Goal: Task Accomplishment & Management: Complete application form

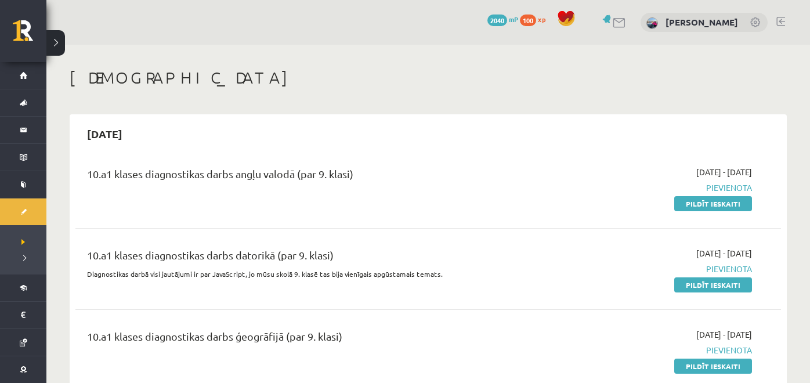
scroll to position [505, 0]
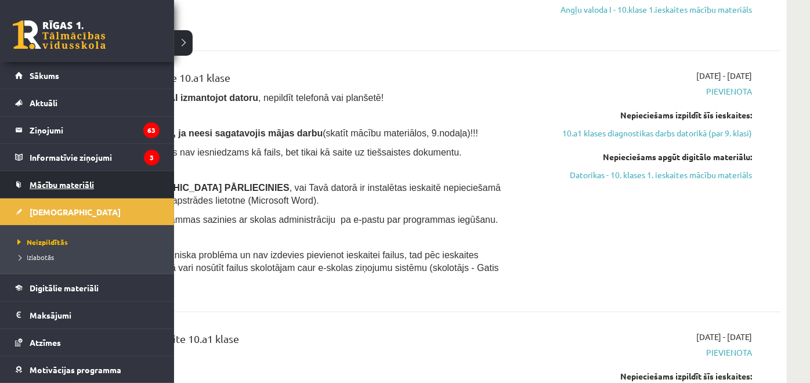
click at [47, 184] on span "Mācību materiāli" at bounding box center [62, 184] width 64 height 10
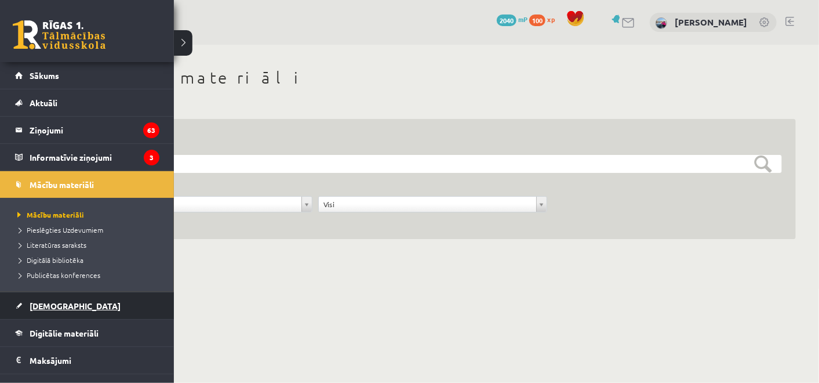
click at [73, 310] on link "[DEMOGRAPHIC_DATA]" at bounding box center [87, 305] width 144 height 27
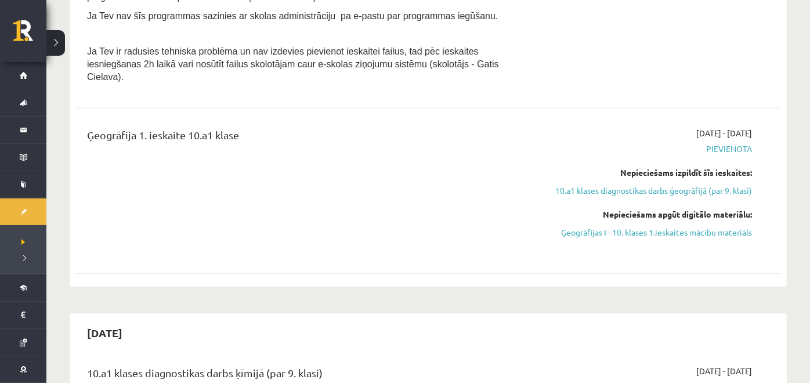
scroll to position [707, 0]
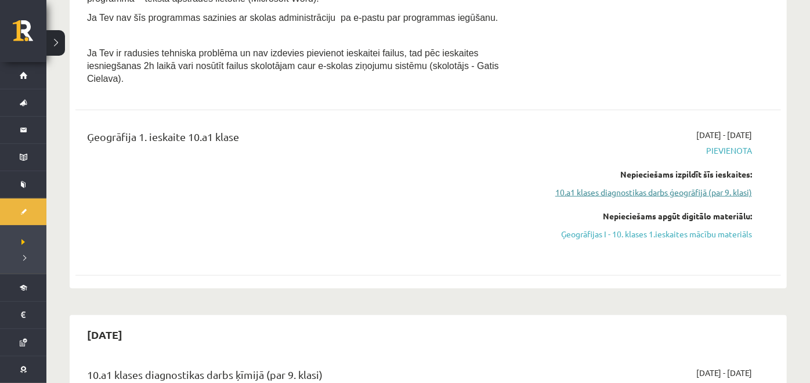
click at [618, 186] on link "10.a1 klases diagnostikas darbs ģeogrāfijā (par 9. klasi)" at bounding box center [647, 192] width 210 height 12
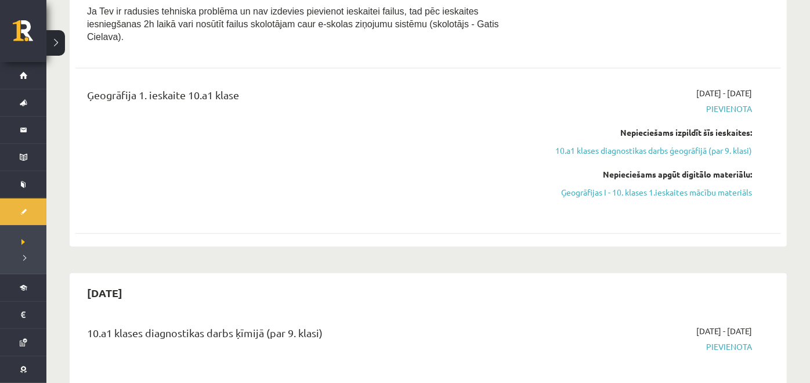
scroll to position [757, 0]
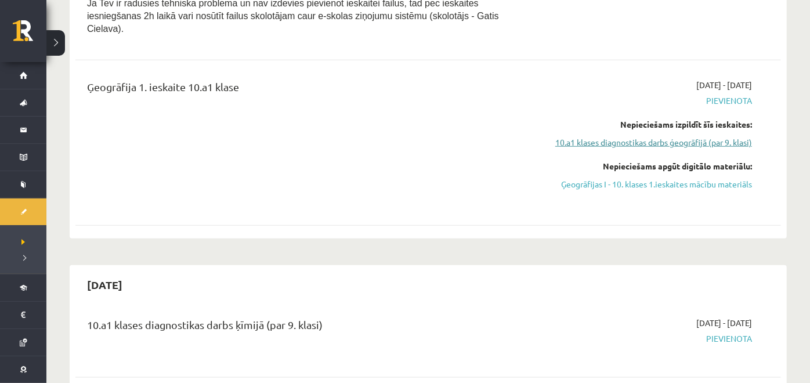
click at [634, 136] on link "10.a1 klases diagnostikas darbs ģeogrāfijā (par 9. klasi)" at bounding box center [647, 142] width 210 height 12
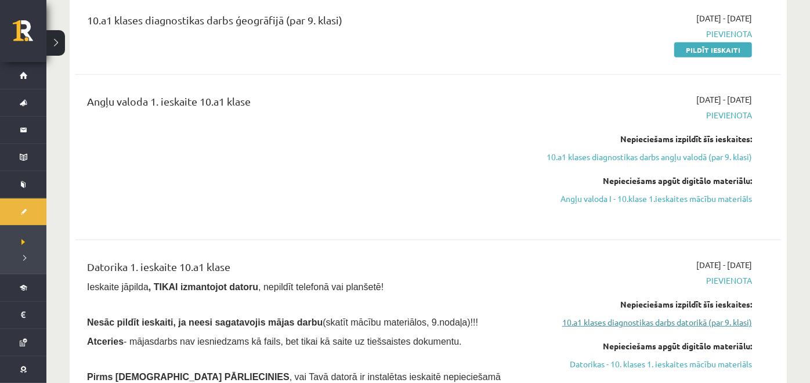
click at [643, 326] on link "10.a1 klases diagnostikas darbs datorikā (par 9. klasi)" at bounding box center [647, 322] width 210 height 12
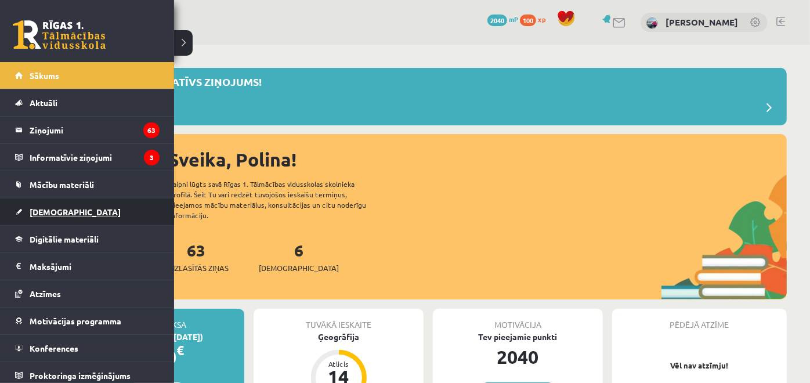
click at [60, 216] on link "[DEMOGRAPHIC_DATA]" at bounding box center [87, 211] width 144 height 27
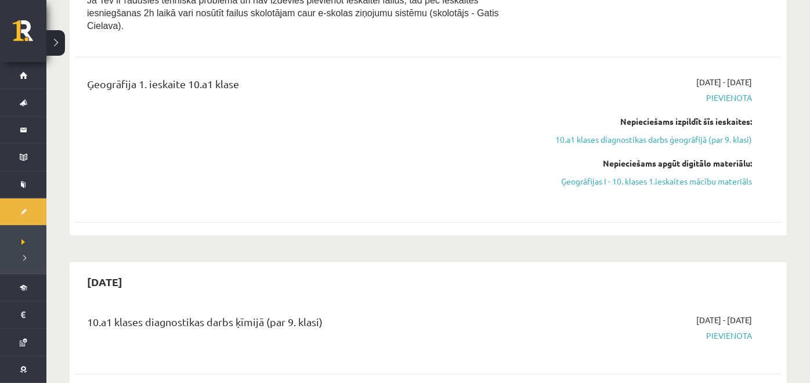
scroll to position [756, 0]
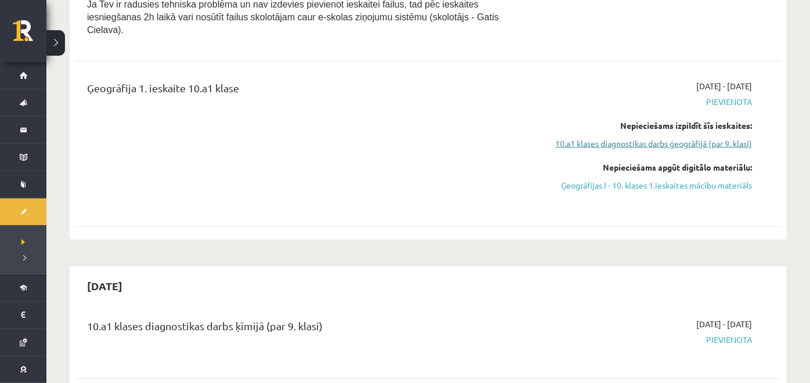
click at [597, 137] on link "10.a1 klases diagnostikas darbs ģeogrāfijā (par 9. klasi)" at bounding box center [647, 143] width 210 height 12
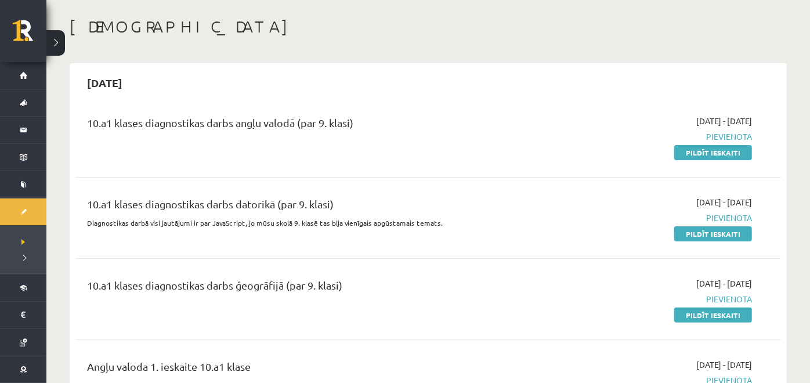
scroll to position [52, 0]
click at [723, 311] on link "Pildīt ieskaiti" at bounding box center [713, 314] width 78 height 15
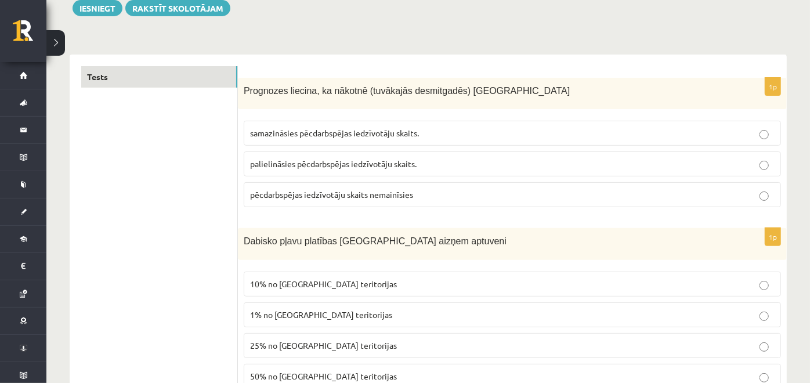
scroll to position [143, 0]
click at [314, 117] on fieldset "samazināsies pēcdarbspējas iedzīvotāju skaits. palielināsies pēcdarbspējas iedz…" at bounding box center [512, 162] width 537 height 96
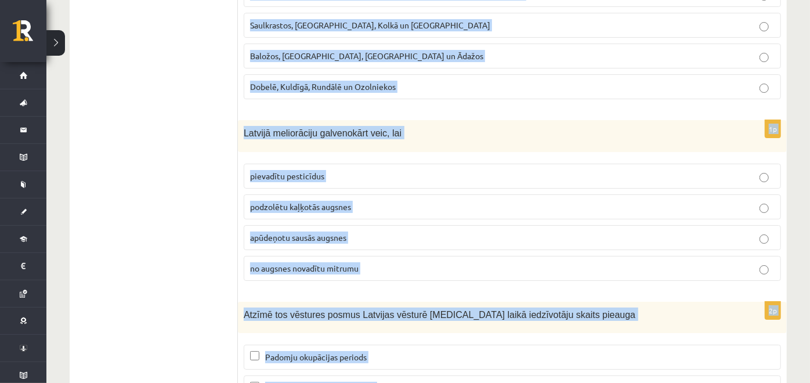
scroll to position [5399, 0]
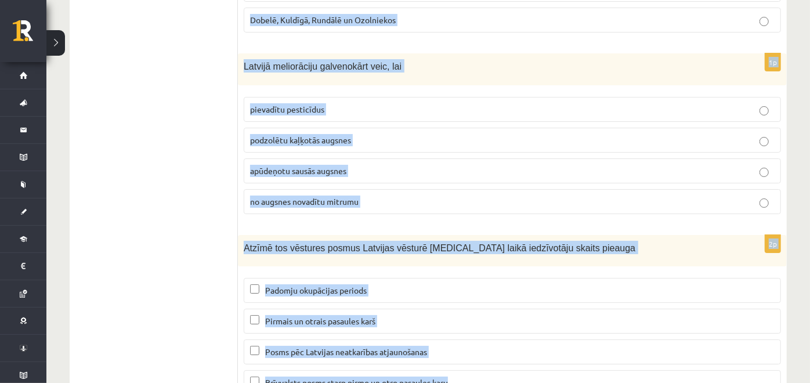
drag, startPoint x: 243, startPoint y: 82, endPoint x: 472, endPoint y: 333, distance: 339.4
copy form "Loremipsu dolorsi, am consect (adipiscin elitseddoei) Tempori utlaboreetdo magn…"
click at [540, 189] on label "no augsnes novadītu mitrumu" at bounding box center [512, 201] width 537 height 25
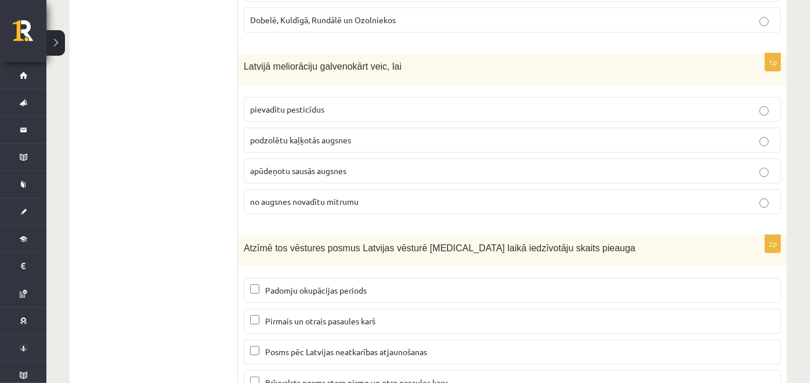
drag, startPoint x: 235, startPoint y: 106, endPoint x: 457, endPoint y: 332, distance: 316.6
copy div "1p Prognozes liecina, ka nākotnē (tuvākajās desmitgadēs) Latvijā samazināsies p…"
click at [540, 235] on div "Atzīmē tos vēstures posmus Latvijas vēsturē kuru laikā iedzīvotāju skaits pieau…" at bounding box center [512, 251] width 549 height 32
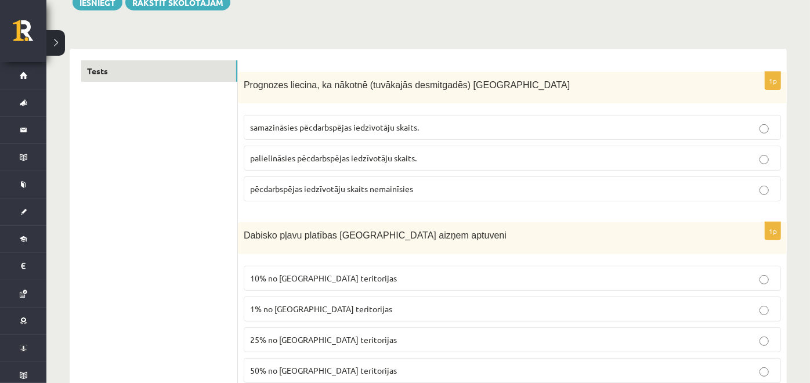
scroll to position [159, 0]
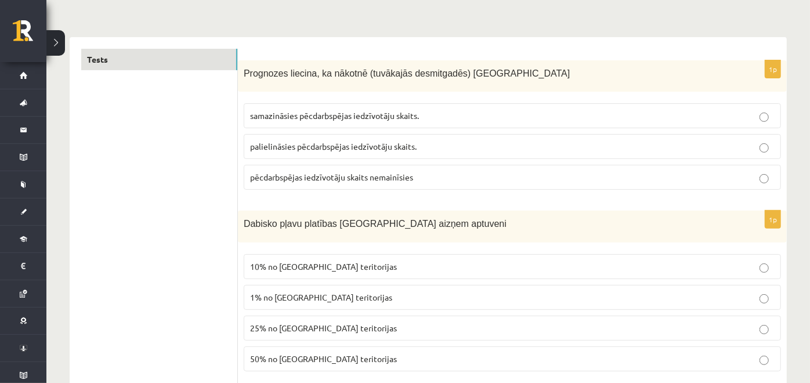
click at [382, 82] on div "Prognozes liecina, ka nākotnē (tuvākajās desmitgadēs) Latvijā" at bounding box center [512, 76] width 549 height 32
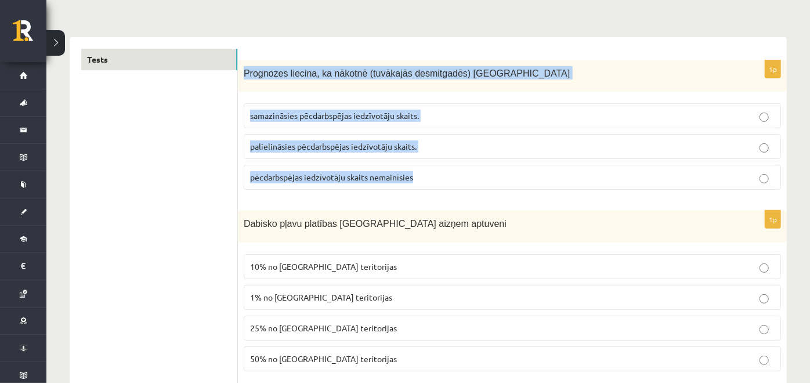
drag, startPoint x: 244, startPoint y: 61, endPoint x: 429, endPoint y: 190, distance: 225.8
click at [429, 190] on div "1p Prognozes liecina, ka nākotnē (tuvākajās desmitgadēs) Latvijā samazināsies p…" at bounding box center [512, 129] width 549 height 139
click at [574, 187] on label "pēcdarbspējas iedzīvotāju skaits nemainīsies" at bounding box center [512, 177] width 537 height 25
drag, startPoint x: 243, startPoint y: 66, endPoint x: 433, endPoint y: 197, distance: 231.0
click at [433, 197] on div "1p Prognozes liecina, ka nākotnē (tuvākajās desmitgadēs) Latvijā samazināsies p…" at bounding box center [512, 129] width 549 height 139
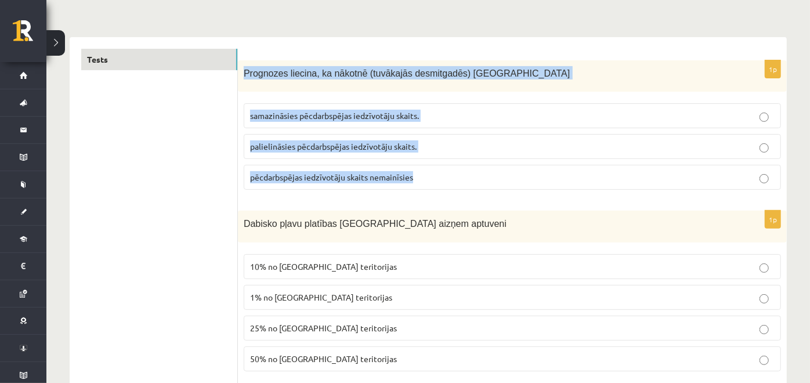
copy div "Prognozes liecina, ka nākotnē (tuvākajās desmitgadēs) Latvijā samazināsies pēcd…"
click at [453, 99] on fieldset "samazināsies pēcdarbspējas iedzīvotāju skaits. palielināsies pēcdarbspējas iedz…" at bounding box center [512, 145] width 537 height 96
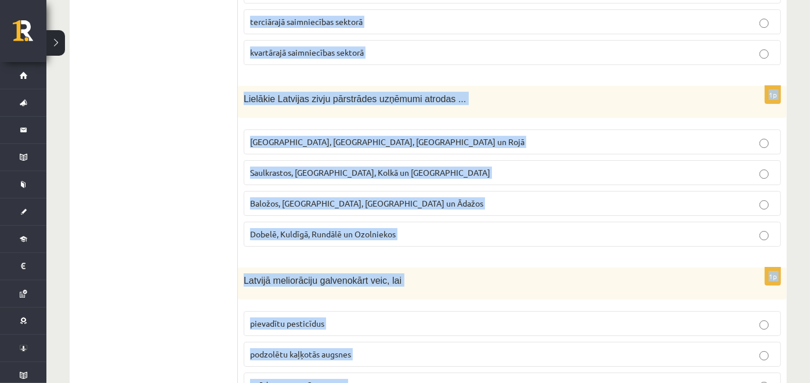
scroll to position [5399, 0]
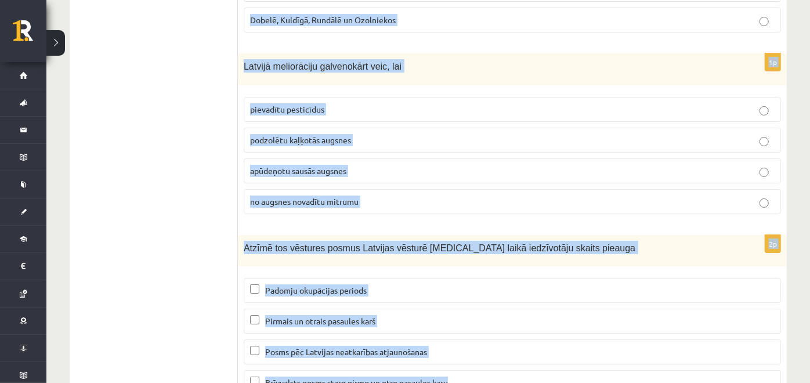
drag, startPoint x: 244, startPoint y: 60, endPoint x: 456, endPoint y: 331, distance: 344.9
copy form "Prognozes liecina, ka nākotnē (tuvākajās desmitgadēs) Latvijā samazināsies pēcd…"
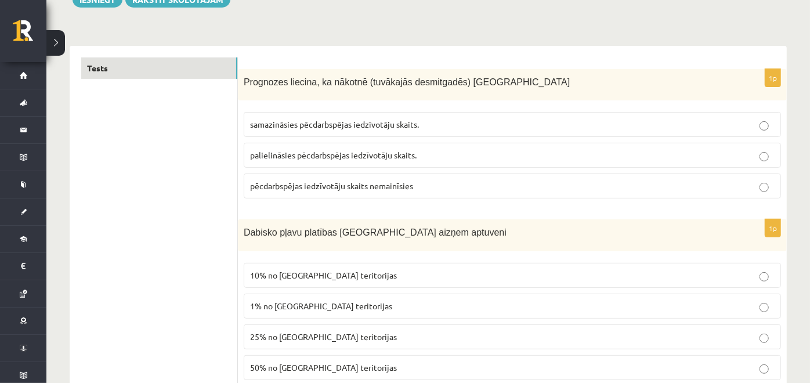
scroll to position [159, 0]
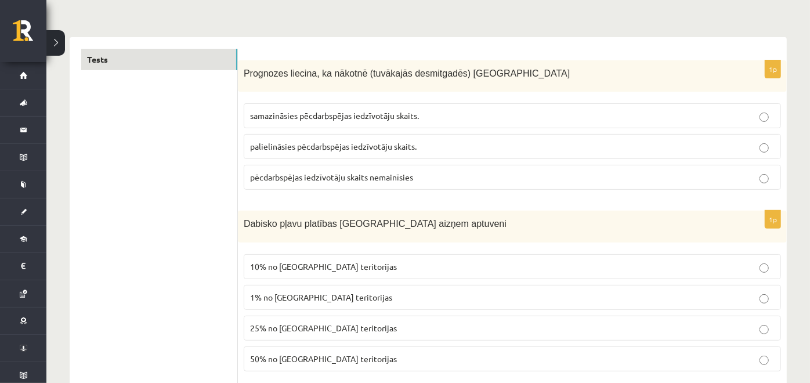
click at [403, 148] on span "palielināsies pēcdarbspējas iedzīvotāju skaits." at bounding box center [333, 146] width 166 height 10
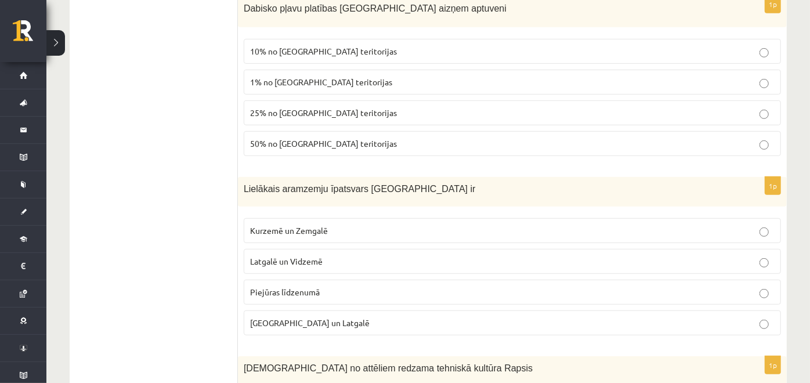
scroll to position [376, 0]
click at [430, 69] on label "1% no Latvijas teritorijas" at bounding box center [512, 80] width 537 height 25
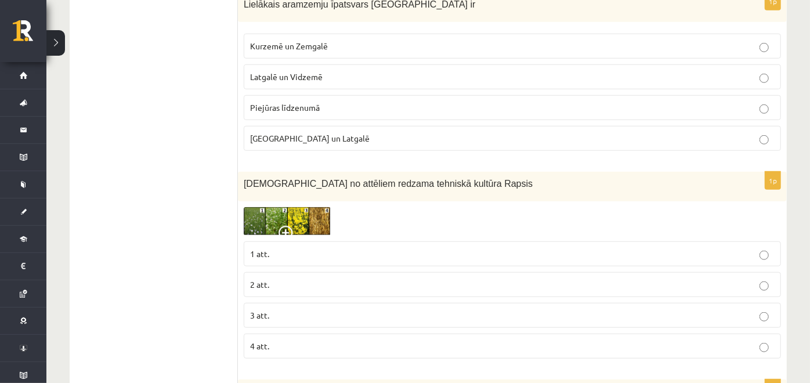
scroll to position [557, 0]
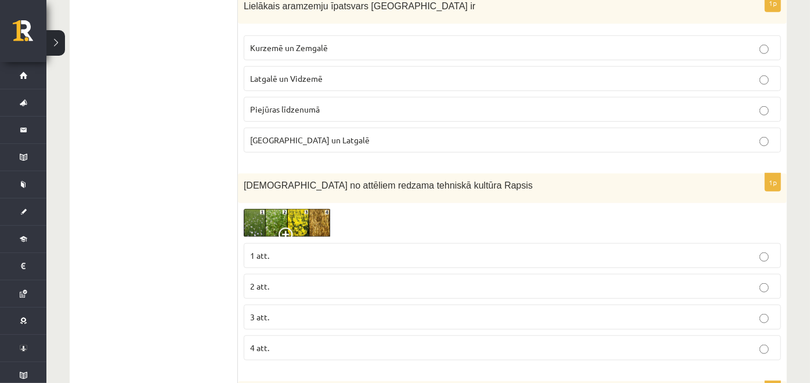
click at [399, 42] on p "Kurzemē un Zemgalē" at bounding box center [512, 48] width 524 height 12
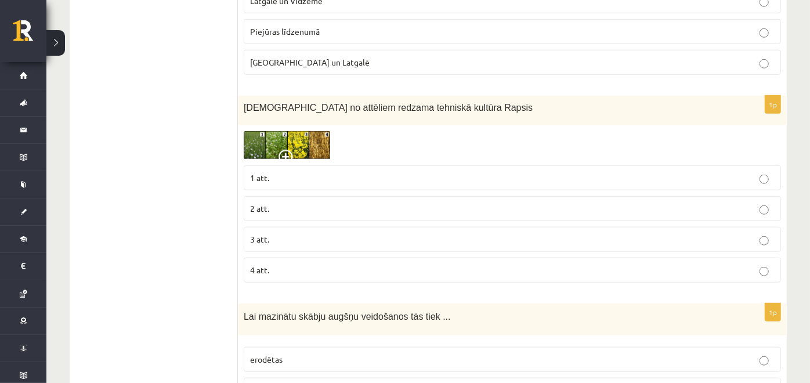
scroll to position [634, 0]
click at [300, 155] on img at bounding box center [287, 146] width 87 height 28
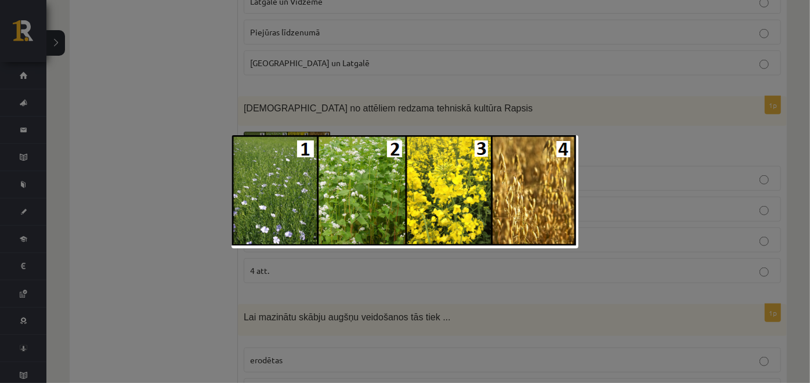
drag, startPoint x: 219, startPoint y: 259, endPoint x: 299, endPoint y: 256, distance: 80.1
click at [299, 256] on div at bounding box center [405, 191] width 810 height 383
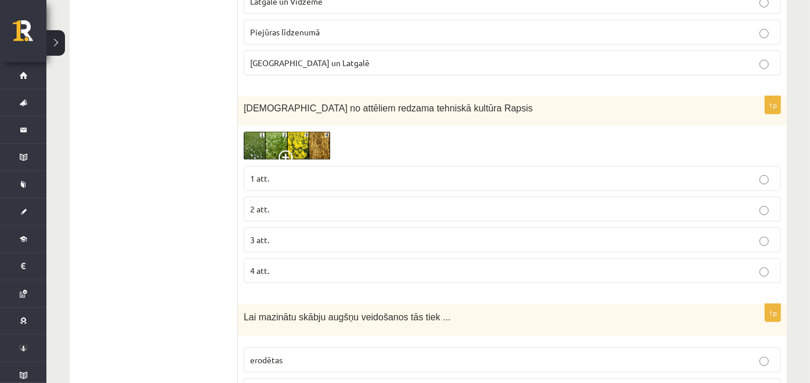
click at [299, 258] on label "4 att." at bounding box center [512, 270] width 537 height 25
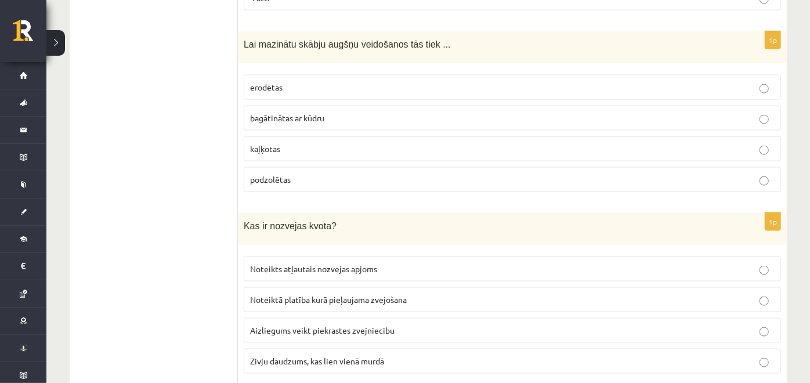
scroll to position [908, 0]
click at [364, 142] on p "kaļķotas" at bounding box center [512, 148] width 524 height 12
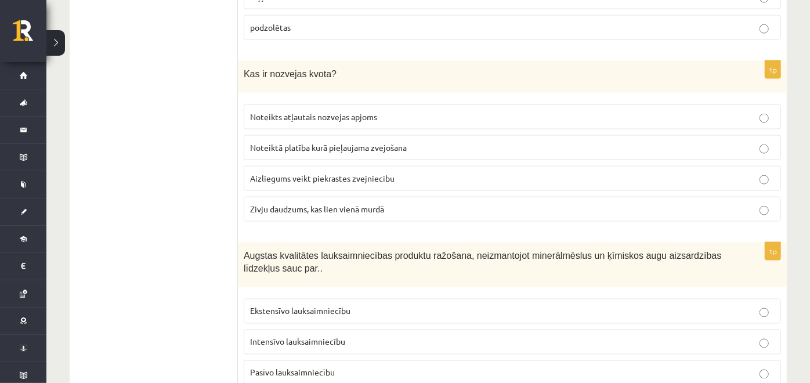
scroll to position [1060, 0]
click at [400, 141] on span "Noteiktā platība kurā pieļaujama zvejošana" at bounding box center [328, 146] width 157 height 10
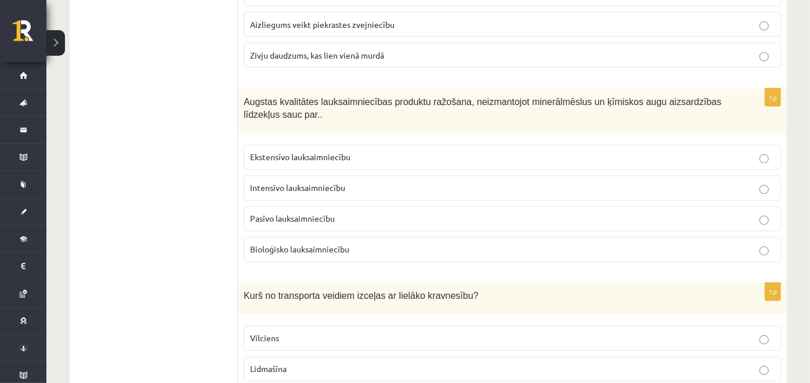
scroll to position [1219, 0]
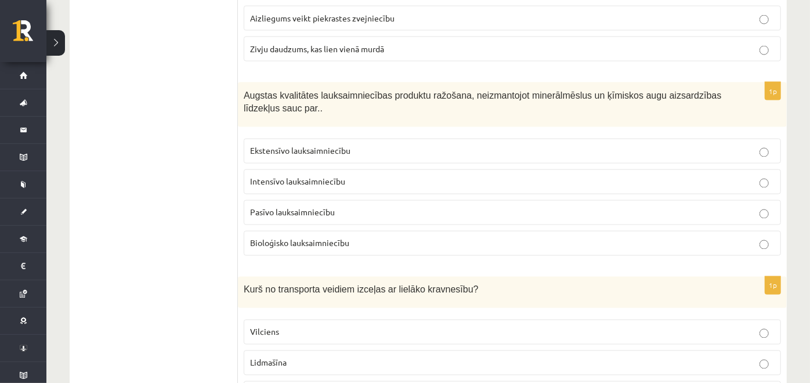
click at [379, 237] on p "Bioloģisko lauksaimniecību" at bounding box center [512, 243] width 524 height 12
click at [383, 218] on fieldset "Ekstensīvo lauksaimniecību Intensīvo lauksaimniecību Pasīvo lauksaimniecību Bio…" at bounding box center [512, 196] width 537 height 126
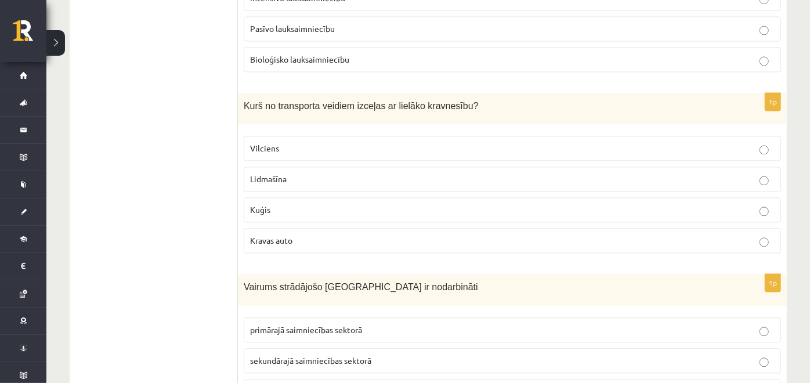
scroll to position [1417, 0]
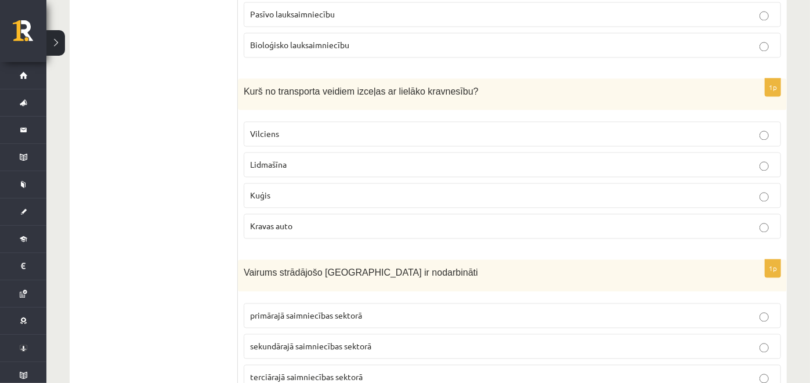
click at [381, 220] on p "Kravas auto" at bounding box center [512, 226] width 524 height 12
click at [376, 189] on p "Kuģis" at bounding box center [512, 195] width 524 height 12
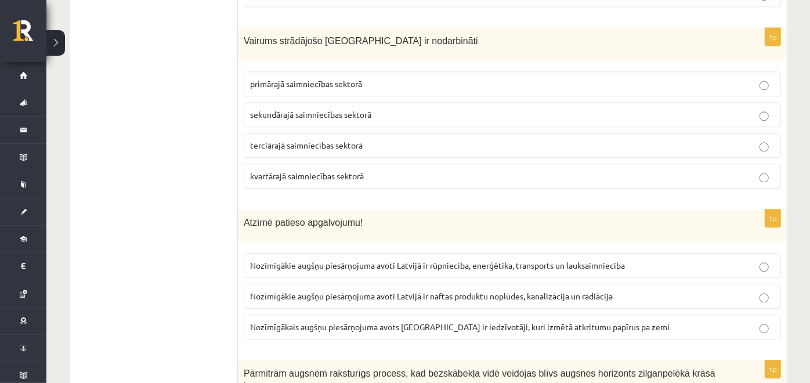
scroll to position [1657, 0]
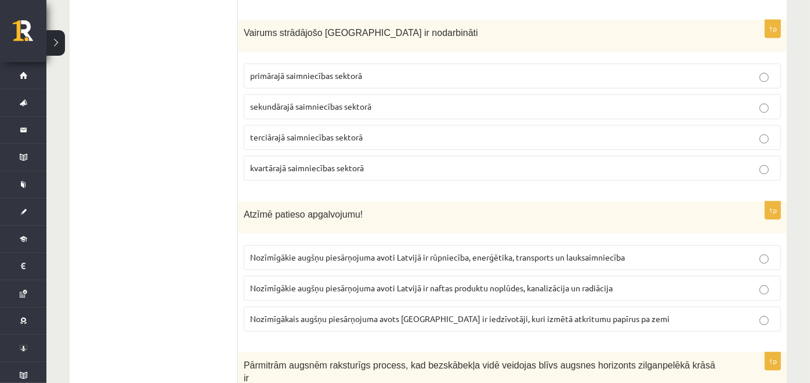
click at [377, 131] on p "terciārajā saimniecības sektorā" at bounding box center [512, 137] width 524 height 12
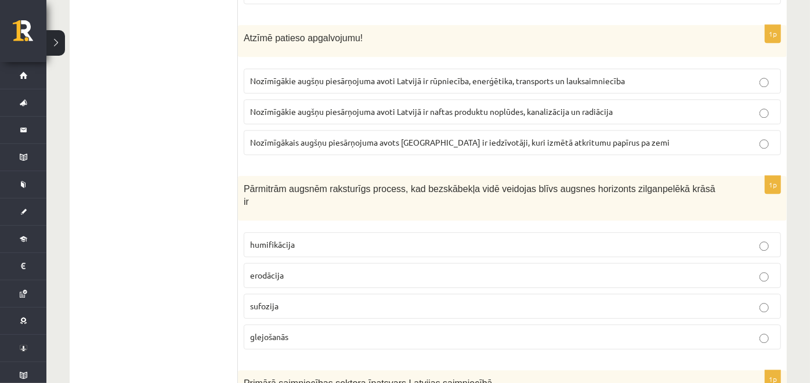
scroll to position [1834, 0]
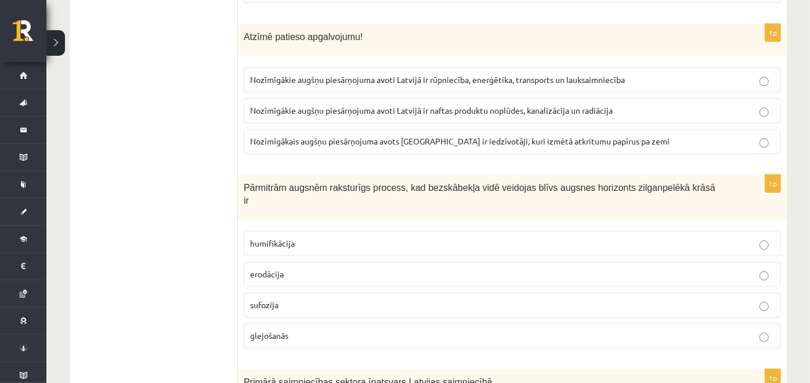
click at [411, 75] on label "Nozīmīgākie augšņu piesārņojuma avoti Latvijā ir rūpniecība, enerģētika, transp…" at bounding box center [512, 79] width 537 height 25
click at [332, 329] on p "glejošanās" at bounding box center [512, 335] width 524 height 12
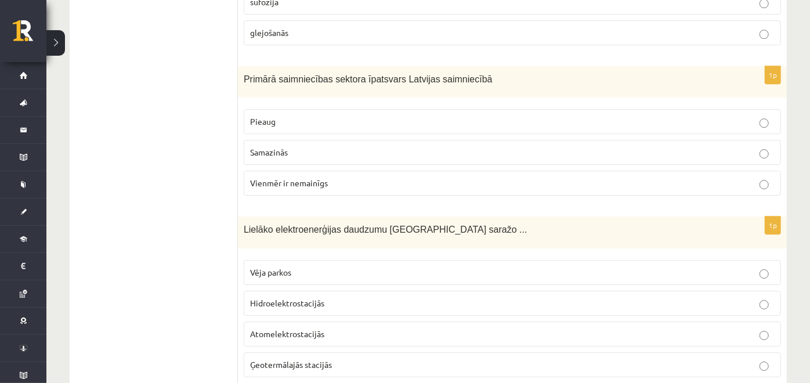
scroll to position [2139, 0]
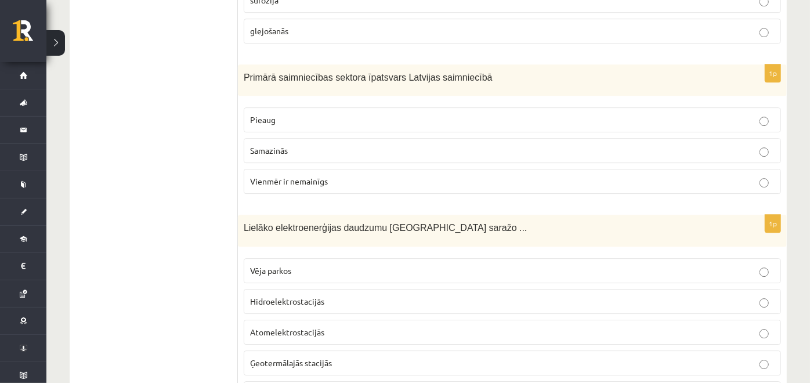
click at [320, 144] on p "Samazinās" at bounding box center [512, 150] width 524 height 12
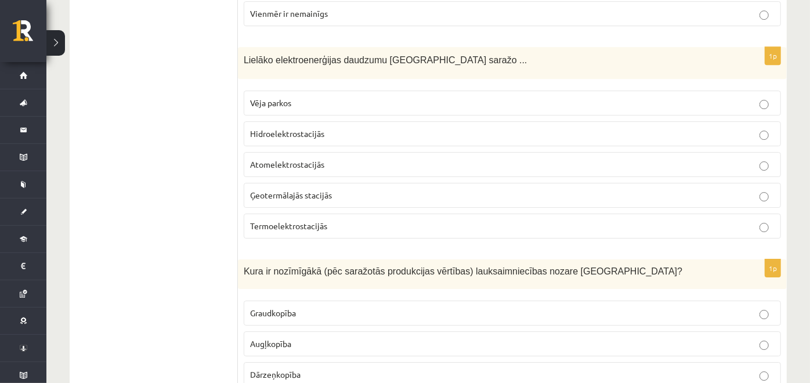
scroll to position [2308, 0]
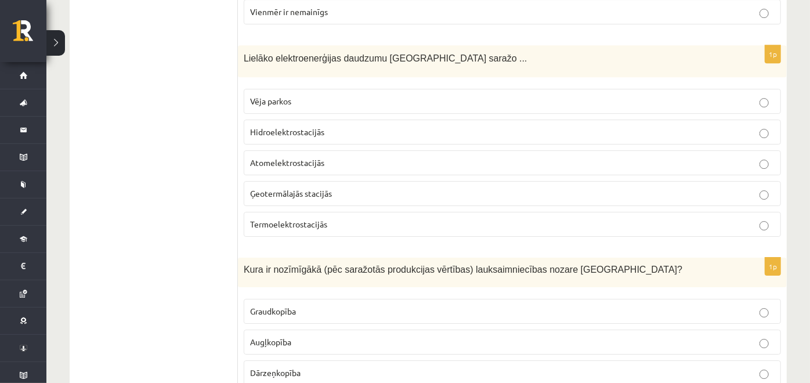
click at [379, 119] on label "Hidroelektrostacijās" at bounding box center [512, 131] width 537 height 25
click at [346, 305] on p "Graudkopība" at bounding box center [512, 311] width 524 height 12
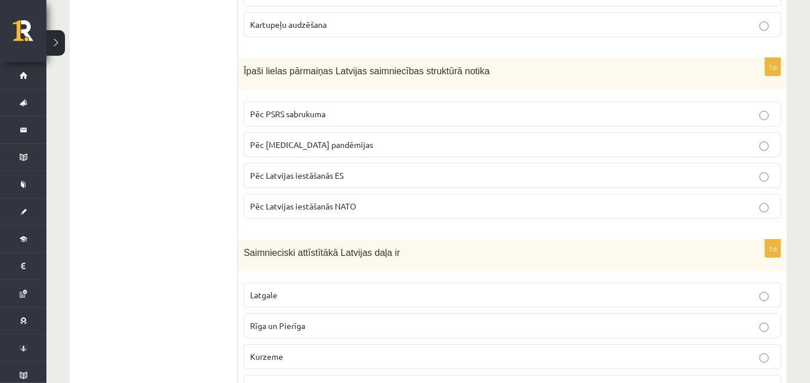
scroll to position [2719, 0]
click at [386, 137] on p "Pēc covid 19 pandēmijas" at bounding box center [512, 143] width 524 height 12
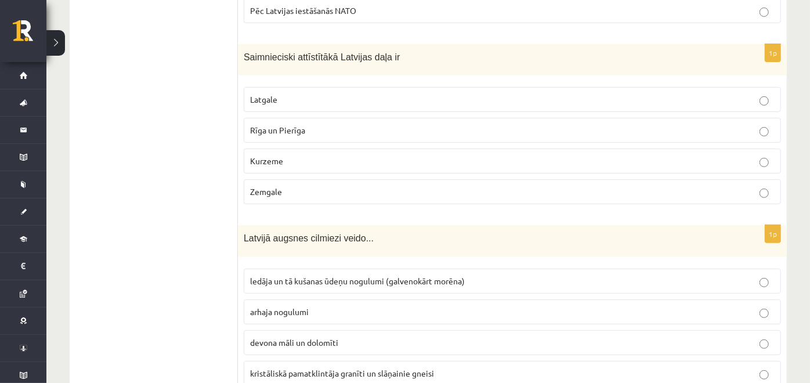
scroll to position [2920, 0]
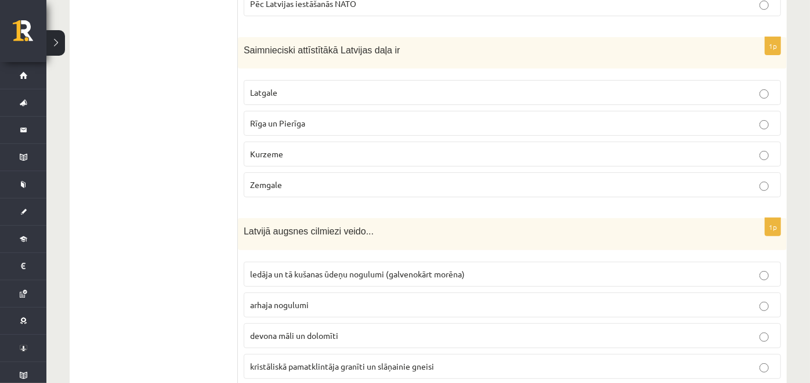
click at [426, 117] on p "Rīga un Pierīga" at bounding box center [512, 123] width 524 height 12
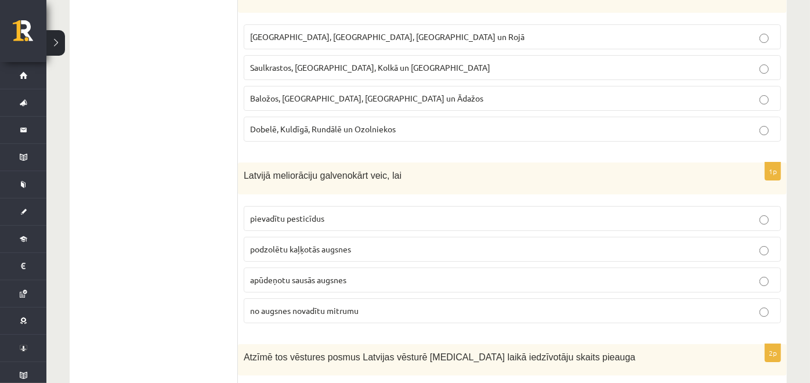
scroll to position [5399, 0]
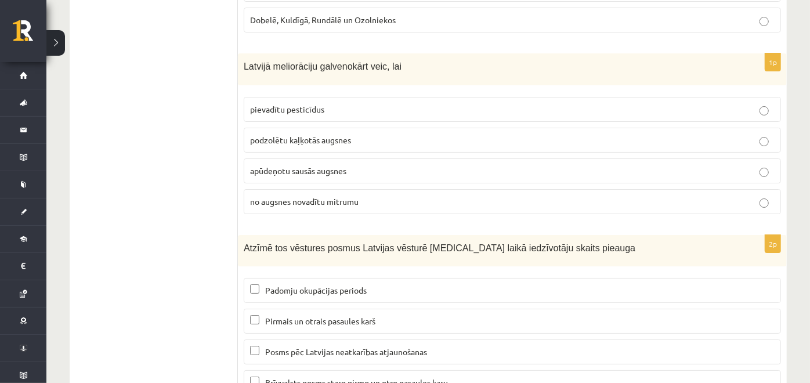
click at [366, 370] on label "Brīvvalsts posms starp pirmo un otro pasaules karu" at bounding box center [512, 382] width 537 height 25
click at [377, 284] on p "Padomju okupācijas periods" at bounding box center [512, 290] width 524 height 12
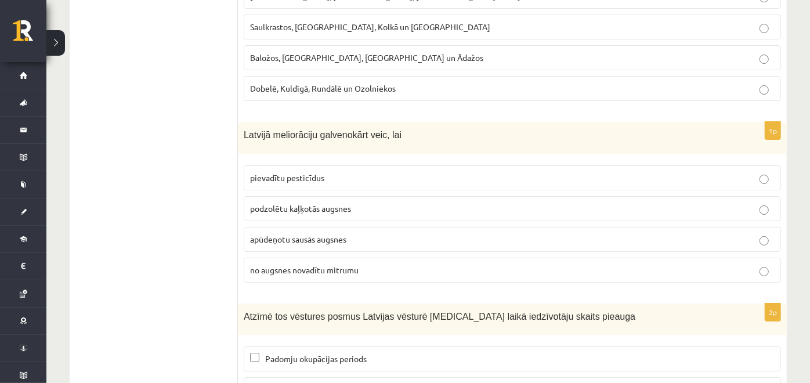
scroll to position [5330, 0]
click at [385, 264] on p "no augsnes novadītu mitrumu" at bounding box center [512, 270] width 524 height 12
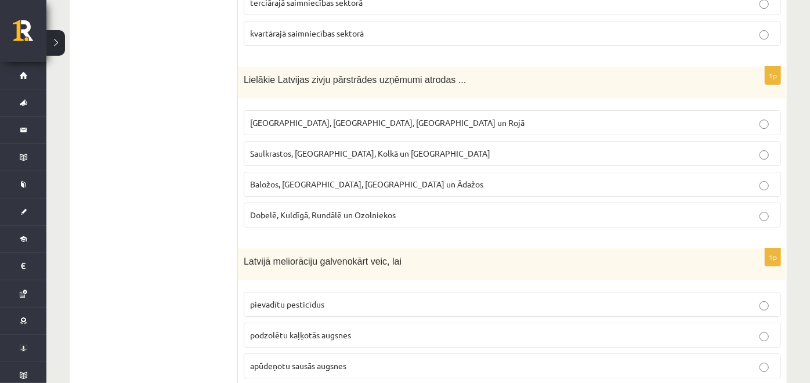
scroll to position [5203, 0]
click at [409, 111] on label "Rīgā, Liepājā, Salacgrīvā un Rojā" at bounding box center [512, 123] width 537 height 25
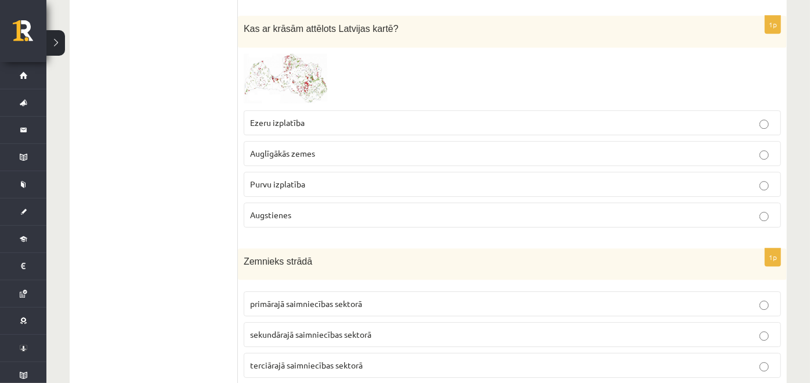
scroll to position [4843, 0]
click at [348, 297] on span "primārajā saimniecības sektorā" at bounding box center [306, 302] width 112 height 10
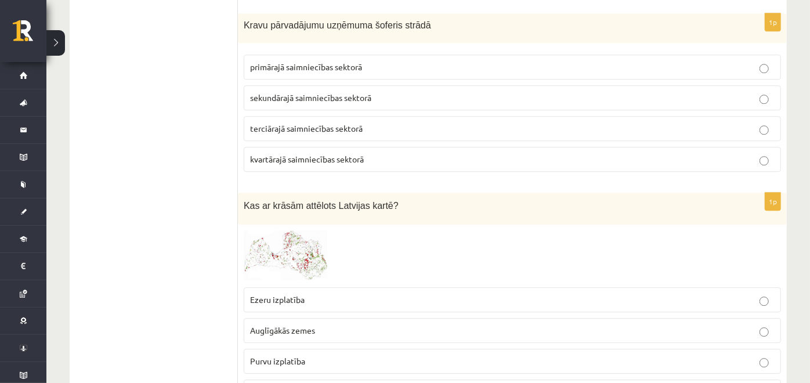
scroll to position [4666, 0]
click at [311, 230] on img at bounding box center [287, 255] width 87 height 51
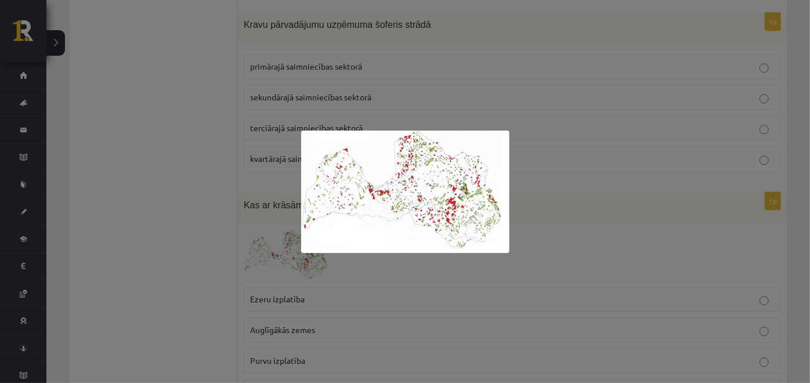
click at [309, 210] on img at bounding box center [405, 191] width 208 height 122
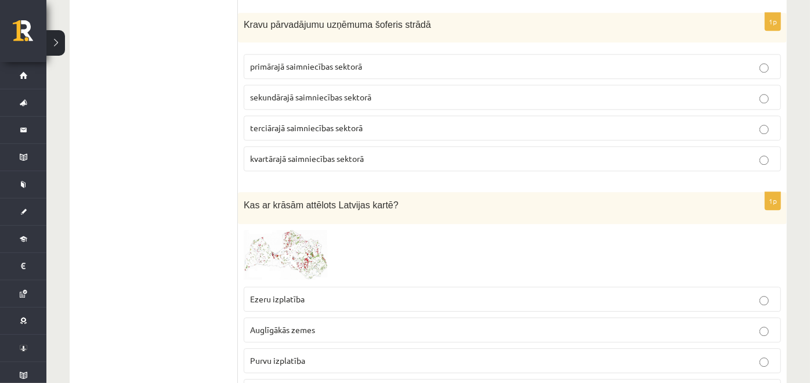
click at [286, 355] on span "Purvu izplatība" at bounding box center [277, 360] width 55 height 10
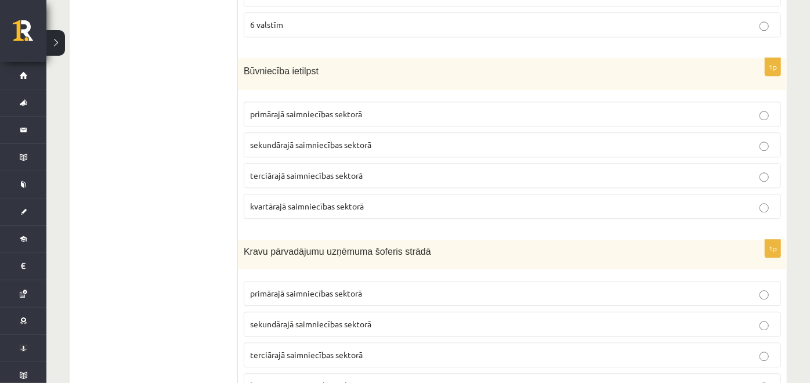
scroll to position [4436, 0]
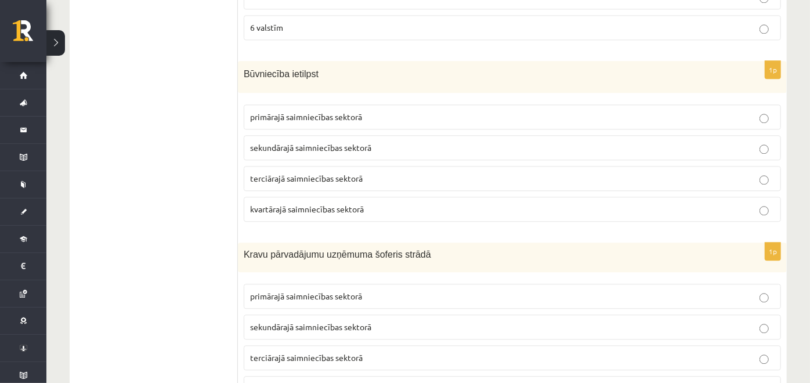
click at [358, 352] on span "terciārajā saimniecības sektorā" at bounding box center [306, 357] width 112 height 10
click at [383, 321] on p "sekundārajā saimniecības sektorā" at bounding box center [512, 327] width 524 height 12
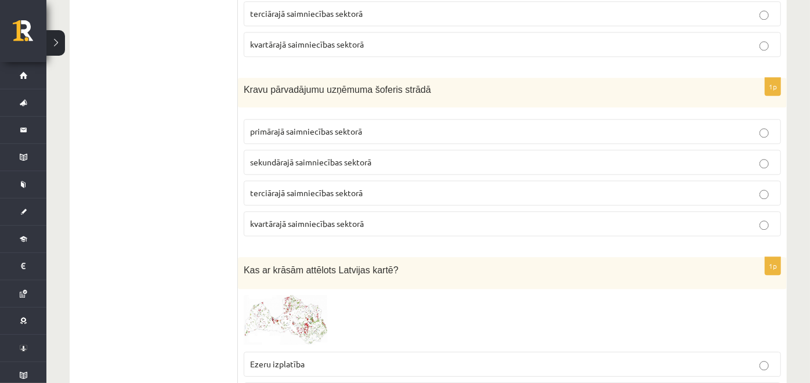
scroll to position [4600, 0]
click at [373, 188] on p "terciārajā saimniecības sektorā" at bounding box center [512, 194] width 524 height 12
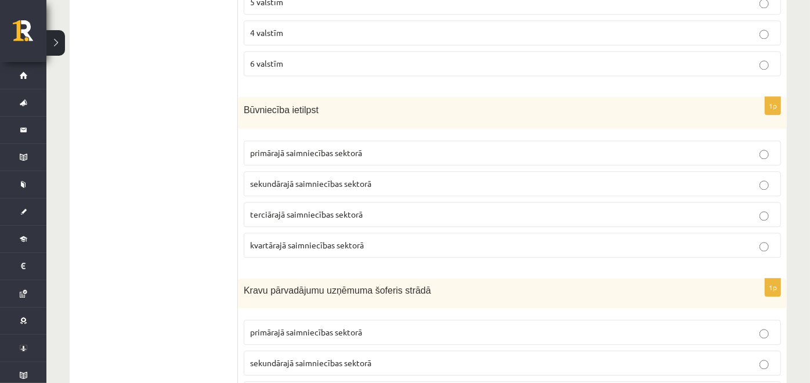
scroll to position [4398, 0]
click at [373, 179] on p "sekundārajā saimniecības sektorā" at bounding box center [512, 185] width 524 height 12
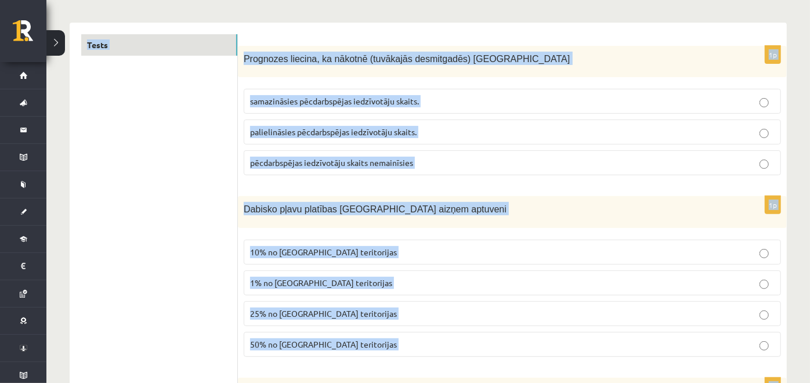
scroll to position [0, 0]
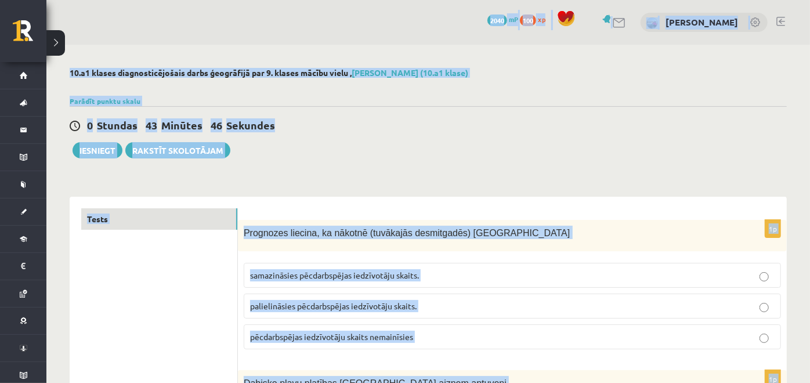
drag, startPoint x: 346, startPoint y: 271, endPoint x: 186, endPoint y: 296, distance: 162.0
drag, startPoint x: 186, startPoint y: 296, endPoint x: 311, endPoint y: 162, distance: 183.4
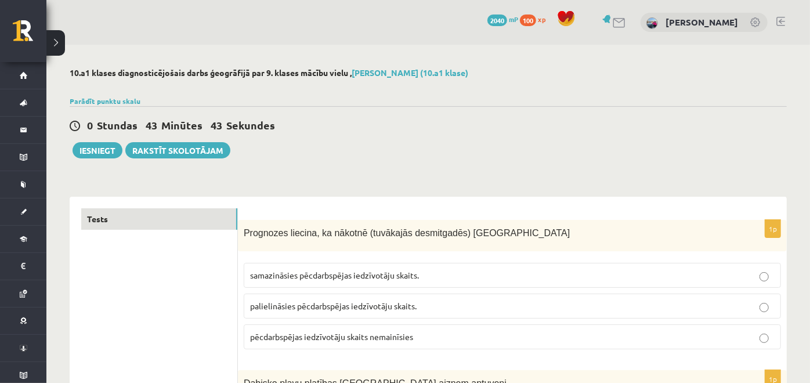
drag, startPoint x: 311, startPoint y: 162, endPoint x: 400, endPoint y: 128, distance: 95.8
click at [400, 128] on div "0 Stundas 43 Minūtes 43 Sekundes" at bounding box center [428, 125] width 717 height 15
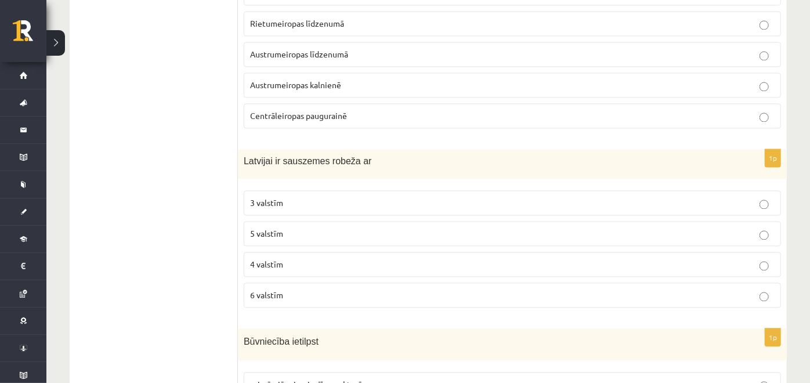
scroll to position [4168, 0]
click at [384, 259] on p "4 valstīm" at bounding box center [512, 265] width 524 height 12
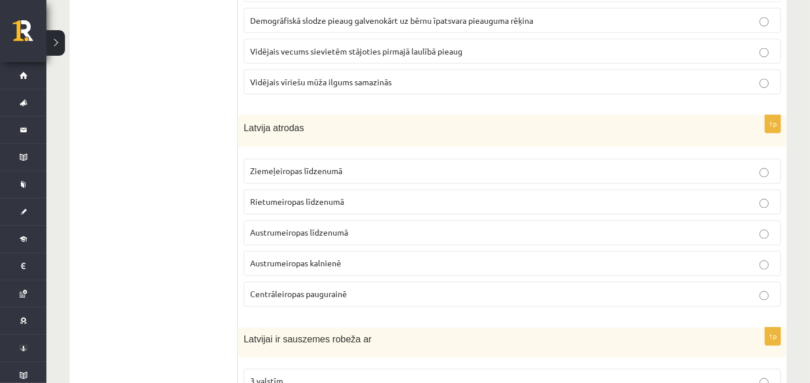
scroll to position [3990, 0]
click at [339, 259] on span "Austrumeiropas kalnienē" at bounding box center [295, 264] width 91 height 10
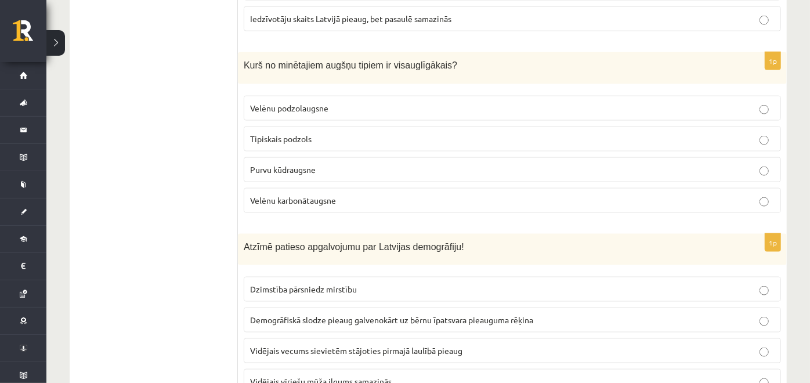
scroll to position [3690, 0]
click at [349, 339] on label "Vidējais vecums sievietēm stājoties pirmajā laulībā pieaug" at bounding box center [512, 351] width 537 height 25
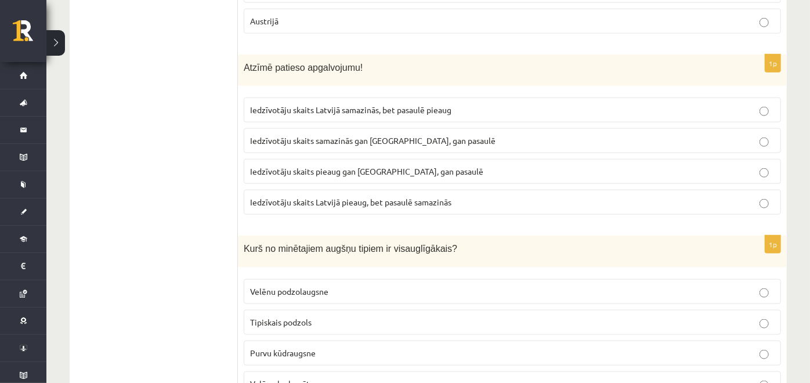
scroll to position [3507, 0]
click at [356, 378] on p "Velēnu karbonātaugsne" at bounding box center [512, 384] width 524 height 12
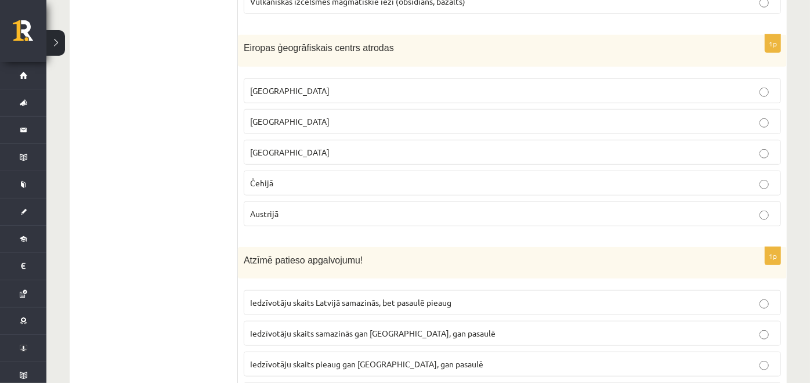
scroll to position [3313, 0]
click at [379, 299] on span "Iedzīvotāju skaits Latvijā samazinās, bet pasaulē pieaug" at bounding box center [350, 304] width 201 height 10
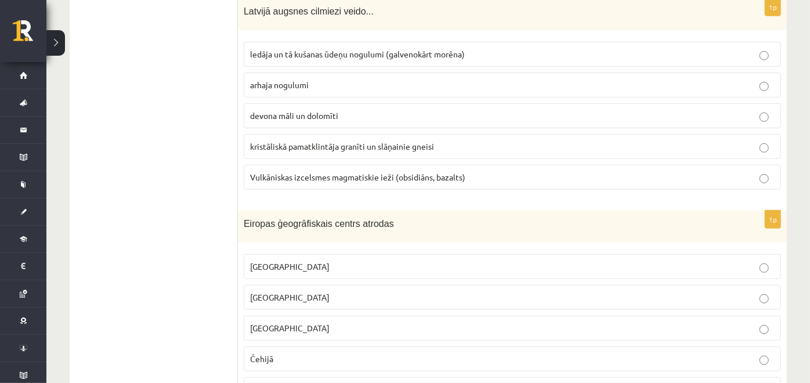
scroll to position [3140, 0]
click at [342, 285] on label "Lietuvā" at bounding box center [512, 297] width 537 height 25
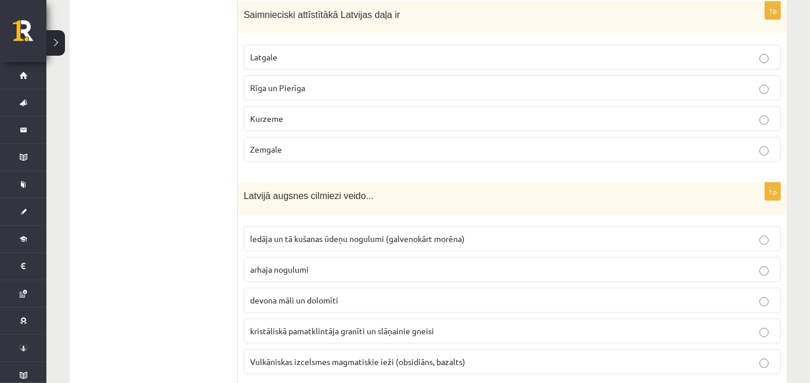
scroll to position [2954, 0]
click at [361, 234] on span "ledāja un tā kušanas ūdeņu nogulumi (galvenokārt morēna)" at bounding box center [357, 239] width 215 height 10
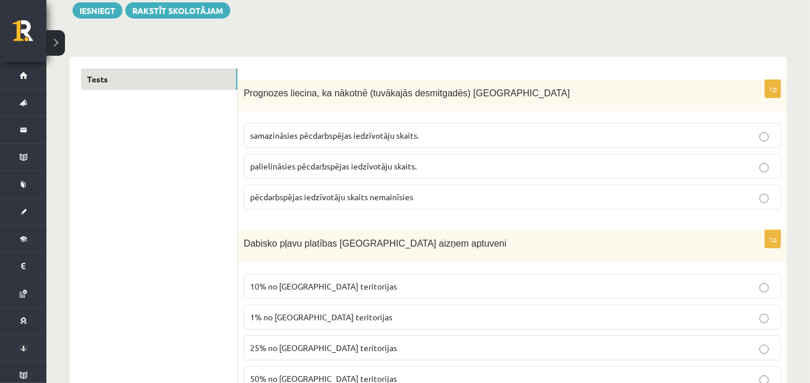
scroll to position [0, 0]
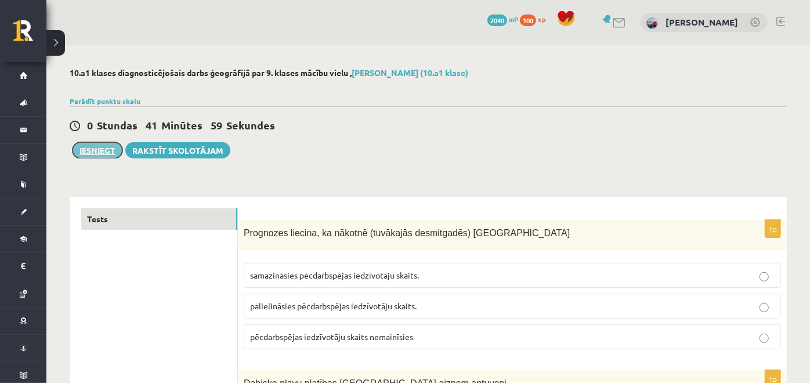
click at [92, 149] on button "Iesniegt" at bounding box center [97, 150] width 50 height 16
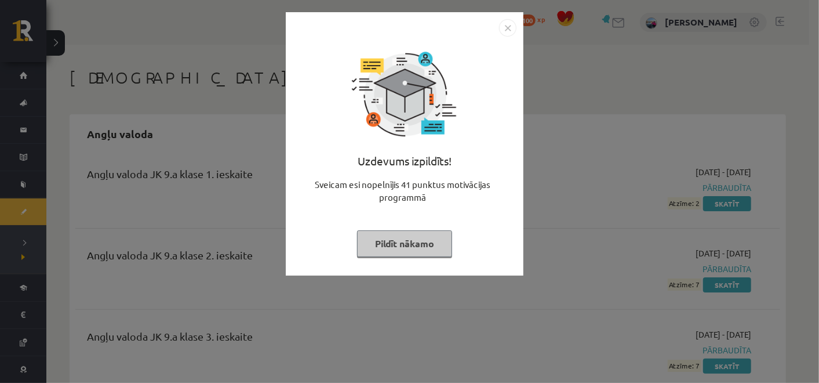
click at [422, 248] on button "Pildīt nākamo" at bounding box center [404, 243] width 95 height 27
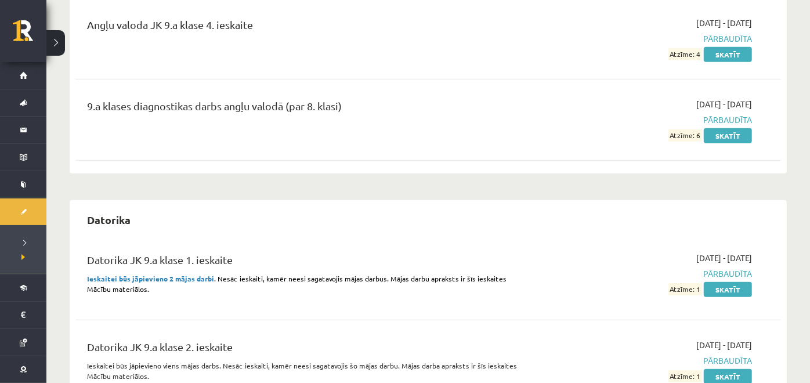
scroll to position [395, 0]
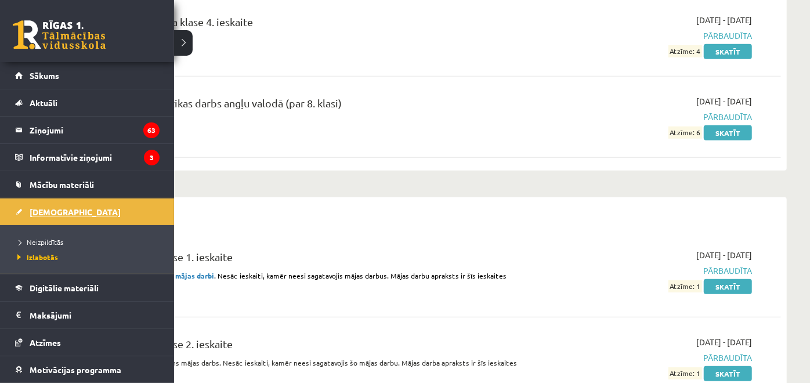
click at [32, 209] on span "[DEMOGRAPHIC_DATA]" at bounding box center [75, 211] width 91 height 10
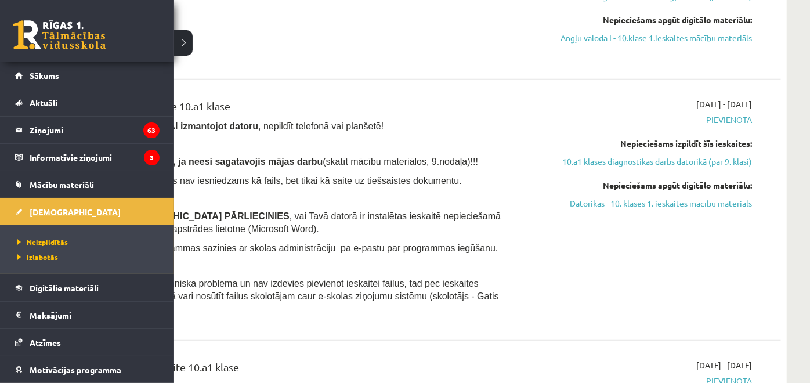
click at [57, 213] on span "[DEMOGRAPHIC_DATA]" at bounding box center [75, 211] width 91 height 10
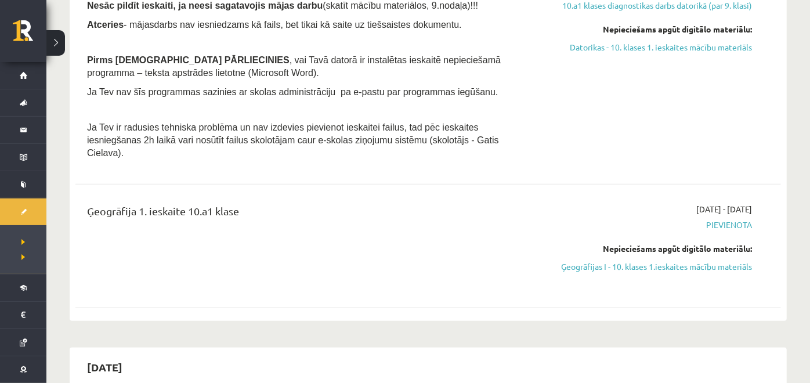
scroll to position [567, 0]
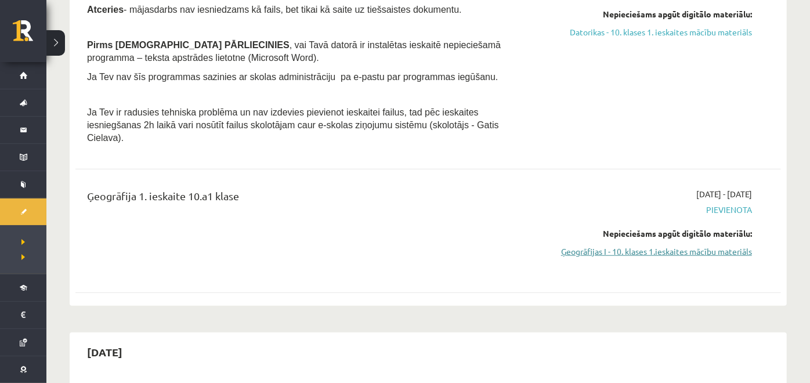
click at [574, 245] on link "Ģeogrāfijas I - 10. klases 1.ieskaites mācību materiāls" at bounding box center [647, 251] width 210 height 12
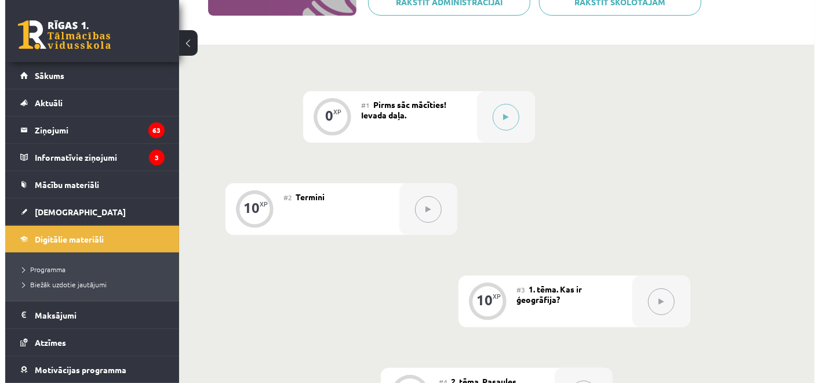
scroll to position [233, 0]
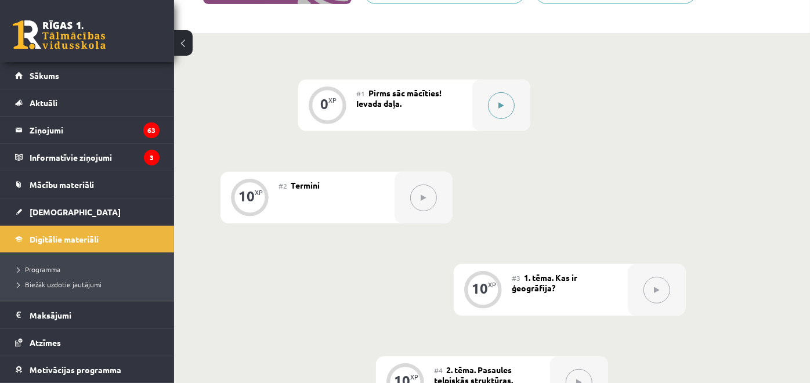
click at [499, 107] on icon at bounding box center [501, 105] width 5 height 7
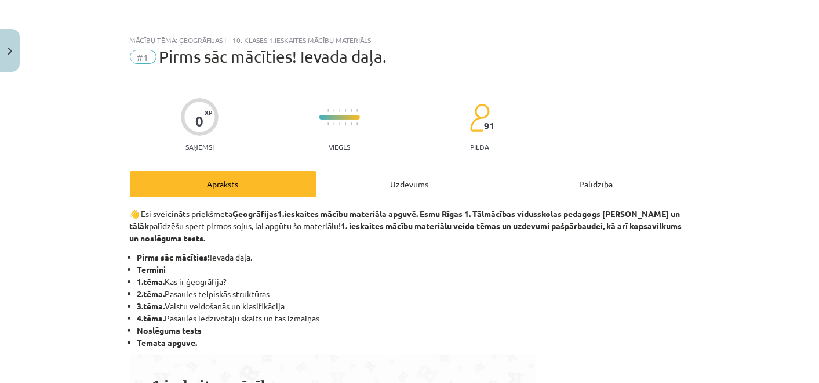
click at [503, 107] on div "0 XP Saņemsi Viegls 91 pilda" at bounding box center [410, 121] width 560 height 60
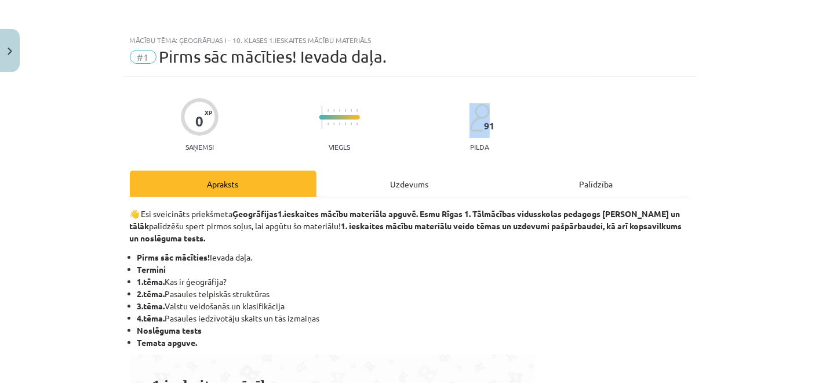
click at [503, 107] on div "0 XP Saņemsi Viegls 91 pilda" at bounding box center [410, 121] width 560 height 60
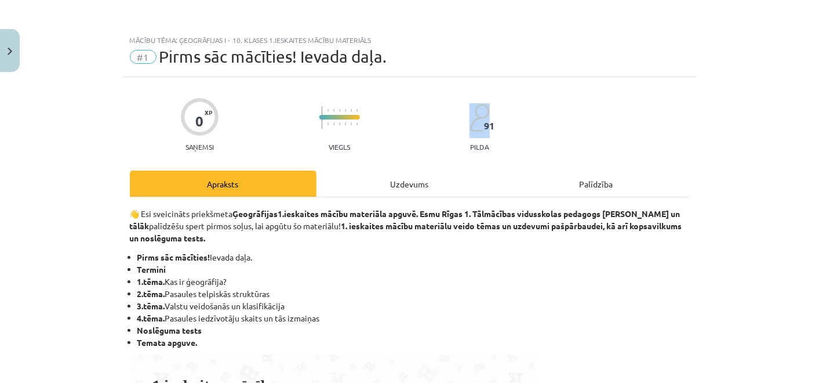
click at [503, 107] on div "0 XP Saņemsi Viegls 91 pilda" at bounding box center [410, 121] width 560 height 60
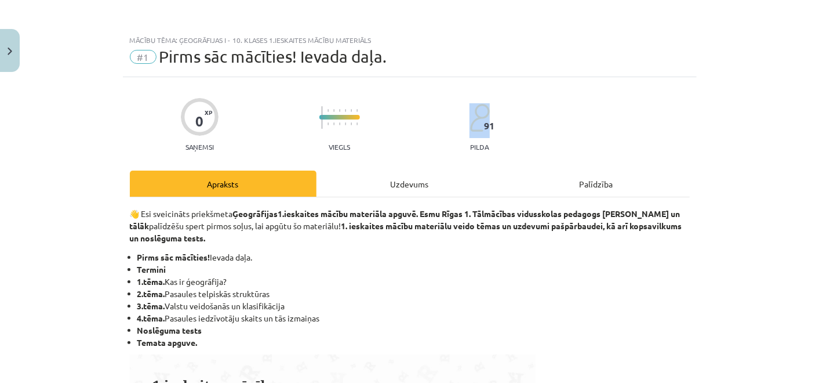
click at [503, 107] on div "0 XP Saņemsi Viegls 91 pilda" at bounding box center [410, 121] width 560 height 60
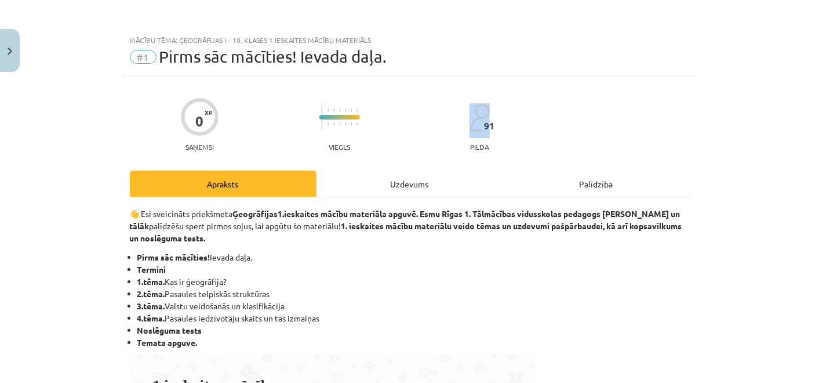
click at [503, 107] on div "0 XP Saņemsi Viegls 91 pilda" at bounding box center [410, 121] width 560 height 60
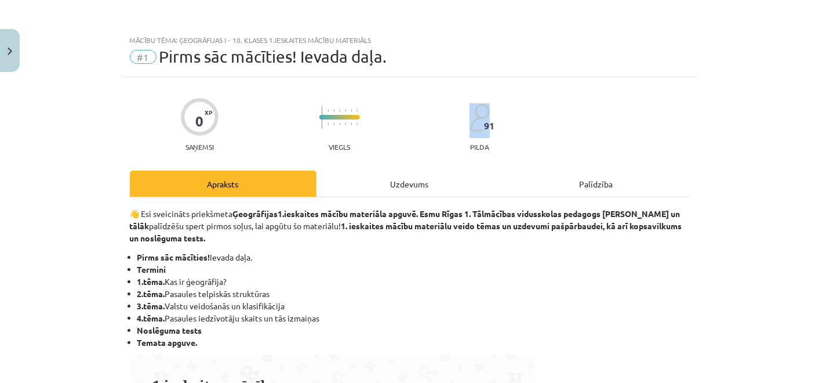
click at [503, 107] on div "0 XP Saņemsi Viegls 91 pilda" at bounding box center [410, 121] width 560 height 60
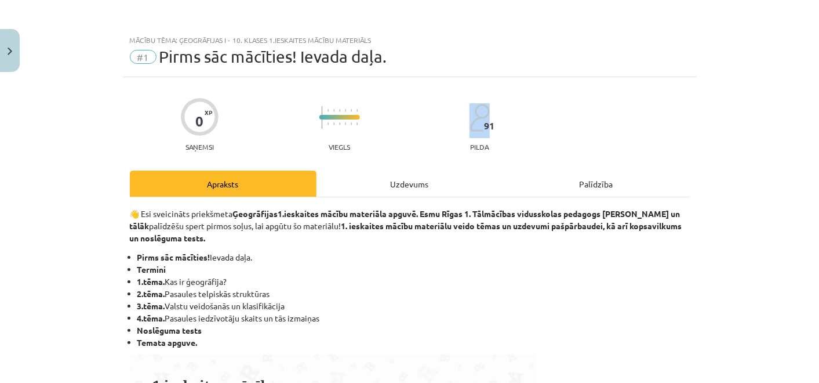
click at [503, 107] on div "0 XP Saņemsi Viegls 91 pilda" at bounding box center [410, 121] width 560 height 60
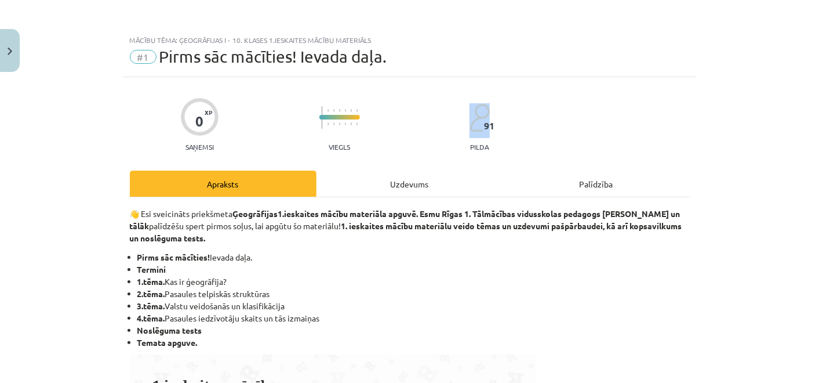
click at [503, 107] on div "0 XP Saņemsi Viegls 91 pilda" at bounding box center [410, 121] width 560 height 60
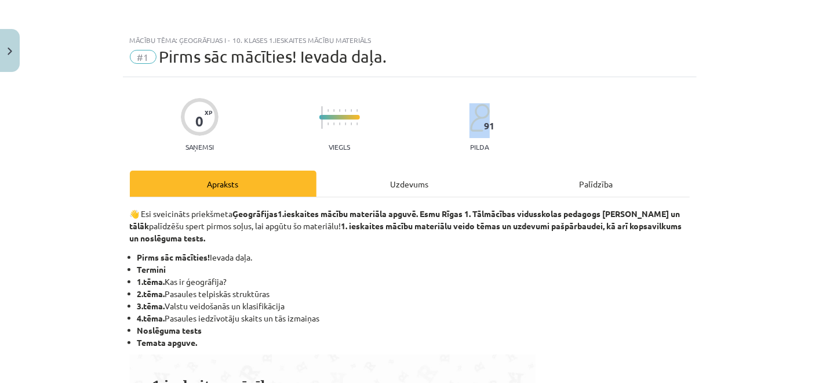
click at [503, 107] on div "0 XP Saņemsi Viegls 91 pilda" at bounding box center [410, 121] width 560 height 60
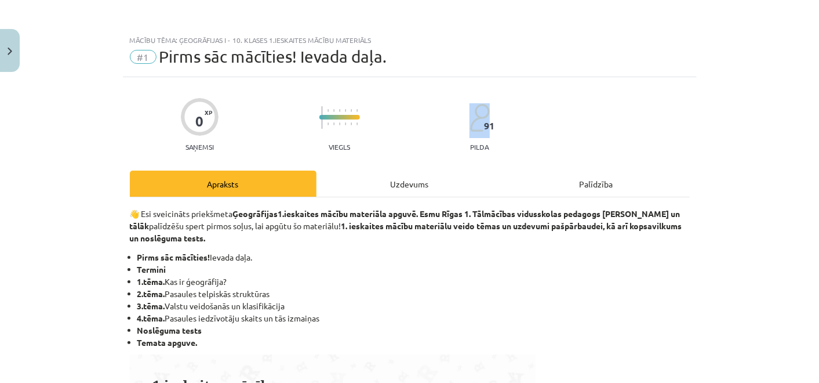
click at [503, 107] on div "0 XP Saņemsi Viegls 91 pilda" at bounding box center [410, 121] width 560 height 60
drag, startPoint x: 503, startPoint y: 107, endPoint x: 513, endPoint y: 129, distance: 23.9
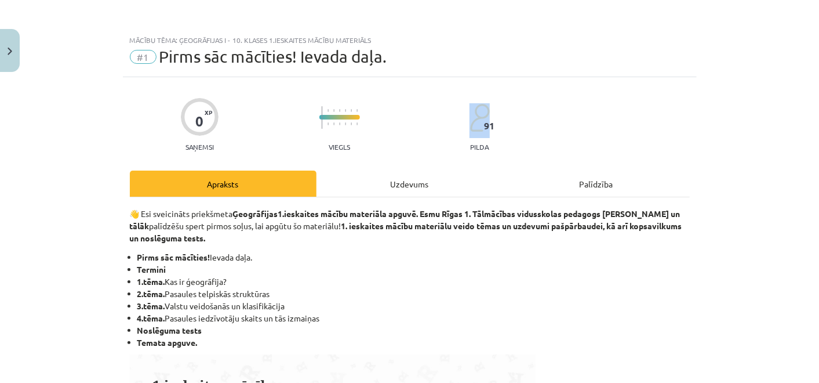
click at [513, 129] on div "0 XP Saņemsi Viegls 91 pilda" at bounding box center [410, 121] width 560 height 60
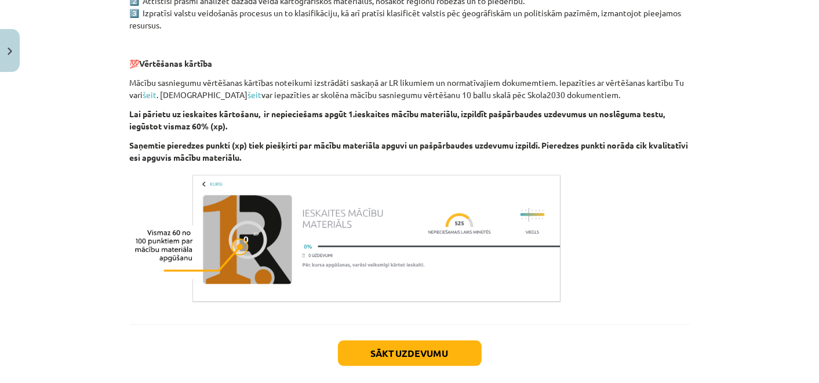
scroll to position [709, 0]
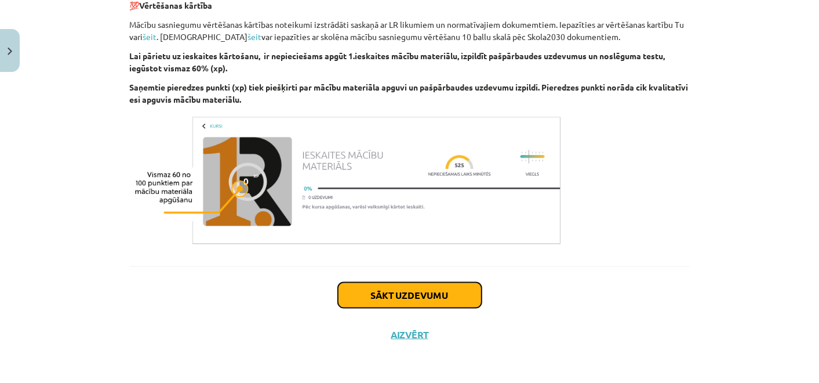
click at [354, 297] on button "Sākt uzdevumu" at bounding box center [410, 295] width 144 height 26
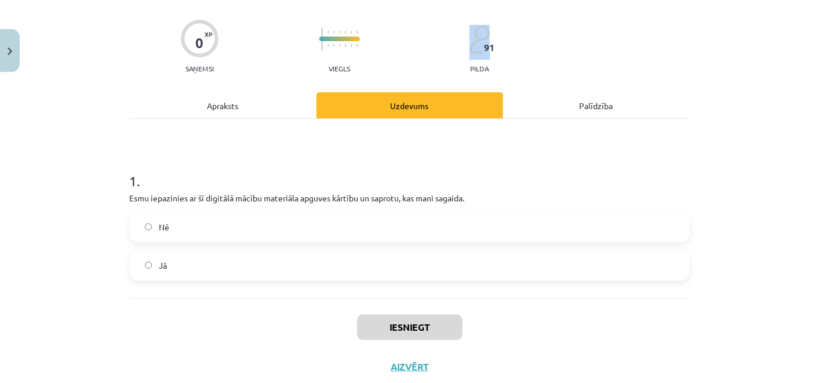
scroll to position [85, 0]
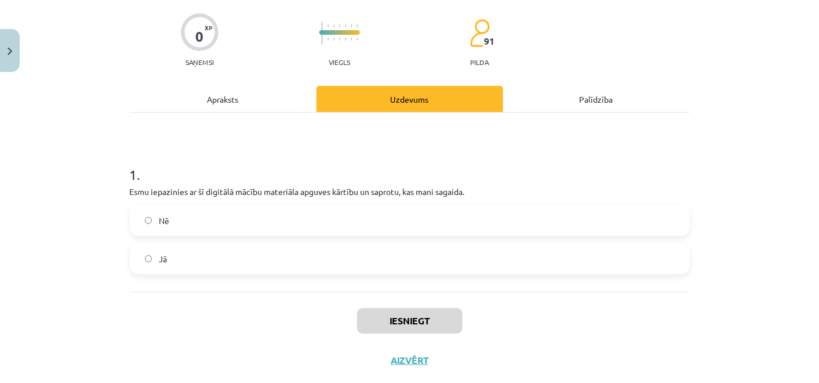
click at [225, 265] on label "Jā" at bounding box center [410, 258] width 558 height 29
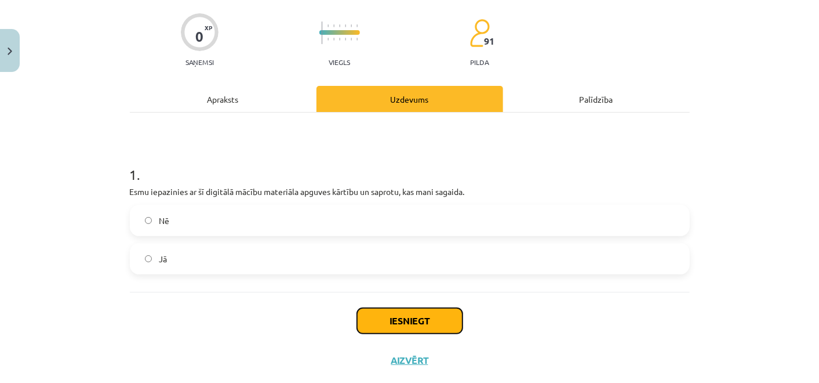
click at [368, 320] on button "Iesniegt" at bounding box center [410, 321] width 106 height 26
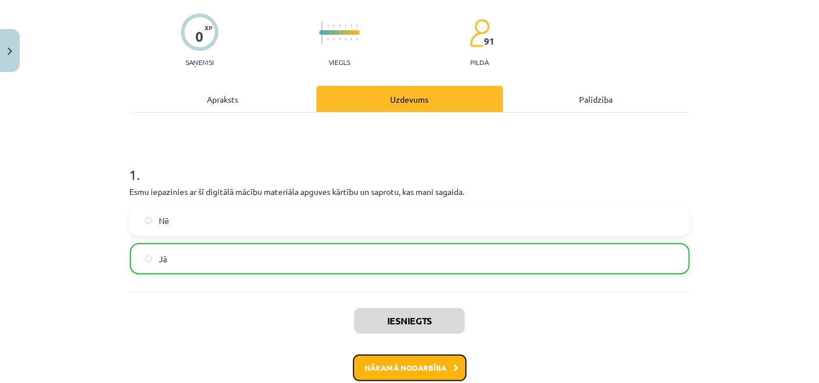
click at [383, 366] on button "Nākamā nodarbība" at bounding box center [410, 367] width 114 height 27
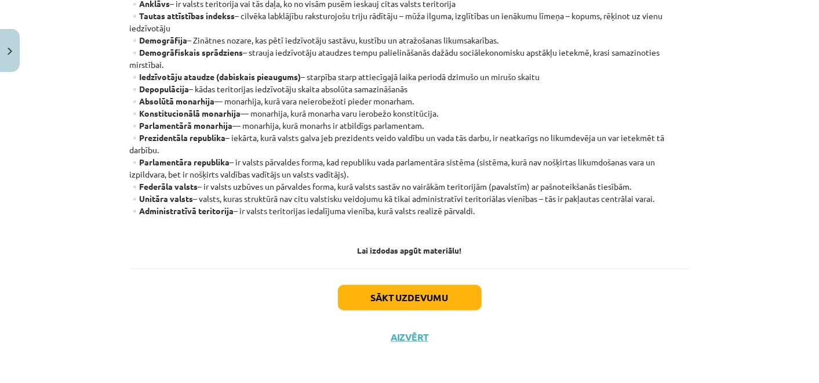
scroll to position [360, 0]
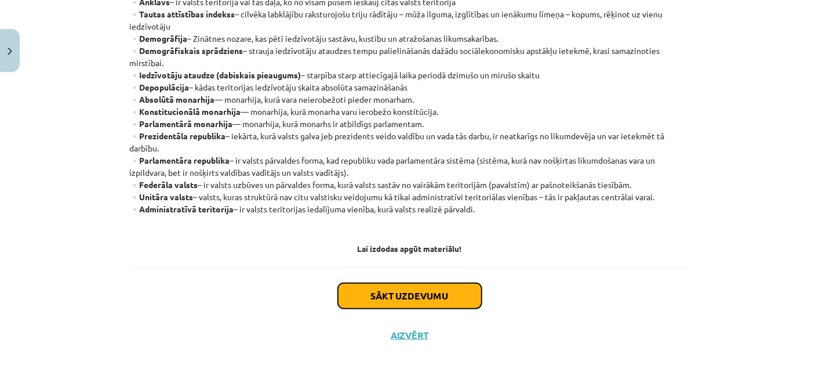
click at [400, 292] on button "Sākt uzdevumu" at bounding box center [410, 296] width 144 height 26
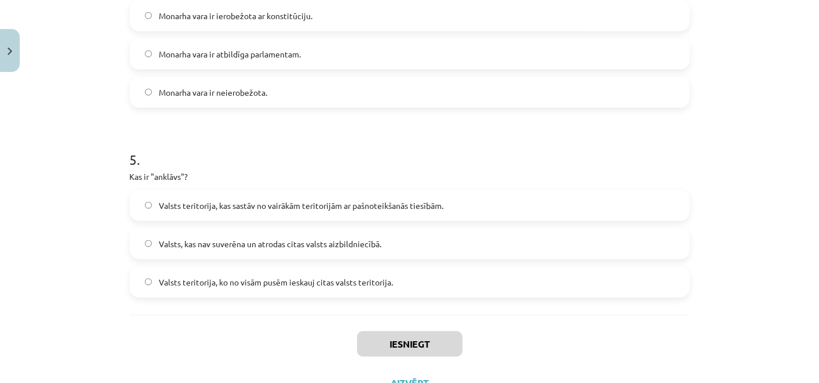
scroll to position [906, 0]
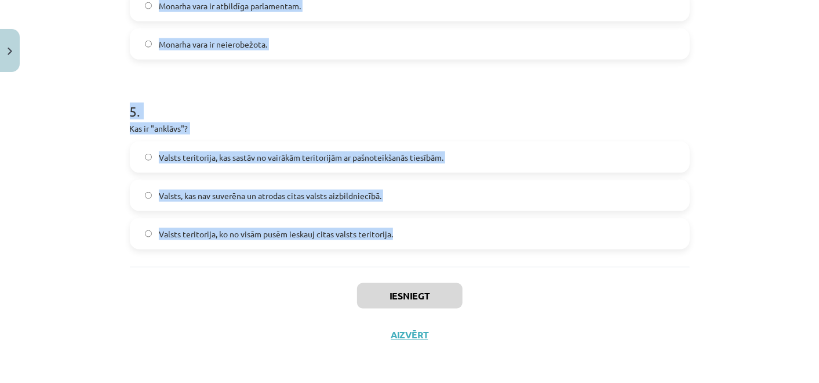
drag, startPoint x: 128, startPoint y: 238, endPoint x: 400, endPoint y: 233, distance: 272.6
copy form "as ir "suverēna valsts"? Valsts, kas ir citas valsts aizbildniecībā. Valsts ter…"
click at [480, 101] on h1 "5 ." at bounding box center [410, 101] width 560 height 36
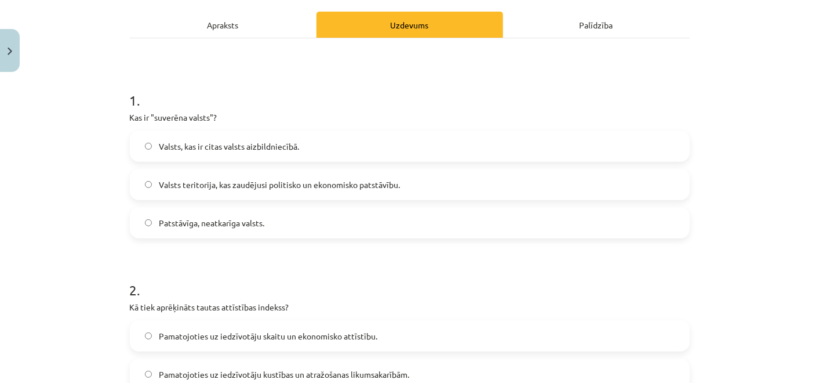
scroll to position [126, 0]
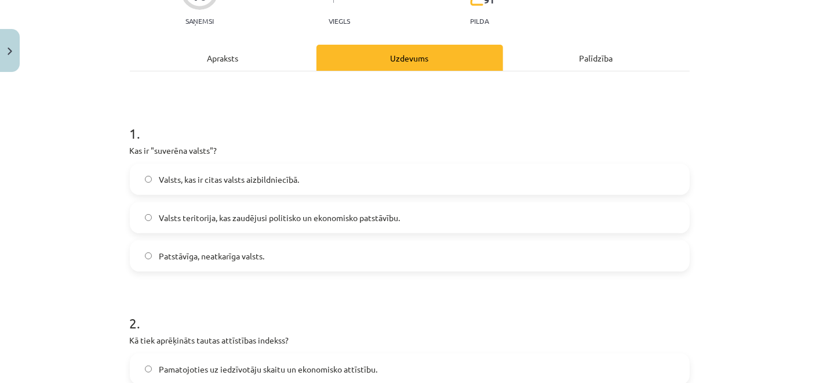
click at [214, 257] on span "Patstāvīga, neatkarīga valsts." at bounding box center [212, 256] width 106 height 12
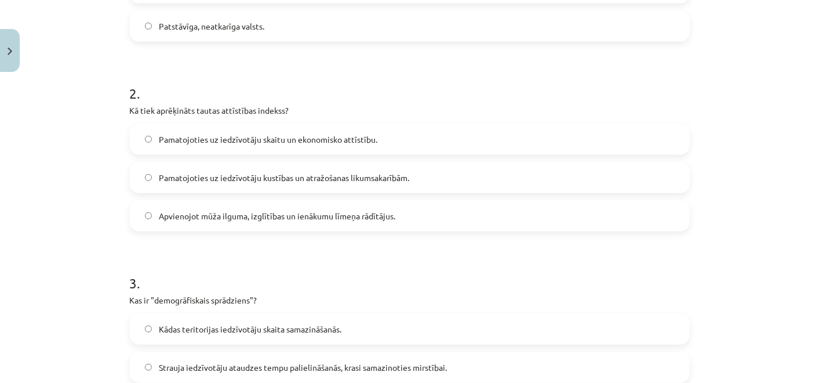
scroll to position [360, 0]
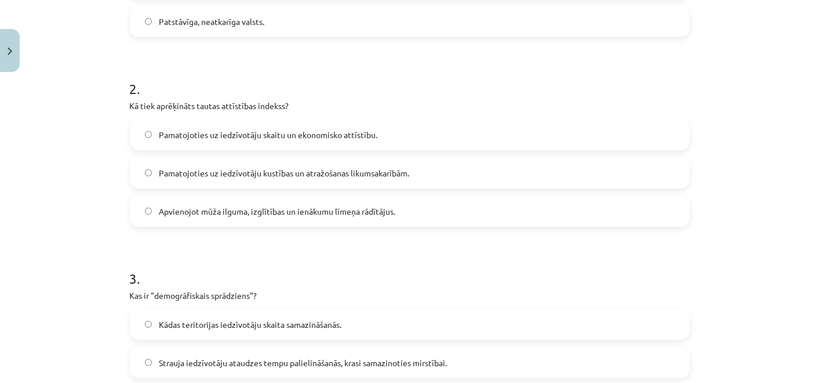
click at [338, 205] on span "Apvienojot mūža ilguma, izglītības un ienākumu līmeņa rādītājus." at bounding box center [277, 211] width 237 height 12
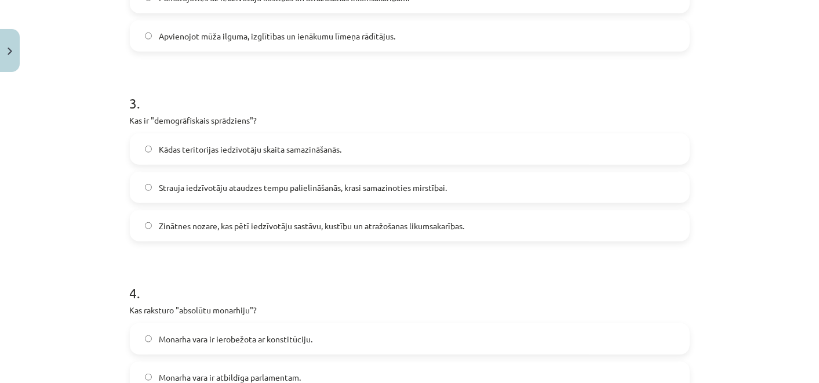
scroll to position [586, 0]
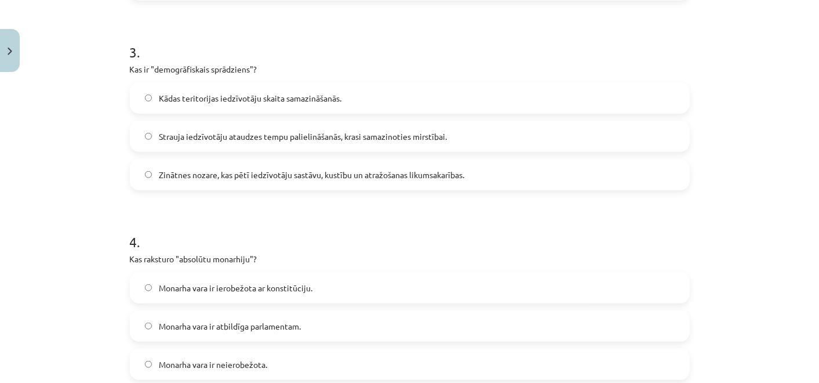
click at [314, 137] on span "Strauja iedzīvotāju ataudzes tempu palielināšanās, krasi samazinoties mirstībai." at bounding box center [303, 136] width 288 height 12
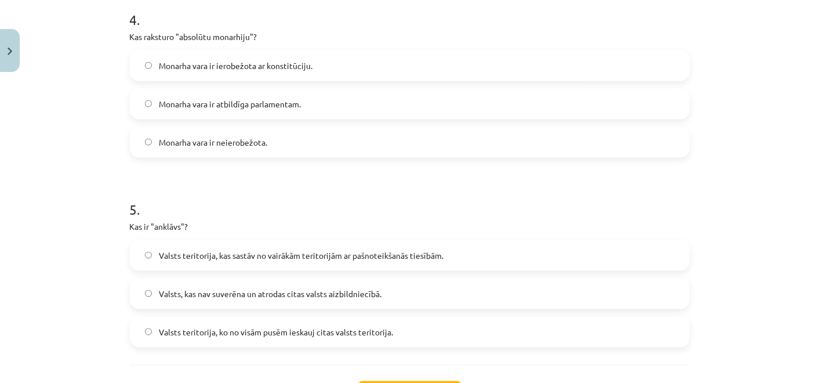
scroll to position [809, 0]
click at [299, 137] on label "Monarha vara ir neierobežota." at bounding box center [410, 141] width 558 height 29
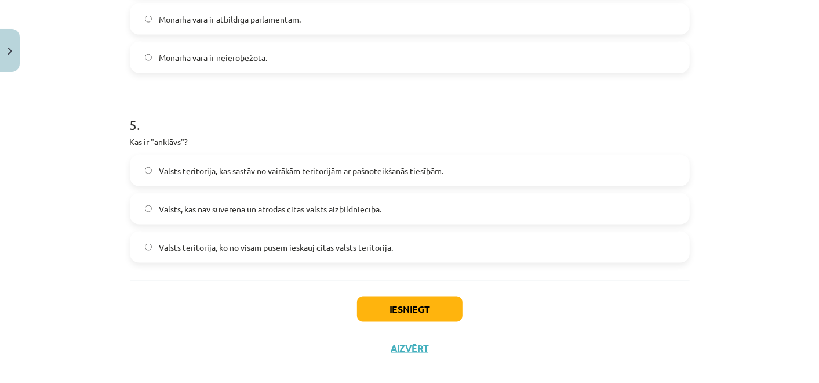
scroll to position [906, 0]
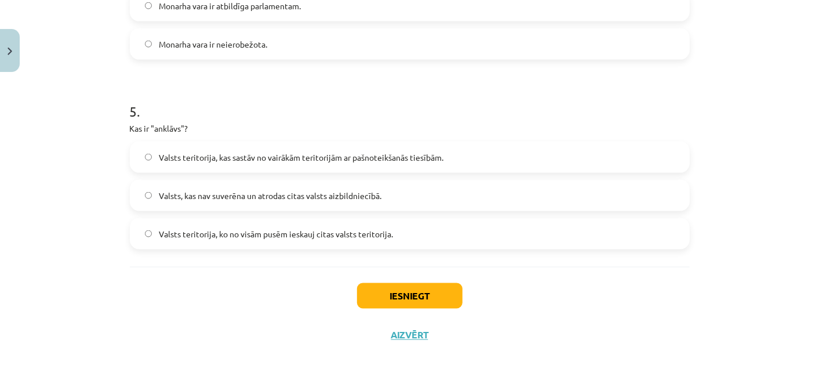
click at [307, 230] on span "Valsts teritorija, ko no visām pusēm ieskauj citas valsts teritorija." at bounding box center [276, 234] width 234 height 12
click at [388, 296] on button "Iesniegt" at bounding box center [410, 296] width 106 height 26
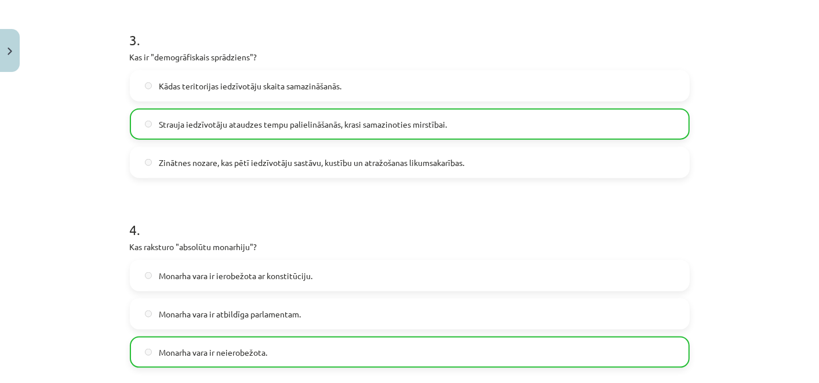
scroll to position [943, 0]
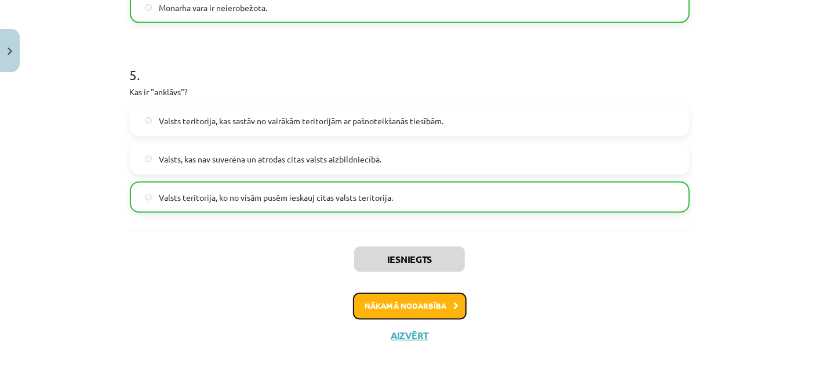
click at [418, 304] on button "Nākamā nodarbība" at bounding box center [410, 306] width 114 height 27
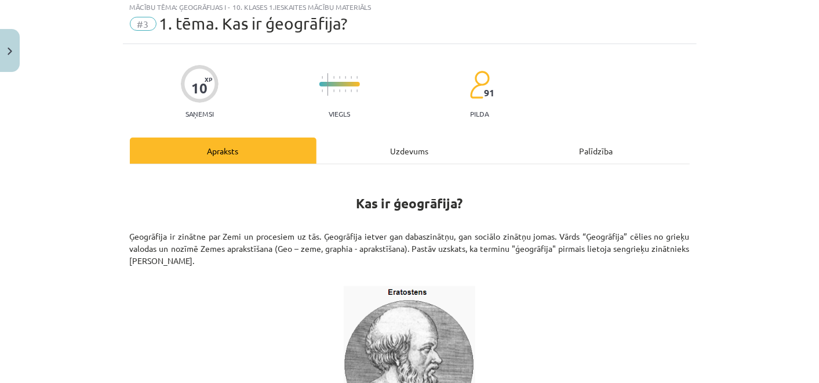
scroll to position [34, 0]
click at [409, 146] on div "Uzdevums" at bounding box center [410, 150] width 187 height 26
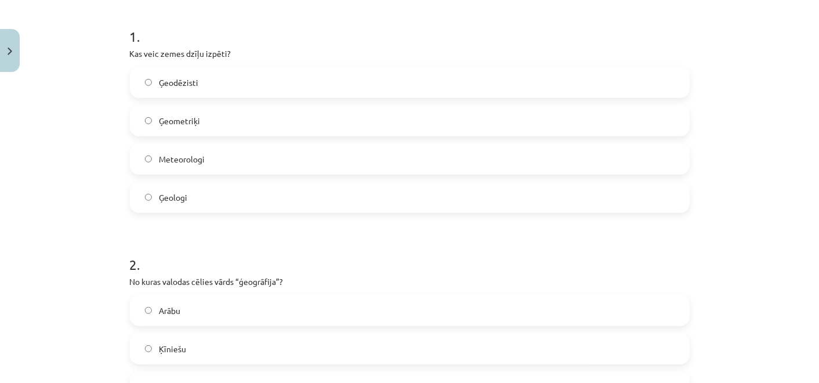
scroll to position [224, 0]
click at [130, 66] on div "Ģeodēzisti Ģeometriķi Meteorologi Ģeologi" at bounding box center [410, 139] width 560 height 146
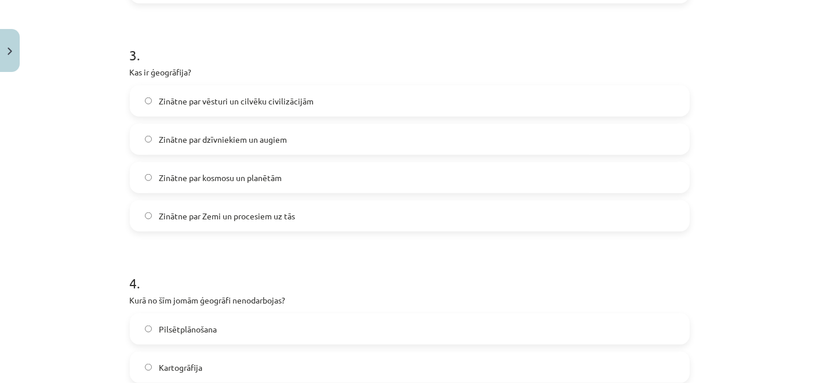
scroll to position [1098, 0]
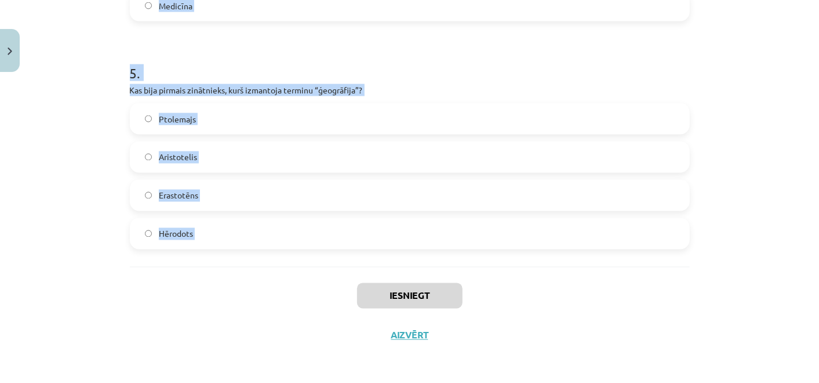
drag, startPoint x: 122, startPoint y: 55, endPoint x: 214, endPoint y: 304, distance: 265.7
copy form "Kas veic zemes dzīļu izpēti? Ģeodēzisti Ģeometriķi Meteorologi Ģeologi 2 . No k…"
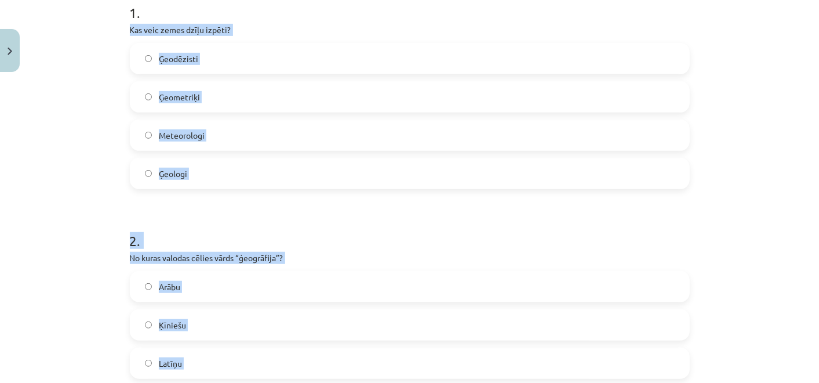
scroll to position [0, 0]
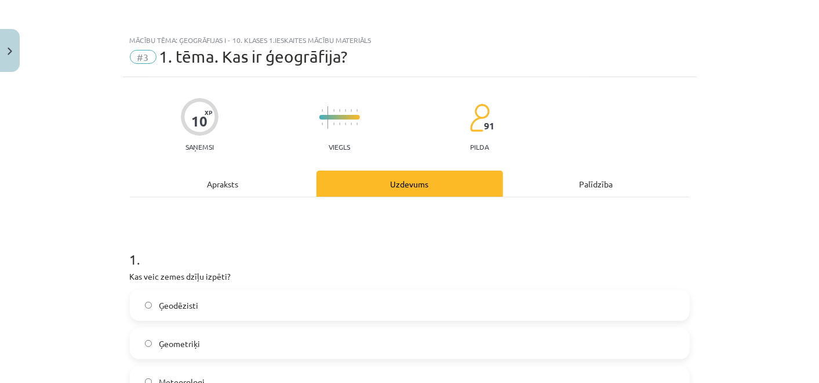
drag, startPoint x: 299, startPoint y: 257, endPoint x: 256, endPoint y: 252, distance: 43.3
click at [256, 252] on h1 "1 ." at bounding box center [410, 249] width 560 height 36
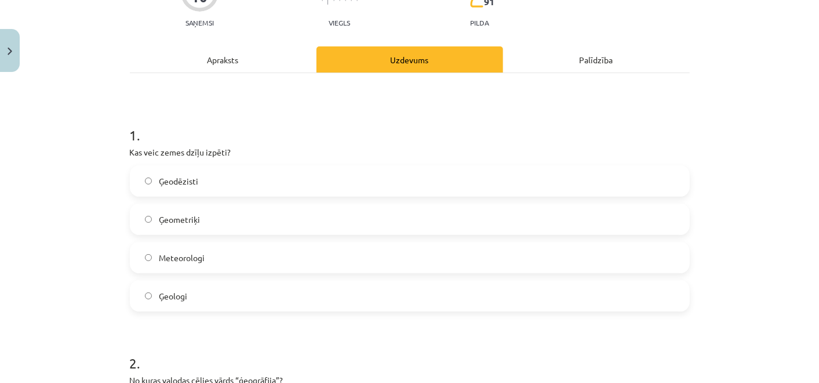
scroll to position [126, 0]
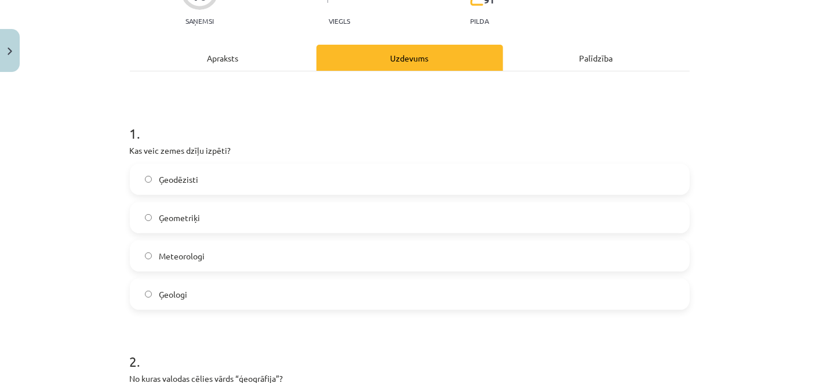
click at [227, 291] on label "Ģeologi" at bounding box center [410, 294] width 558 height 29
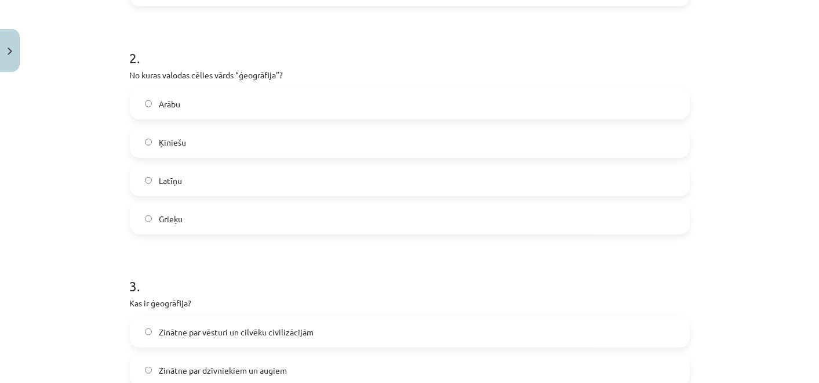
scroll to position [455, 0]
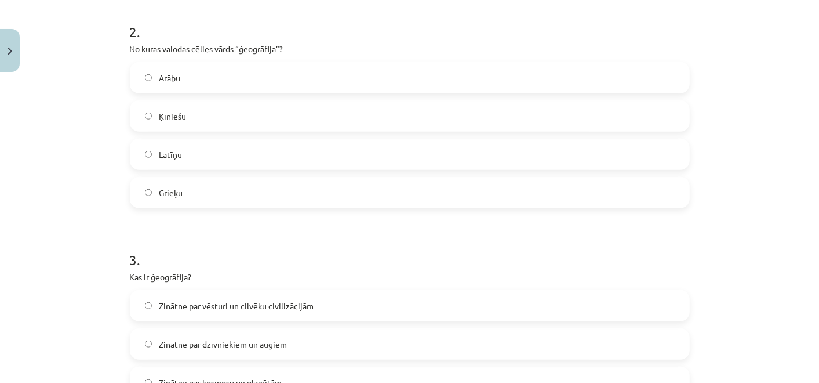
click at [263, 194] on label "Grieķu" at bounding box center [410, 192] width 558 height 29
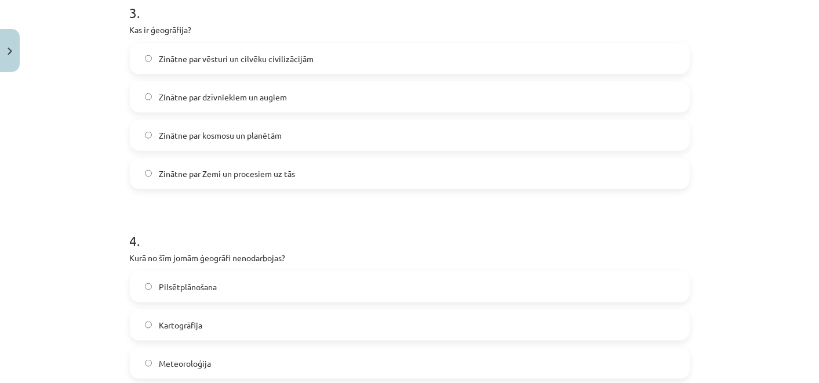
scroll to position [724, 0]
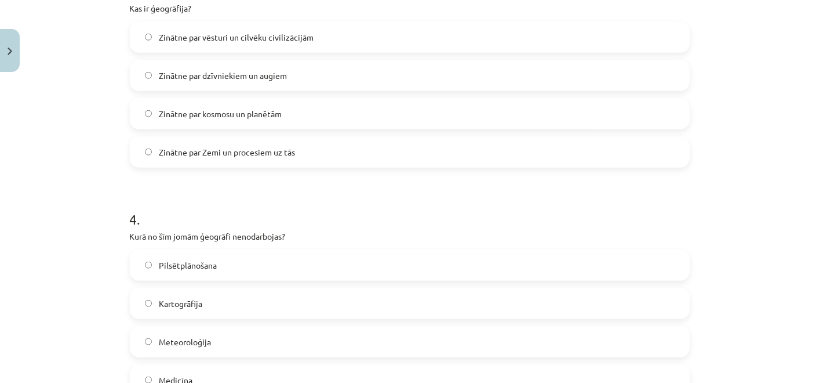
click at [333, 152] on label "Zinātne par Zemi un procesiem uz tās" at bounding box center [410, 151] width 558 height 29
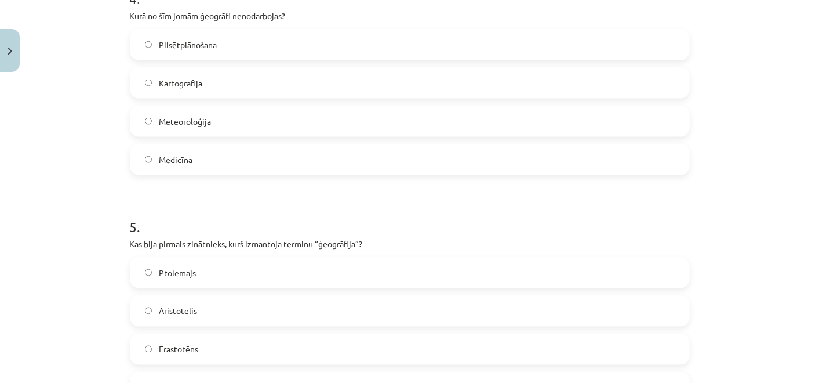
scroll to position [946, 0]
click at [302, 159] on label "Medicīna" at bounding box center [410, 157] width 558 height 29
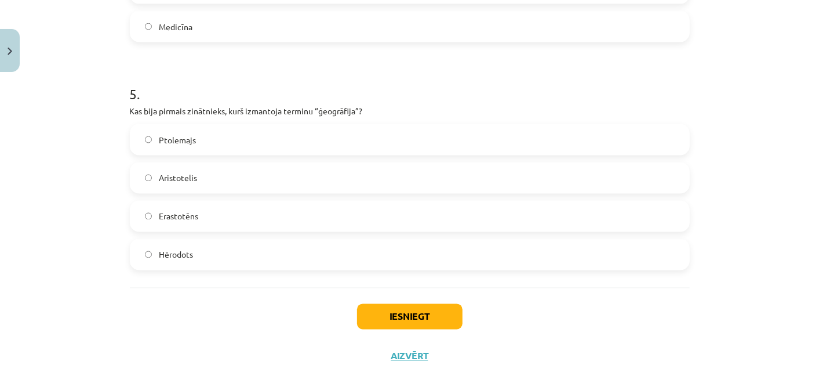
scroll to position [1098, 0]
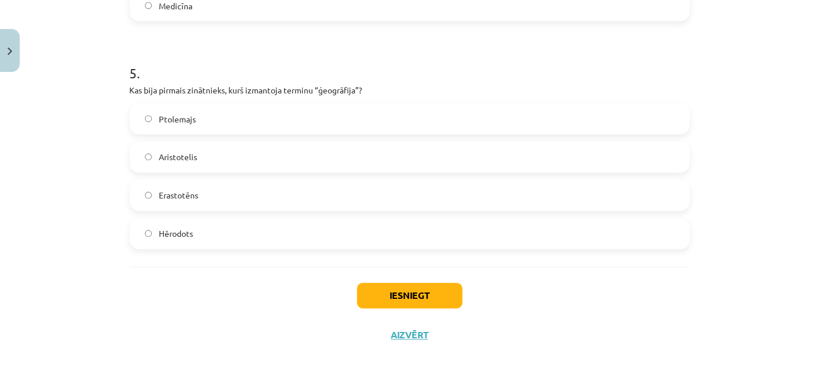
click at [345, 239] on label "Hērodots" at bounding box center [410, 233] width 558 height 29
click at [336, 201] on label "Erastotēns" at bounding box center [410, 195] width 558 height 29
click at [384, 284] on button "Iesniegt" at bounding box center [410, 296] width 106 height 26
click at [389, 292] on button "Iesniegt" at bounding box center [410, 296] width 106 height 26
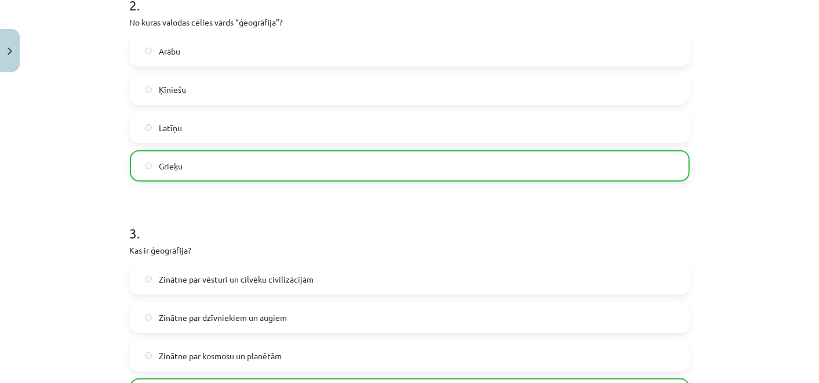
scroll to position [1134, 0]
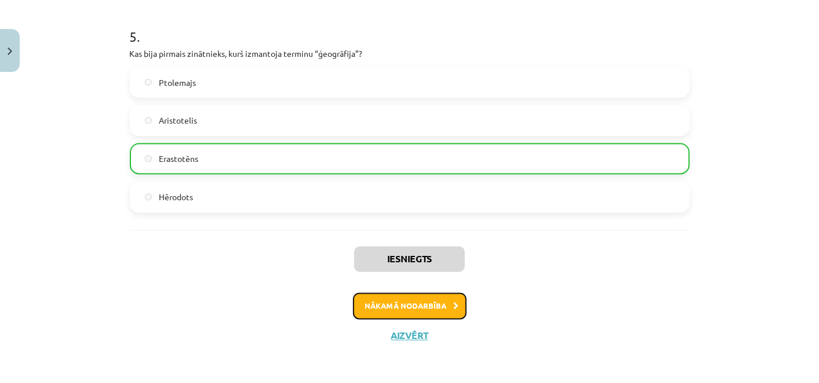
click at [372, 308] on button "Nākamā nodarbība" at bounding box center [410, 306] width 114 height 27
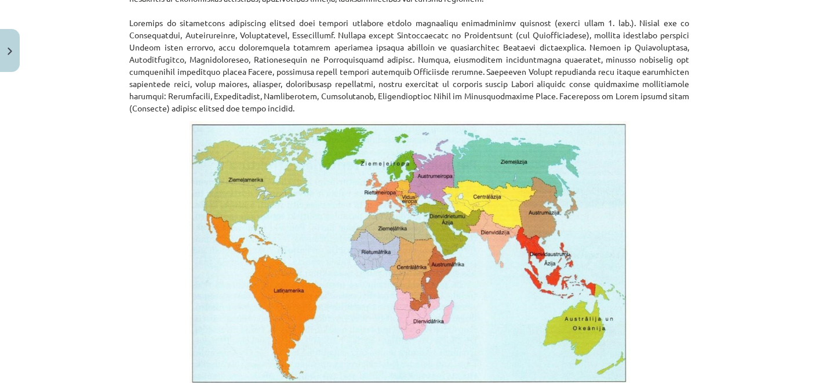
scroll to position [1300, 0]
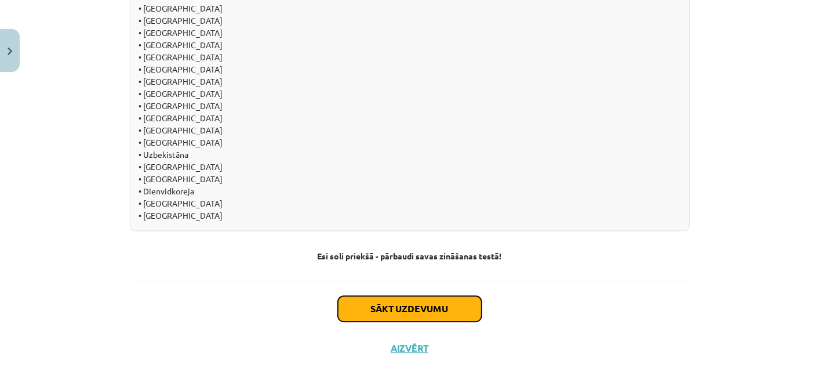
click at [397, 296] on button "Sākt uzdevumu" at bounding box center [410, 309] width 144 height 26
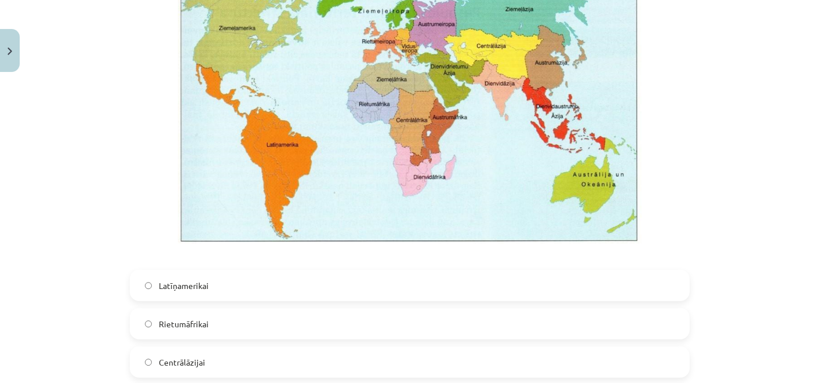
scroll to position [28, 0]
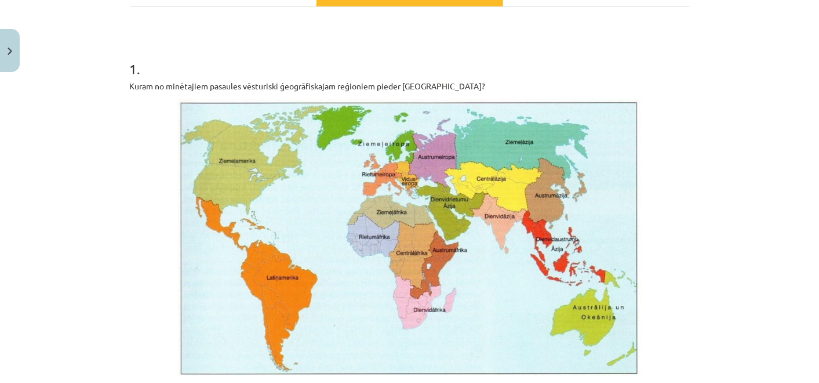
scroll to position [190, 0]
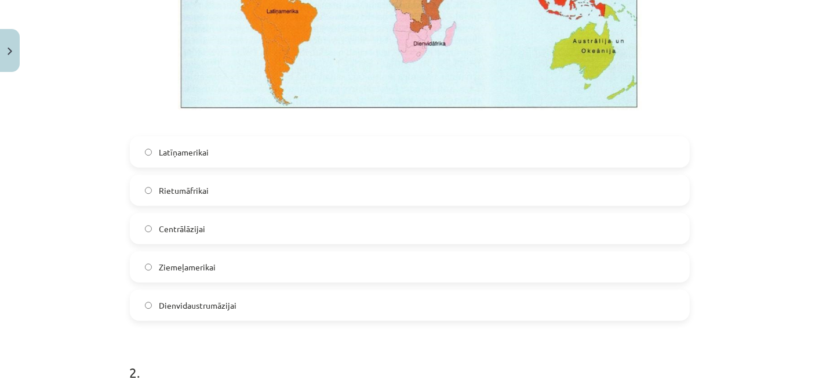
click at [336, 233] on label "Centrālāzijai" at bounding box center [410, 228] width 558 height 29
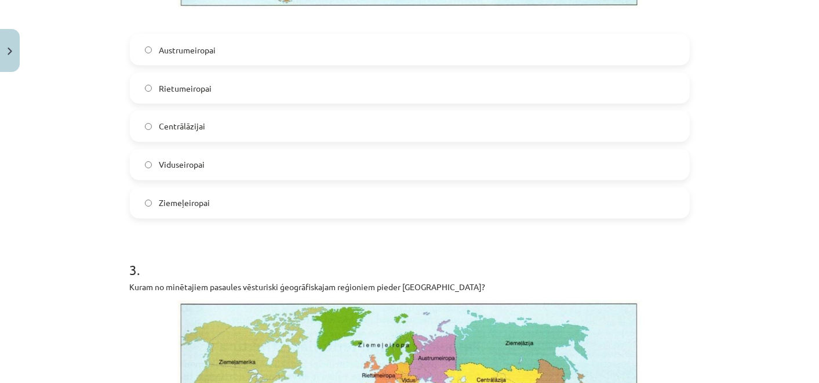
scroll to position [1110, 0]
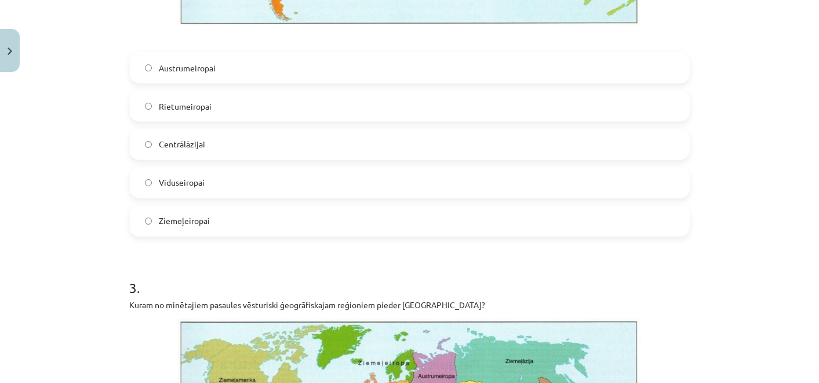
click at [322, 149] on label "Centrālāzijai" at bounding box center [410, 144] width 558 height 29
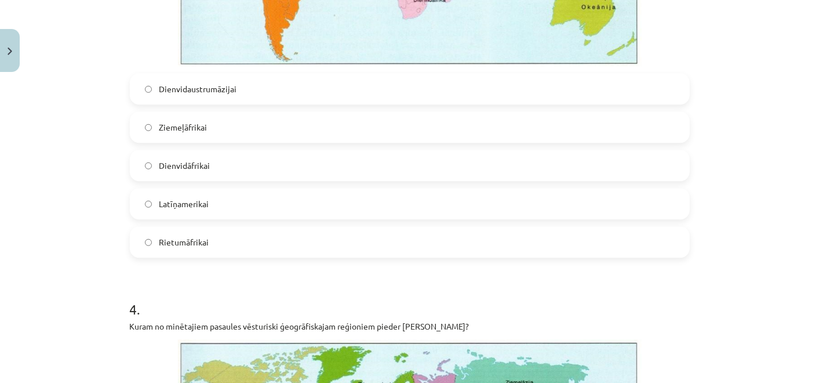
scroll to position [1643, 0]
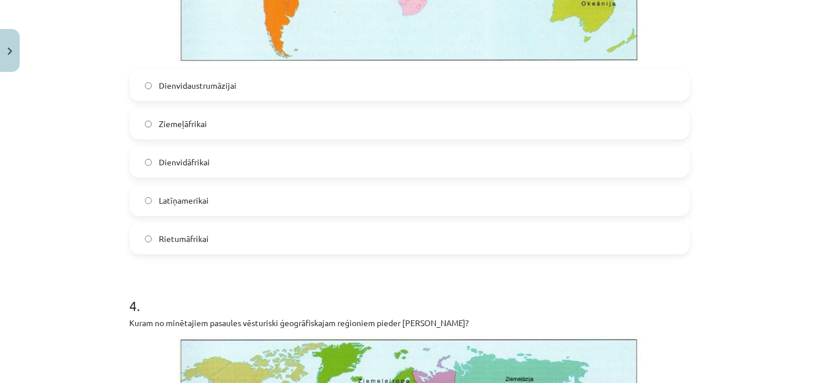
click at [306, 121] on label "Ziemeļāfrikai" at bounding box center [410, 123] width 558 height 29
click at [295, 84] on label "Dienvidaustrumāzijai" at bounding box center [410, 85] width 558 height 29
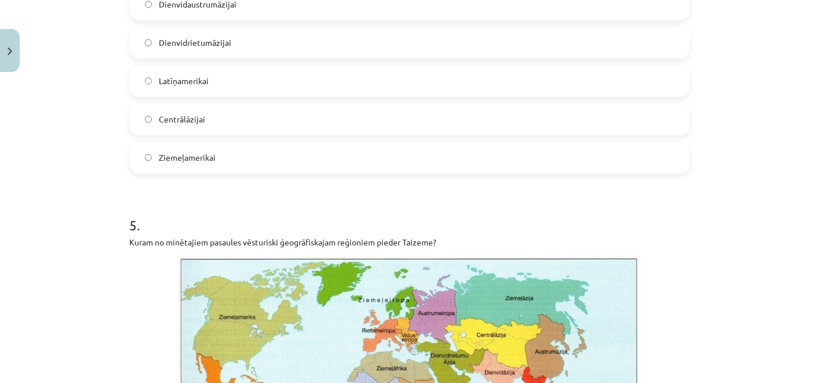
scroll to position [2295, 0]
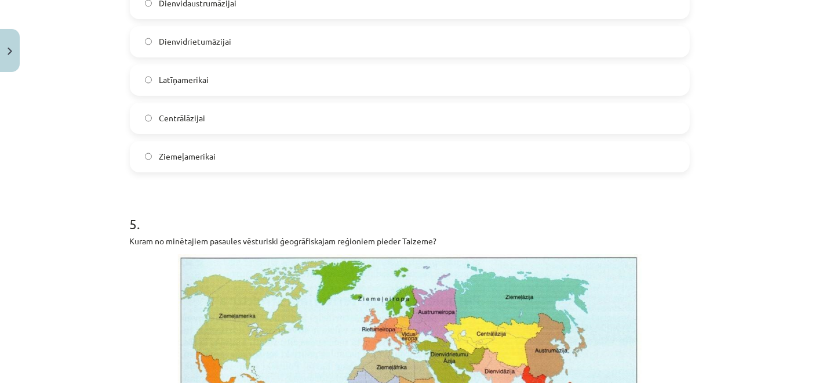
click at [295, 84] on label "Latīņamerikai" at bounding box center [410, 80] width 558 height 29
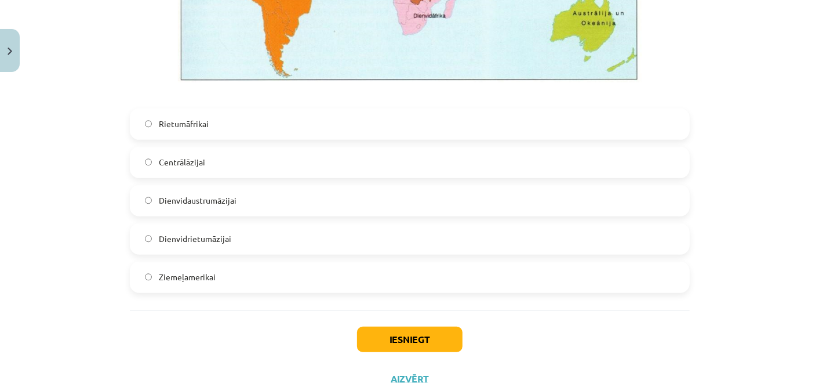
scroll to position [2786, 0]
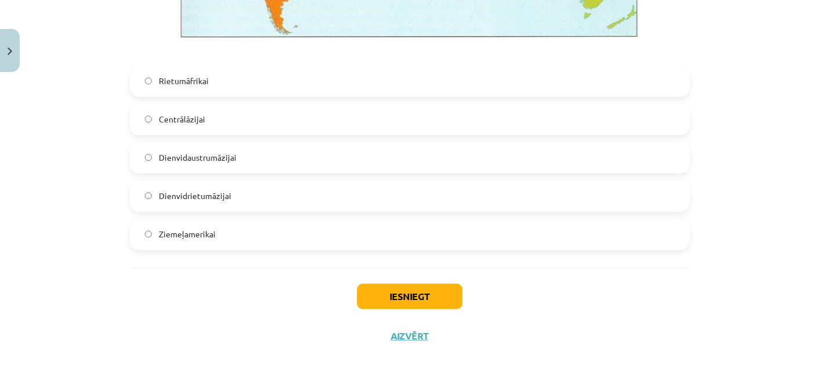
click at [286, 89] on label "Rietumāfrikai" at bounding box center [410, 81] width 558 height 29
click at [389, 284] on button "Iesniegt" at bounding box center [410, 297] width 106 height 26
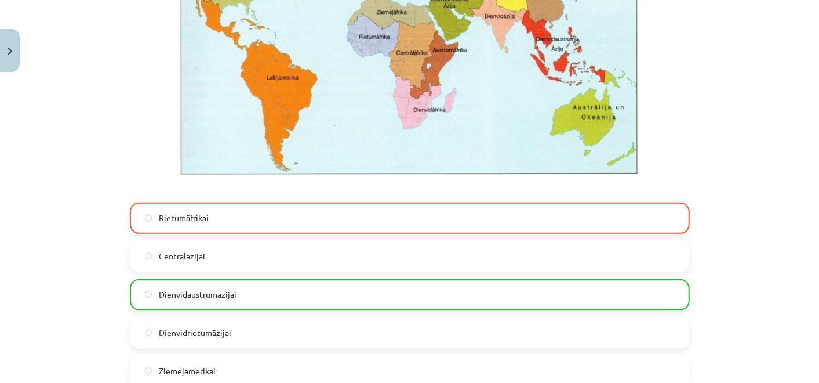
scroll to position [2823, 0]
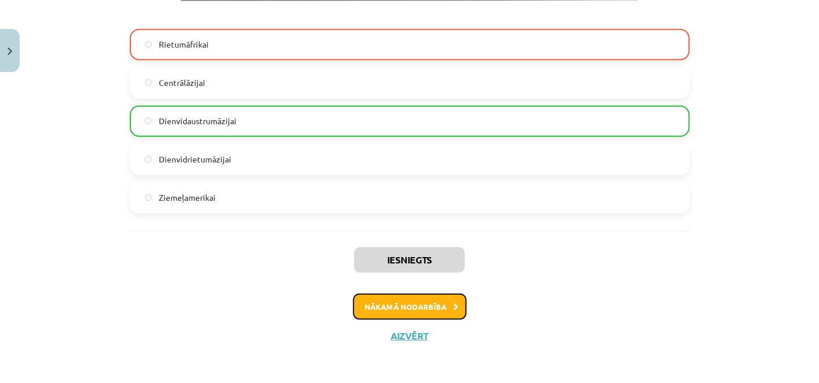
click at [389, 300] on button "Nākamā nodarbība" at bounding box center [410, 306] width 114 height 27
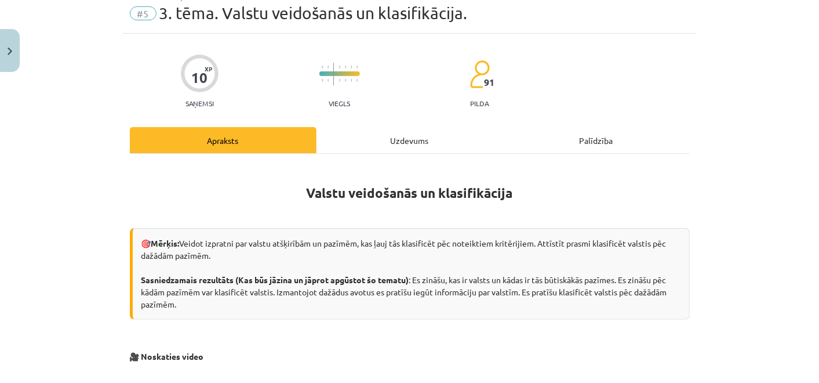
scroll to position [28, 0]
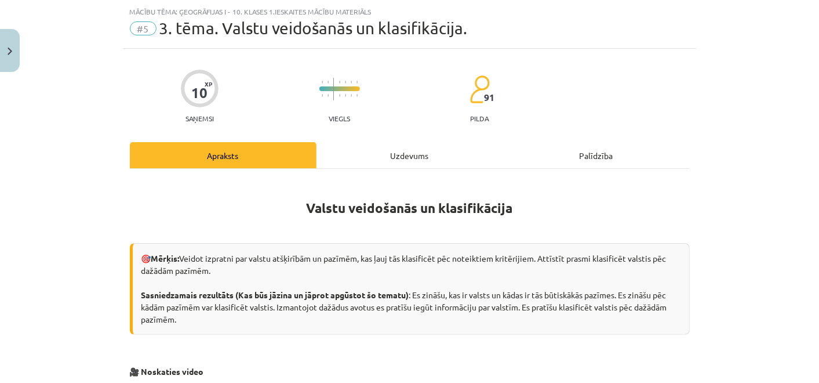
click at [412, 142] on div "Uzdevums" at bounding box center [410, 155] width 187 height 26
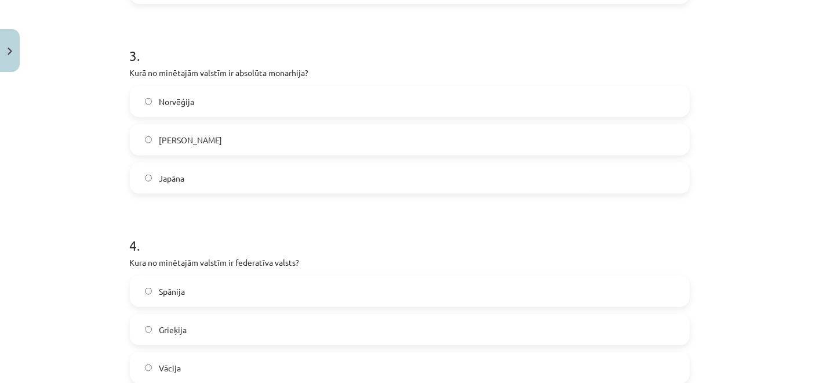
scroll to position [906, 0]
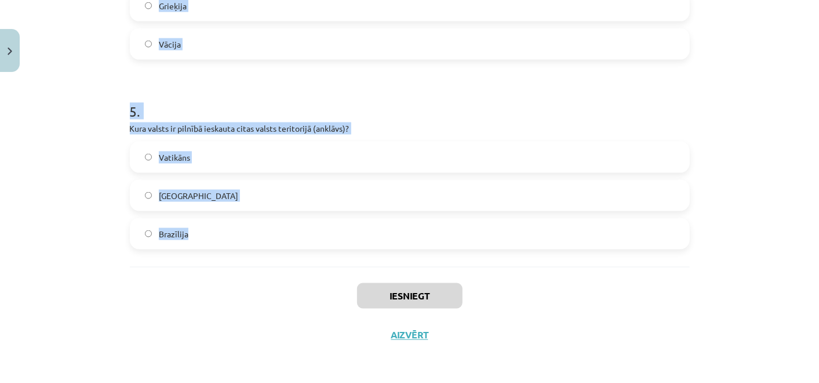
drag, startPoint x: 122, startPoint y: 147, endPoint x: 229, endPoint y: 266, distance: 159.7
copy form "Kurā no minētajām valstīm tautas attīstības indekss (TAI) ir ļoti augsts? Etiop…"
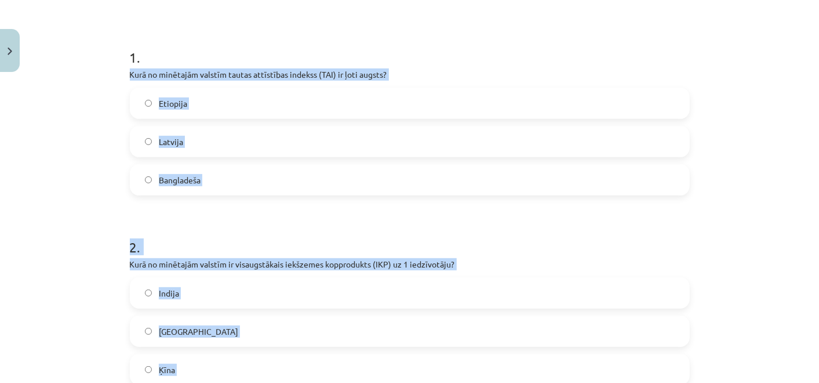
scroll to position [210, 0]
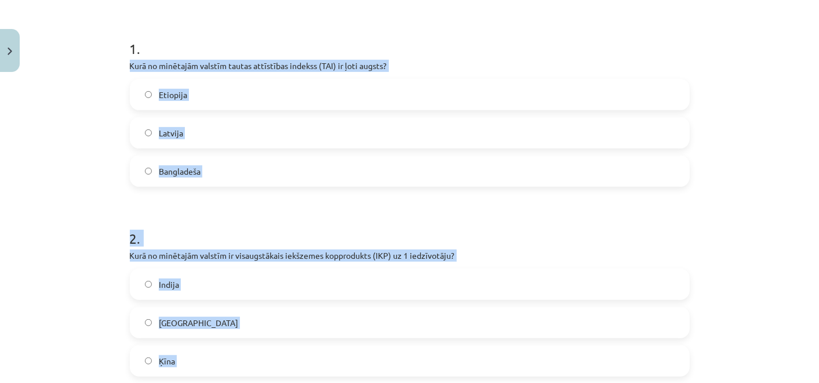
click at [221, 121] on label "Latvija" at bounding box center [410, 132] width 558 height 29
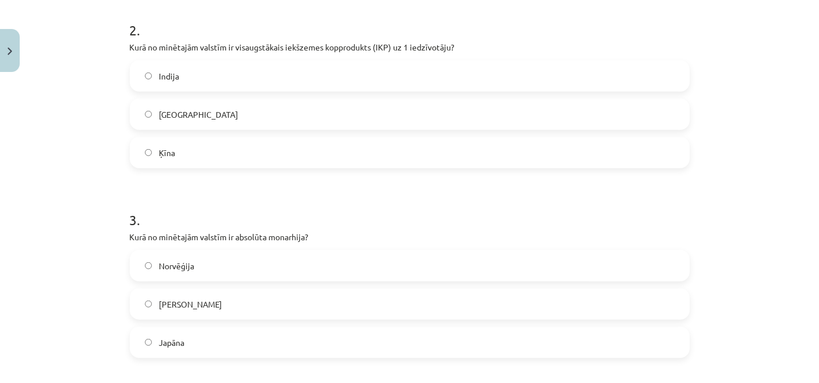
scroll to position [418, 0]
click at [221, 121] on label "ASV" at bounding box center [410, 114] width 558 height 29
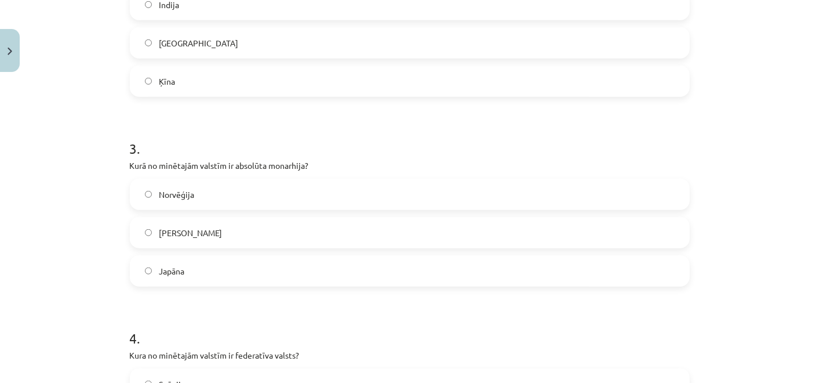
scroll to position [491, 0]
click at [261, 230] on label "Saūda Arābija" at bounding box center [410, 231] width 558 height 29
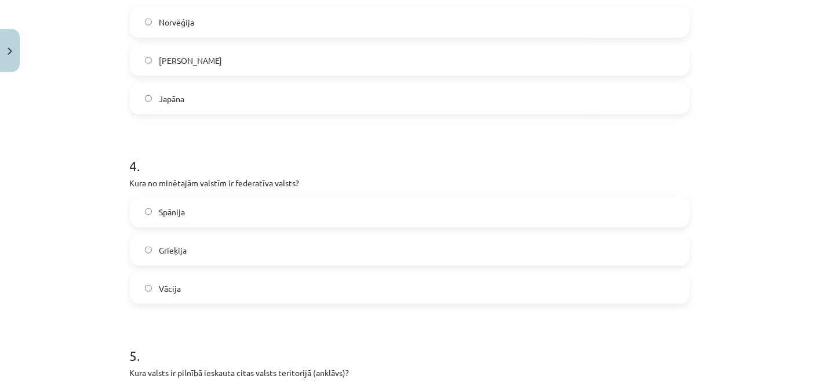
scroll to position [663, 0]
click at [328, 288] on label "Vācija" at bounding box center [410, 287] width 558 height 29
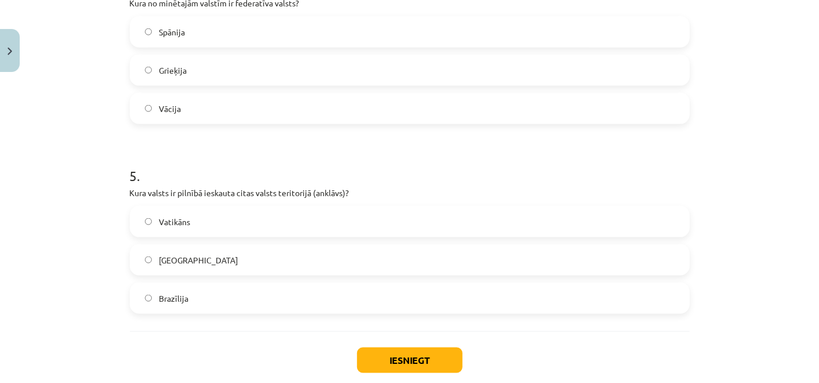
scroll to position [847, 0]
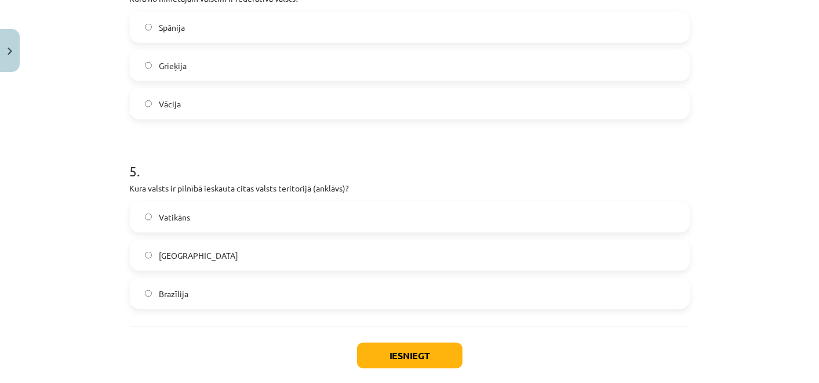
click at [280, 231] on div "Vatikāns" at bounding box center [410, 216] width 560 height 31
click at [292, 222] on label "Vatikāns" at bounding box center [410, 216] width 558 height 29
click at [388, 351] on button "Iesniegt" at bounding box center [410, 356] width 106 height 26
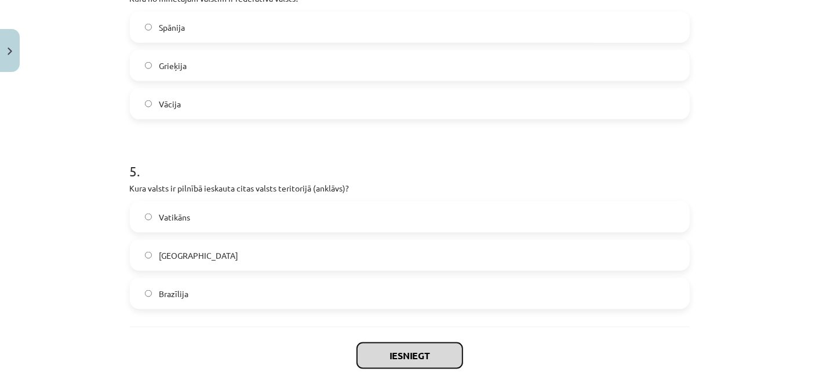
click at [388, 351] on button "Iesniegt" at bounding box center [410, 356] width 106 height 26
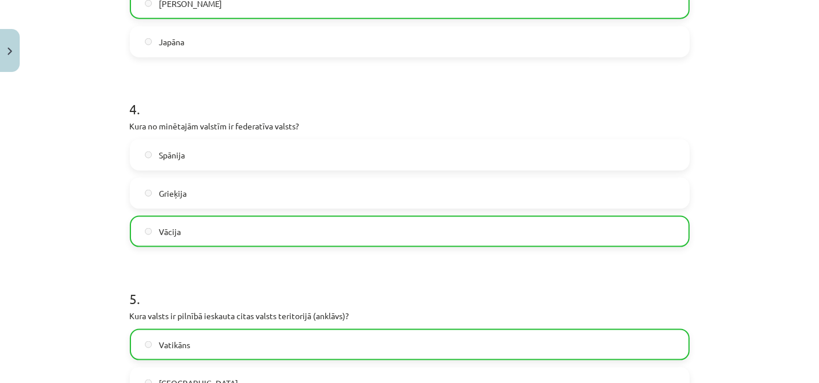
scroll to position [943, 0]
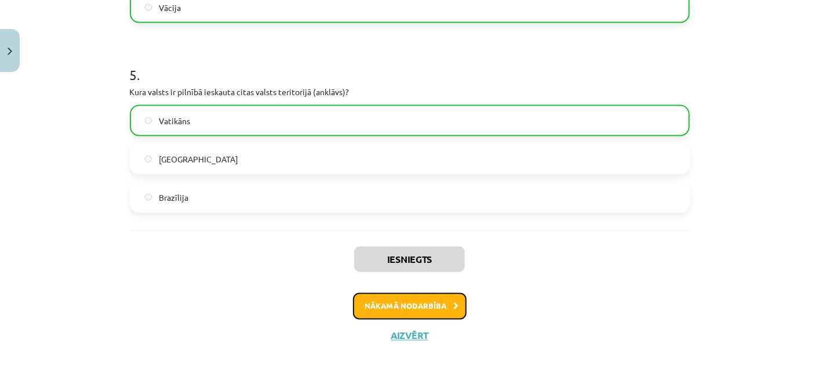
click at [393, 306] on button "Nākamā nodarbība" at bounding box center [410, 306] width 114 height 27
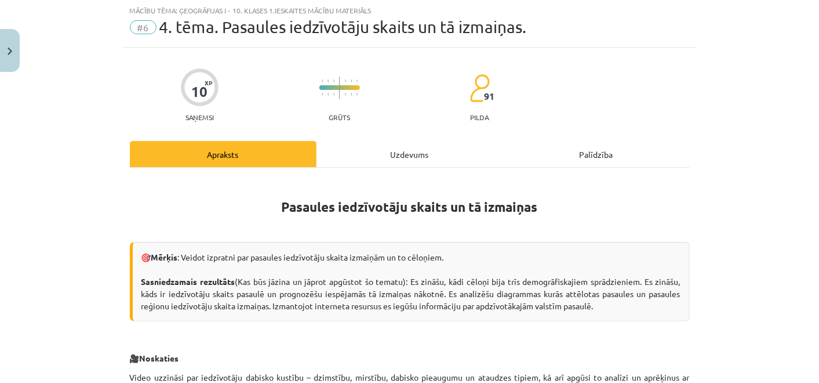
scroll to position [28, 0]
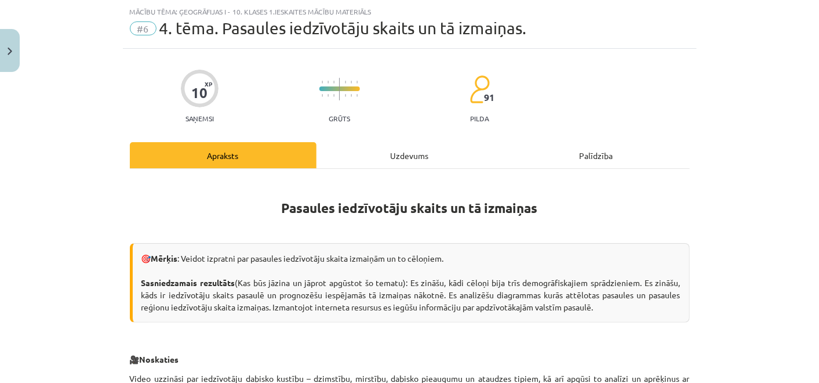
click at [392, 152] on div "Uzdevums" at bounding box center [410, 155] width 187 height 26
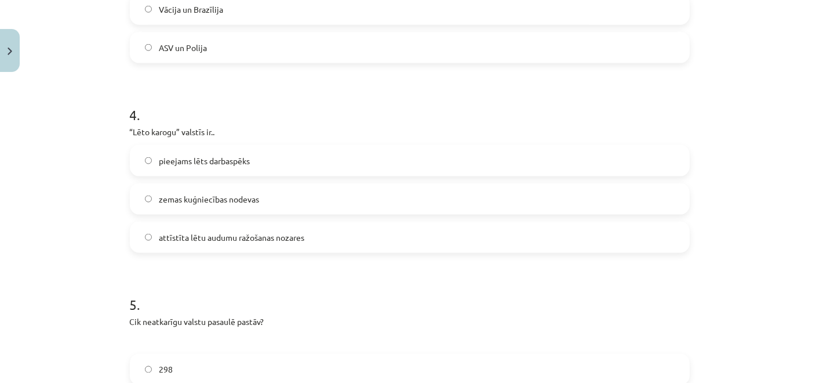
scroll to position [1117, 0]
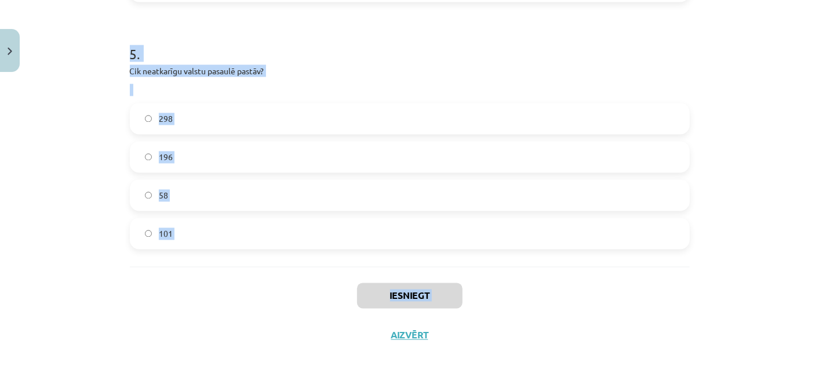
drag, startPoint x: 124, startPoint y: 23, endPoint x: 210, endPoint y: 320, distance: 308.7
copy div "ASV un Francija ir.. Konstitucionālas teokrātijas Unitāras valstis Federatīvas …"
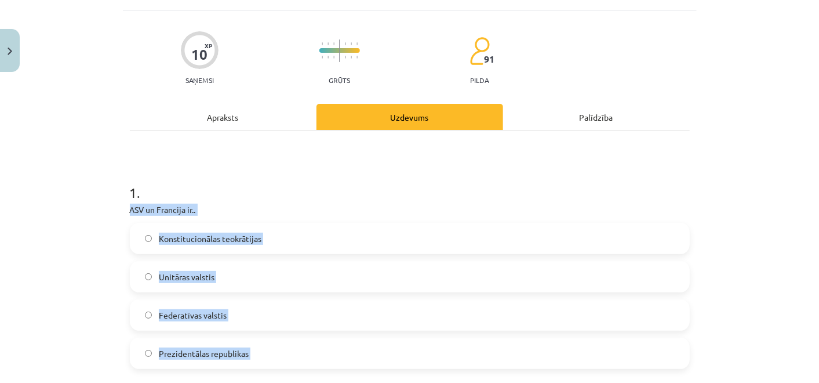
scroll to position [64, 0]
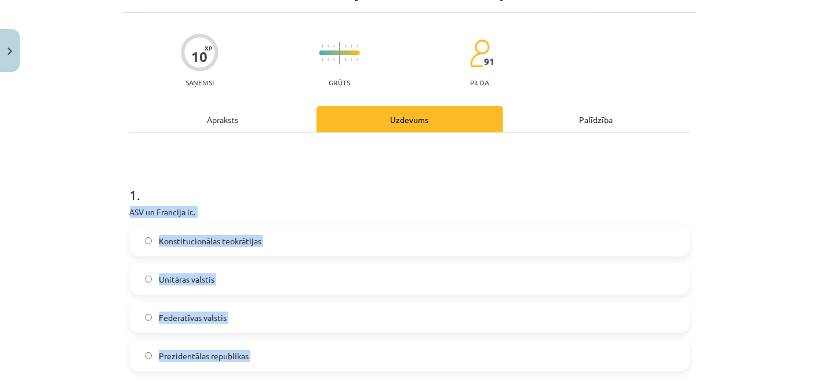
click at [270, 358] on label "Prezidentālas republikas" at bounding box center [410, 355] width 558 height 29
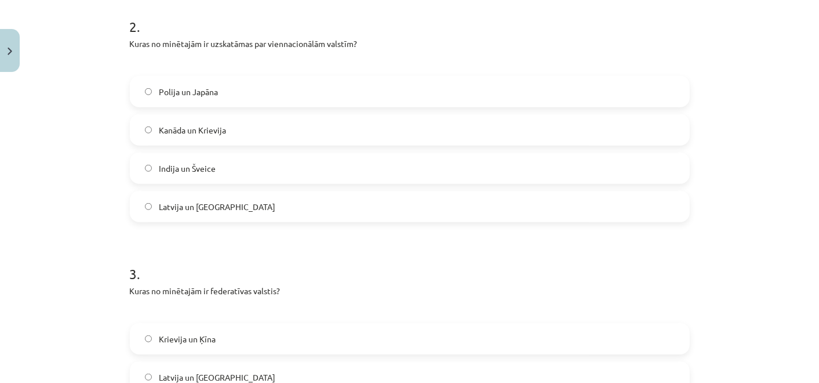
scroll to position [461, 0]
click at [302, 87] on label "Polija un Japāna" at bounding box center [410, 91] width 558 height 29
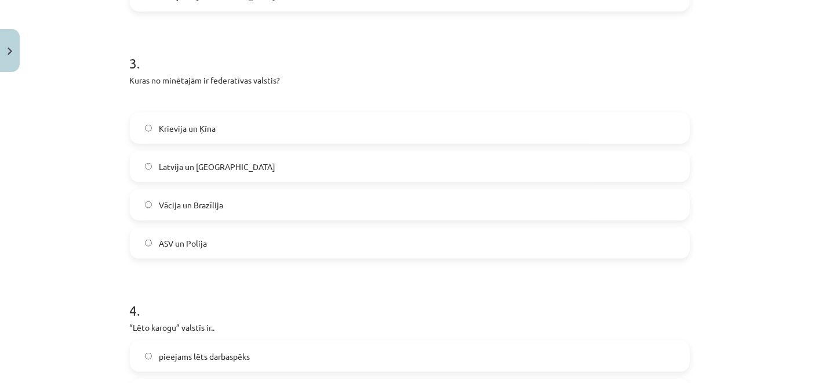
scroll to position [705, 0]
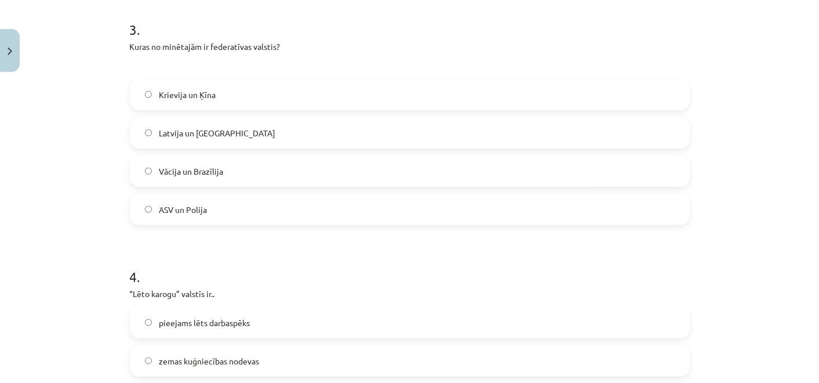
click at [281, 157] on label "Vācija un Brazīlija" at bounding box center [410, 171] width 558 height 29
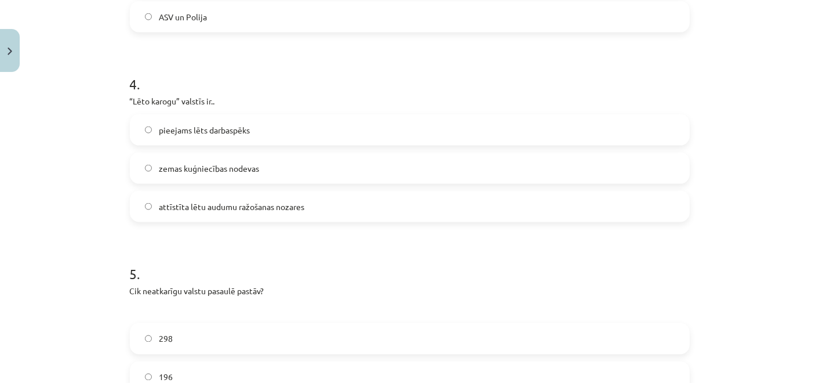
scroll to position [898, 0]
click at [273, 168] on label "zemas kuģniecības nodevas" at bounding box center [410, 167] width 558 height 29
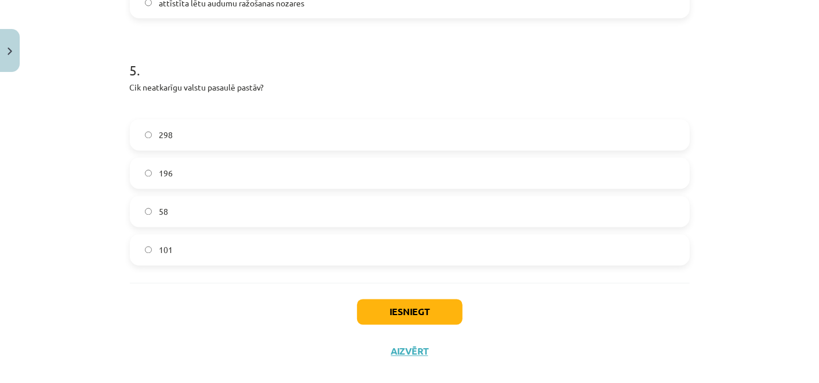
scroll to position [1102, 0]
click at [268, 175] on label "196" at bounding box center [410, 172] width 558 height 29
click at [399, 315] on button "Iesniegt" at bounding box center [410, 311] width 106 height 26
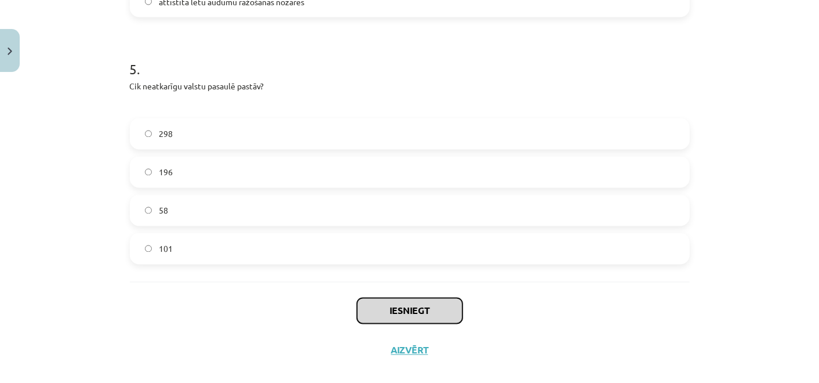
scroll to position [1117, 0]
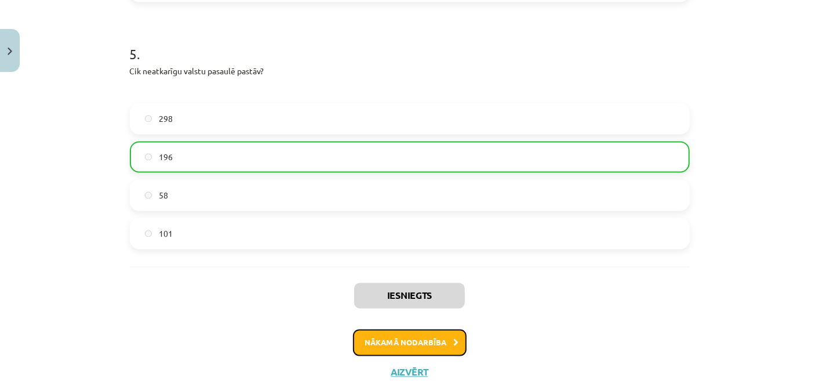
click at [397, 332] on button "Nākamā nodarbība" at bounding box center [410, 342] width 114 height 27
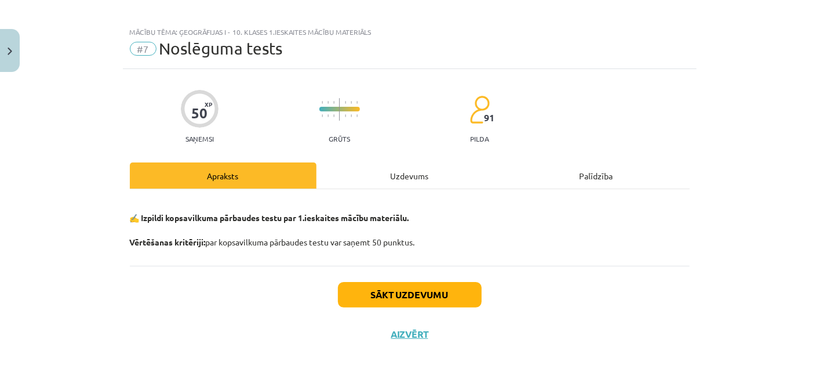
scroll to position [8, 0]
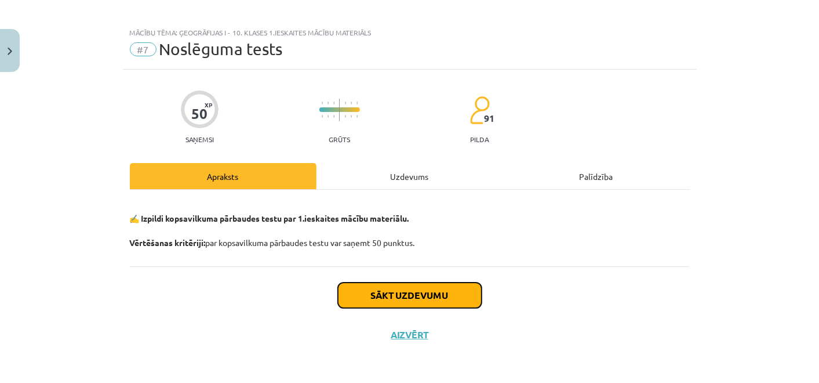
click at [411, 290] on button "Sākt uzdevumu" at bounding box center [410, 295] width 144 height 26
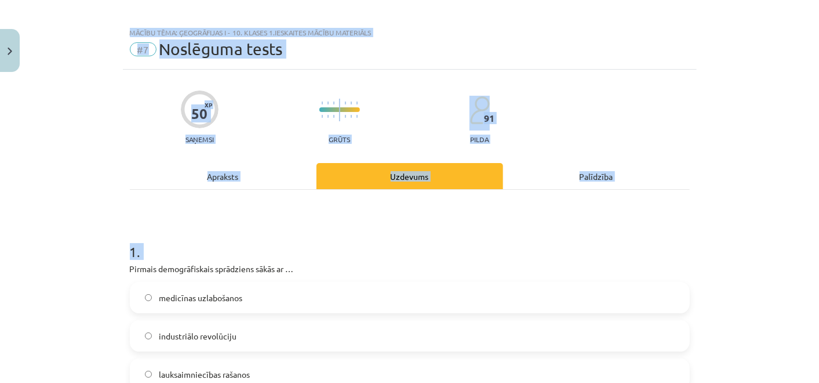
drag, startPoint x: 122, startPoint y: 262, endPoint x: 169, endPoint y: 411, distance: 156.6
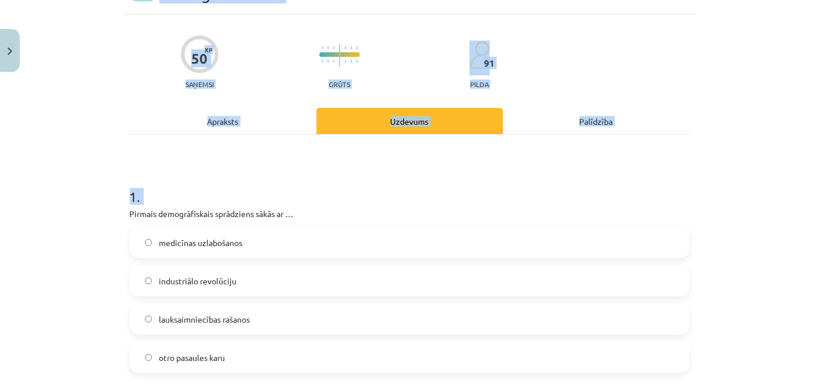
click at [174, 172] on h1 "1 ." at bounding box center [410, 186] width 560 height 36
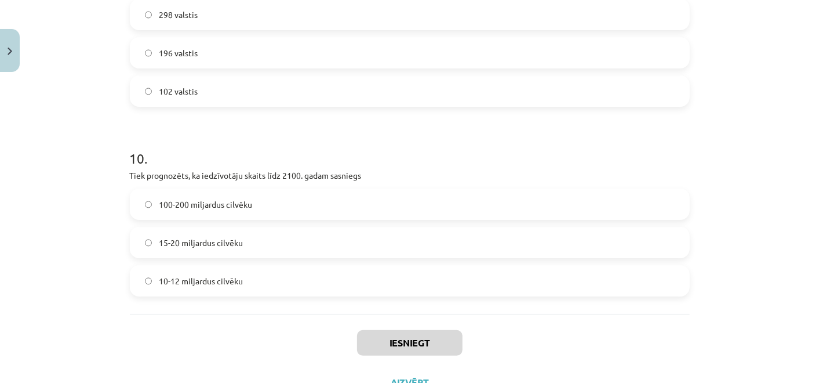
scroll to position [2502, 0]
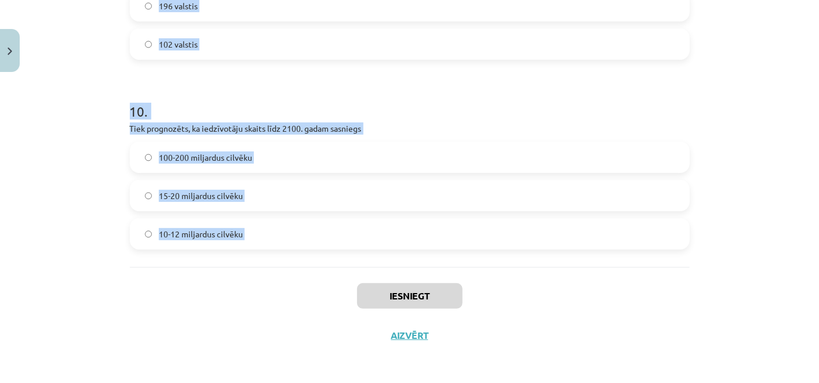
drag, startPoint x: 118, startPoint y: 212, endPoint x: 265, endPoint y: 287, distance: 164.9
copy form "Pirmais demogrāfiskais sprādziens sākās ar … medicīnas uzlabošanos industriālo …"
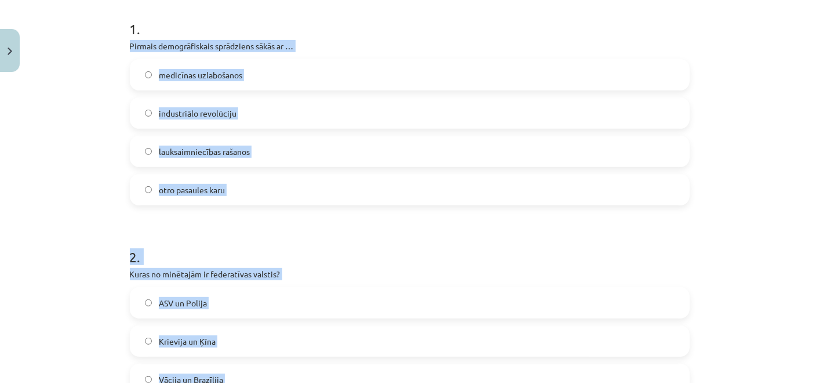
scroll to position [220, 0]
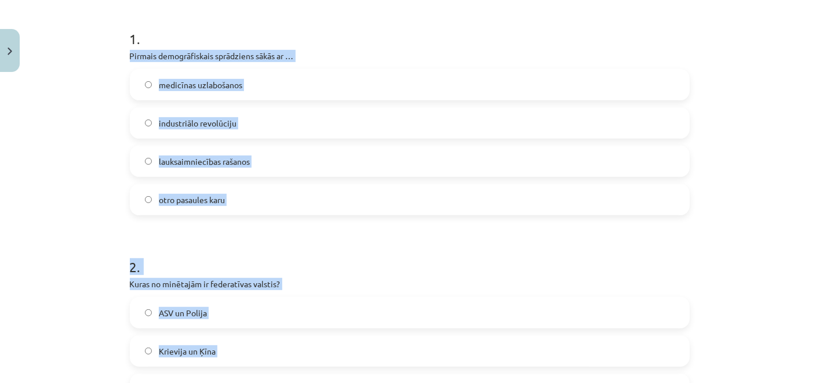
click at [284, 166] on label "lauksaimniecības rašanos" at bounding box center [410, 161] width 558 height 29
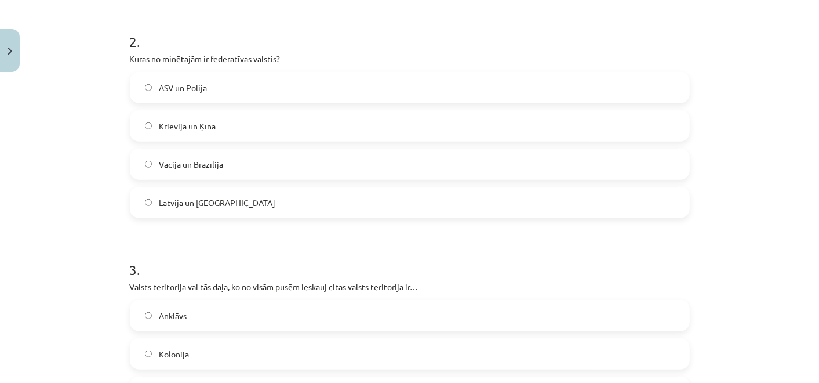
scroll to position [446, 0]
click at [257, 162] on label "Vācija un Brazīlija" at bounding box center [410, 163] width 558 height 29
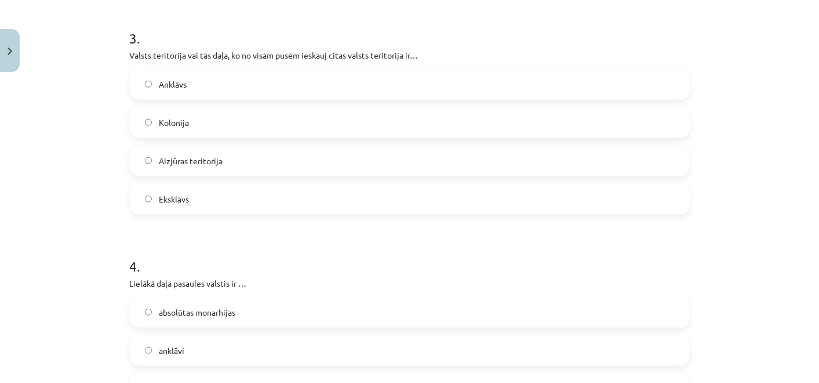
scroll to position [677, 0]
click at [257, 72] on label "Anklāvs" at bounding box center [410, 83] width 558 height 29
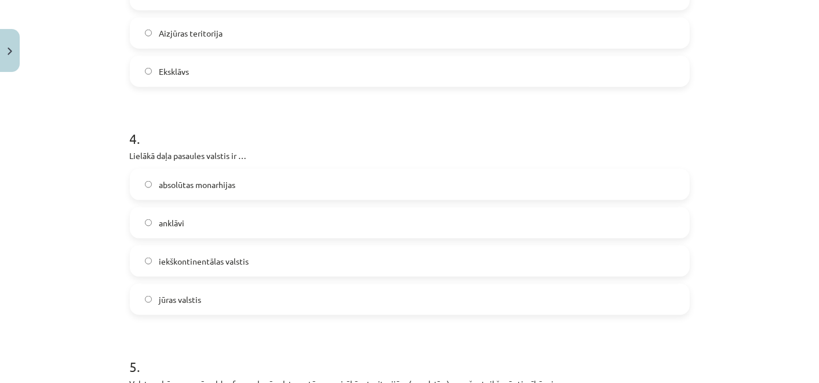
scroll to position [805, 0]
click at [242, 291] on label "jūras valstis" at bounding box center [410, 298] width 558 height 29
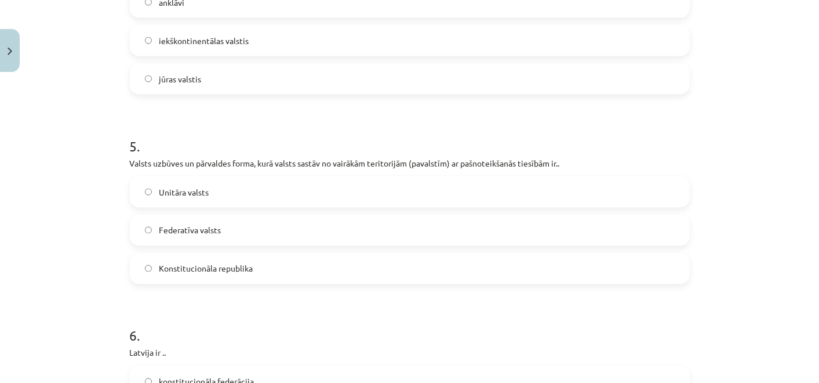
scroll to position [1088, 0]
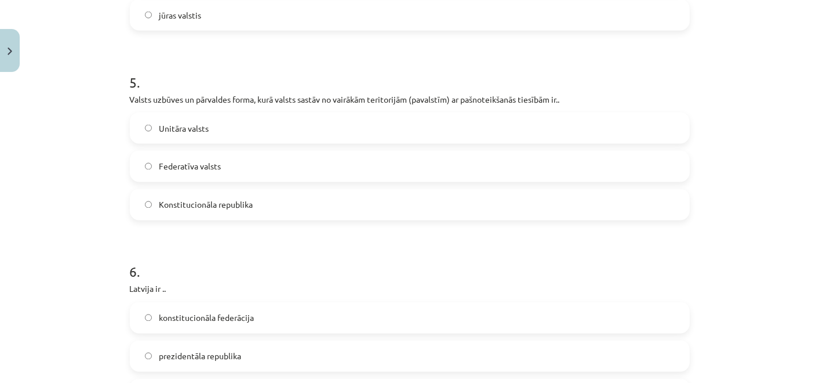
click at [276, 164] on label "Federatīva valsts" at bounding box center [410, 166] width 558 height 29
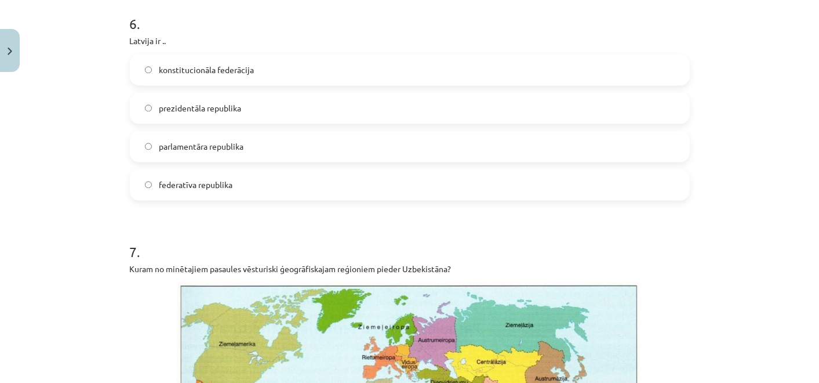
scroll to position [1337, 0]
click at [278, 146] on label "parlamentāra republika" at bounding box center [410, 145] width 558 height 29
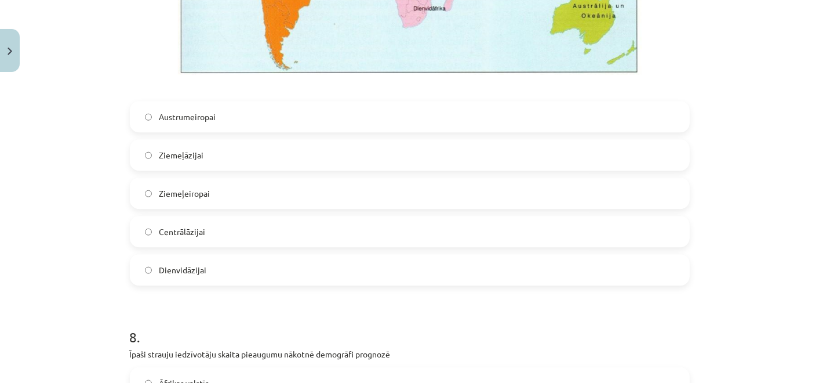
scroll to position [1830, 0]
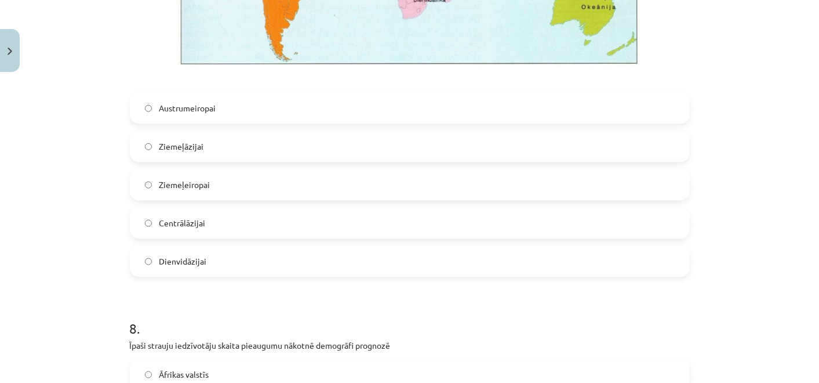
click at [210, 233] on label "Centrālāzijai" at bounding box center [410, 222] width 558 height 29
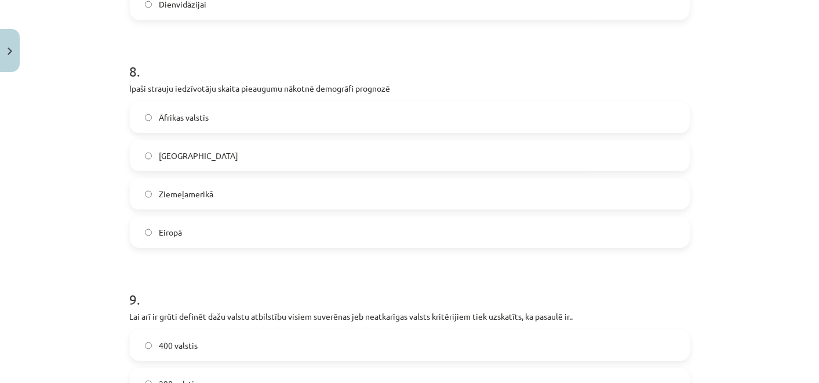
scroll to position [2088, 0]
click at [295, 115] on label "Āfrikas valstīs" at bounding box center [410, 115] width 558 height 29
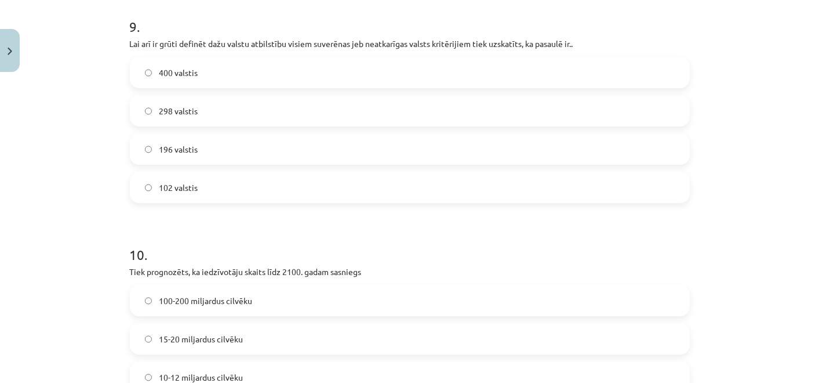
scroll to position [2359, 0]
click at [278, 150] on label "196 valstis" at bounding box center [410, 149] width 558 height 29
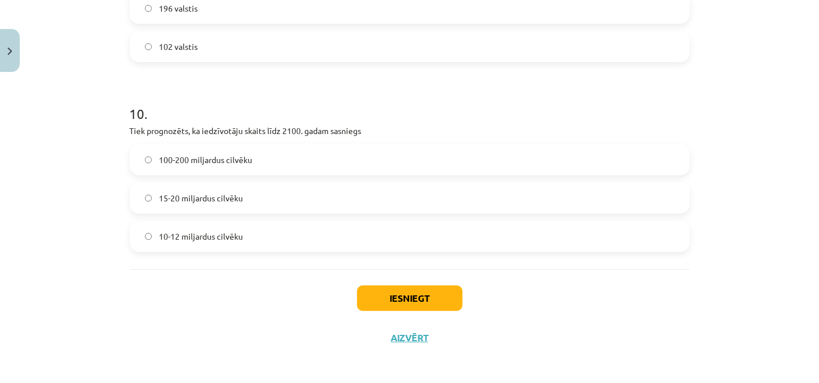
scroll to position [2502, 0]
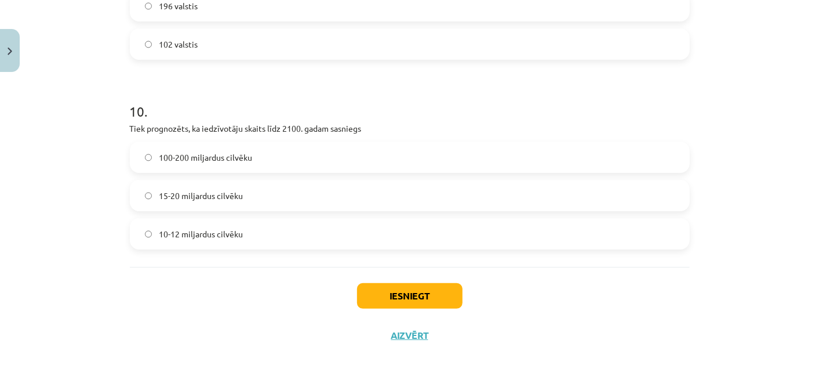
click at [242, 237] on label "10-12 miljardus cilvēku" at bounding box center [410, 233] width 558 height 29
click at [362, 296] on button "Iesniegt" at bounding box center [410, 296] width 106 height 26
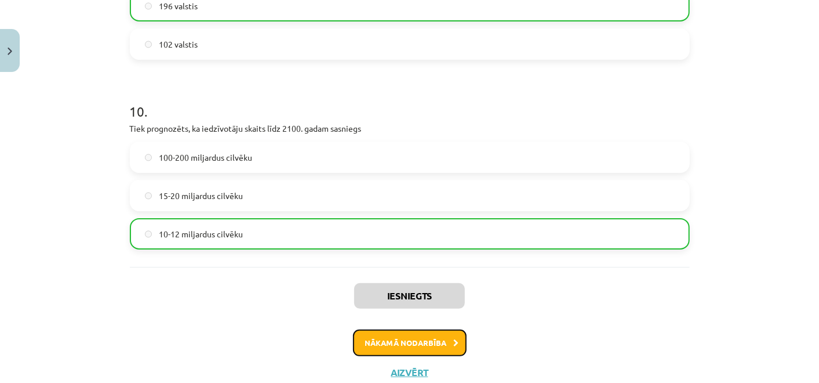
click at [372, 337] on button "Nākamā nodarbība" at bounding box center [410, 342] width 114 height 27
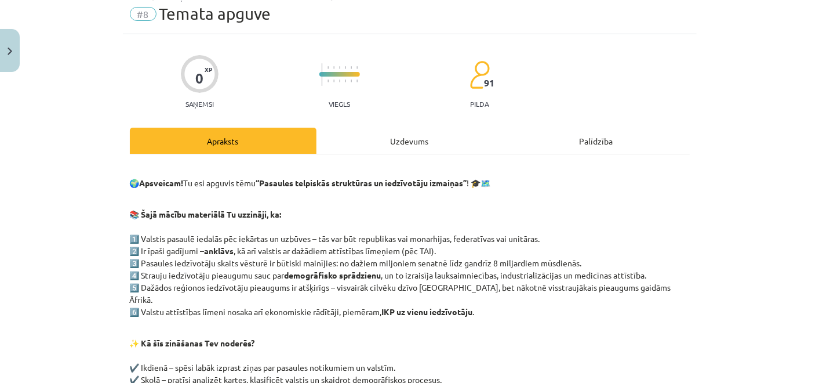
scroll to position [28, 0]
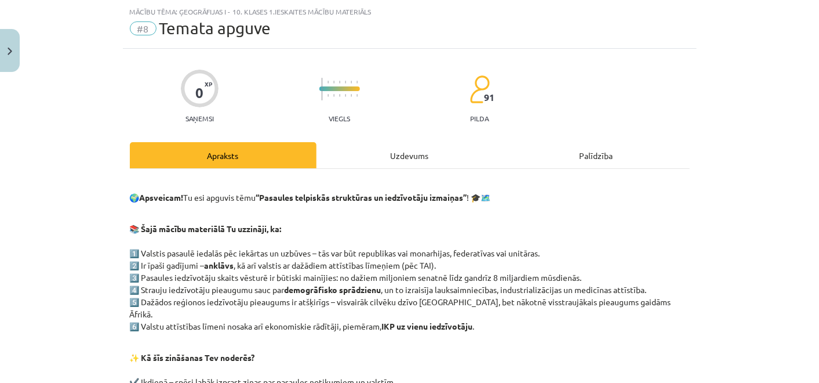
click at [413, 152] on div "Uzdevums" at bounding box center [410, 155] width 187 height 26
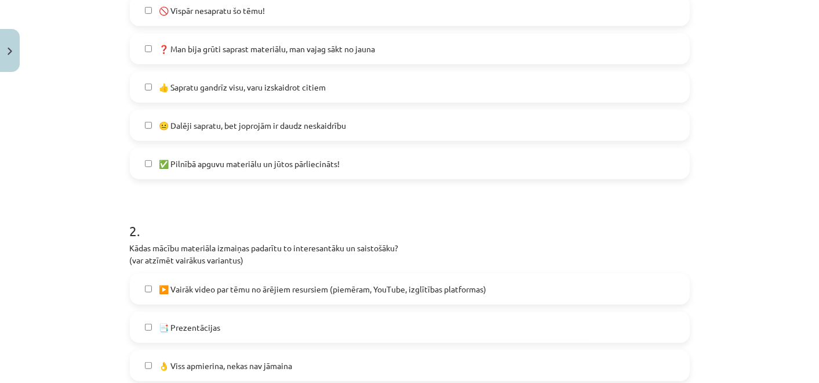
click at [413, 152] on label "✅ Pilnībā apguvu materiālu un jūtos pārliecināts!" at bounding box center [410, 163] width 558 height 29
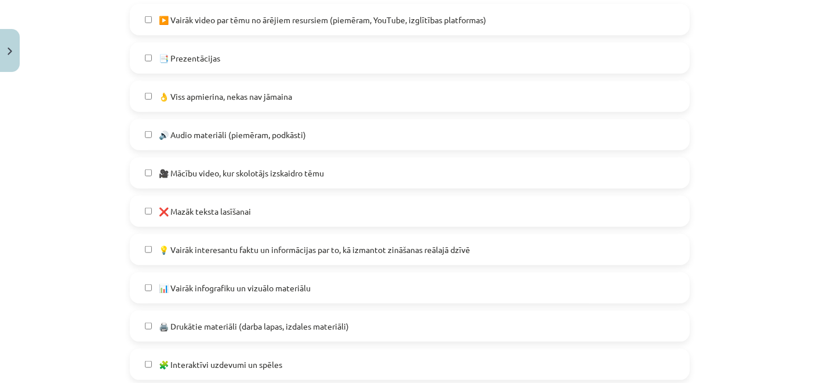
click at [413, 152] on div "▶️ Vairāk video par tēmu no ārējiem resursiem (piemēram, YouTube, izglītības pl…" at bounding box center [410, 211] width 560 height 414
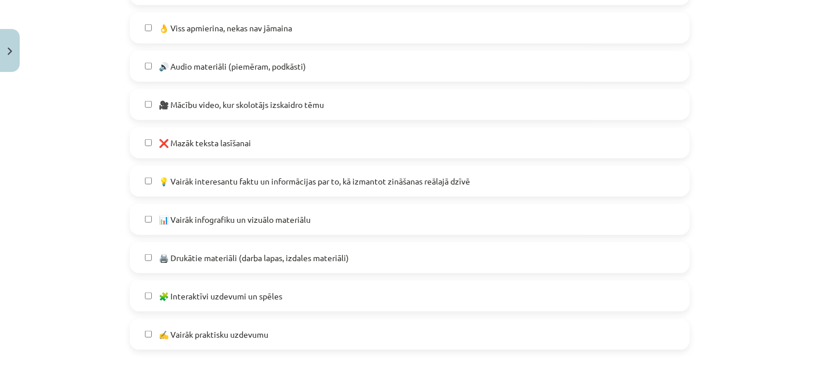
scroll to position [671, 0]
click at [413, 152] on label "❌ Mazāk teksta lasīšanai" at bounding box center [410, 142] width 558 height 29
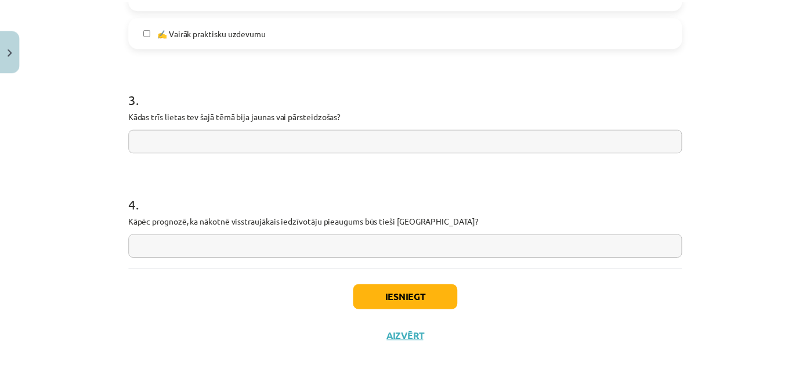
scroll to position [975, 0]
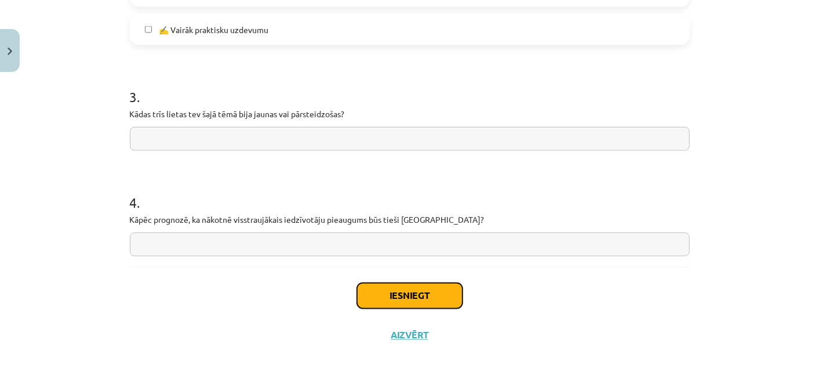
click at [391, 292] on button "Iesniegt" at bounding box center [410, 296] width 106 height 26
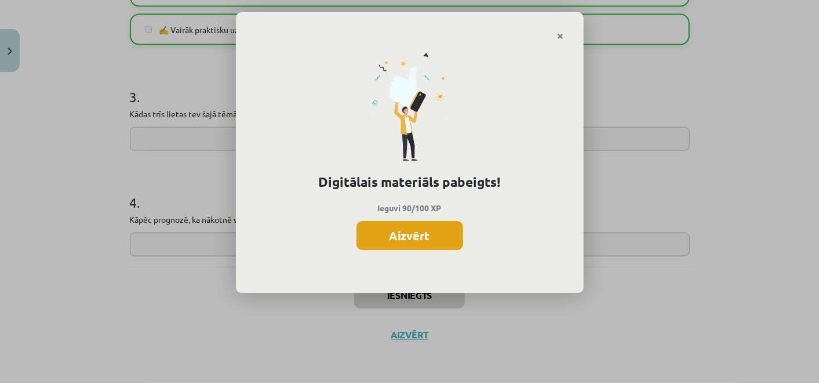
click at [379, 227] on button "Aizvērt" at bounding box center [410, 235] width 107 height 29
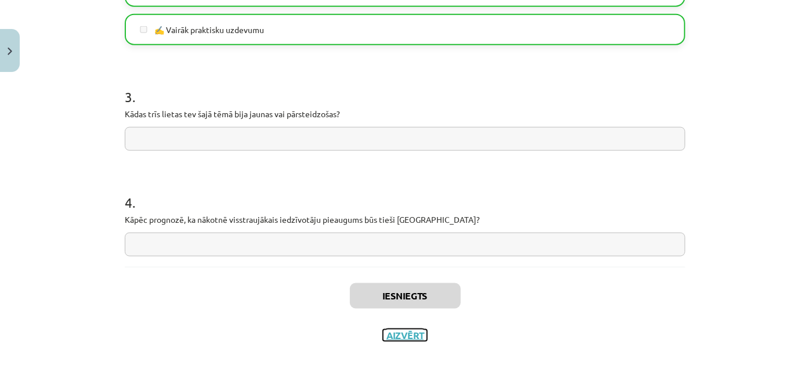
click at [393, 336] on button "Aizvērt" at bounding box center [405, 335] width 44 height 12
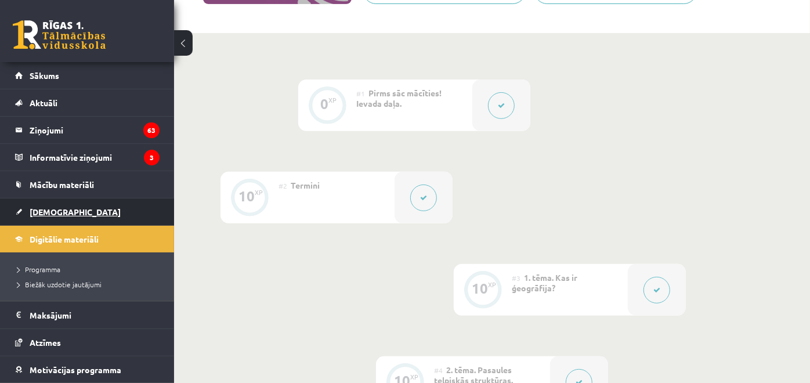
click at [77, 204] on link "[DEMOGRAPHIC_DATA]" at bounding box center [87, 211] width 144 height 27
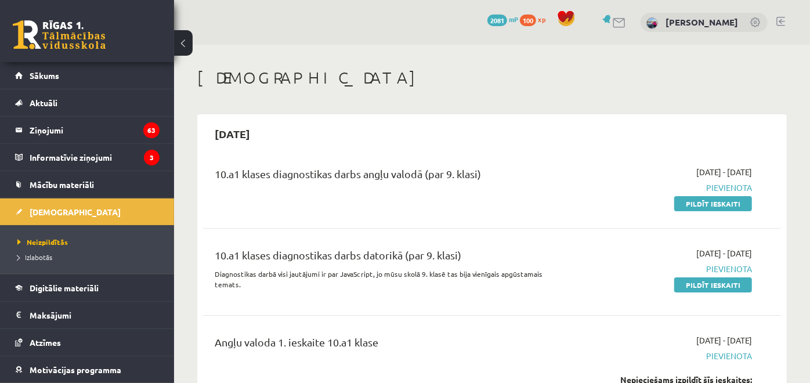
click at [69, 284] on span "Digitālie materiāli" at bounding box center [64, 287] width 69 height 10
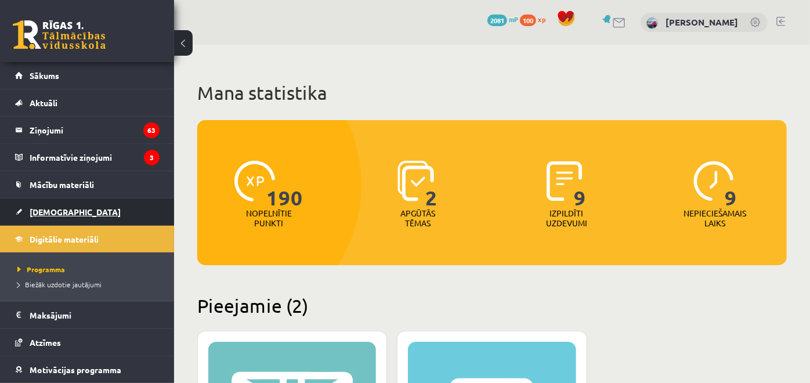
click at [71, 210] on link "[DEMOGRAPHIC_DATA]" at bounding box center [87, 211] width 144 height 27
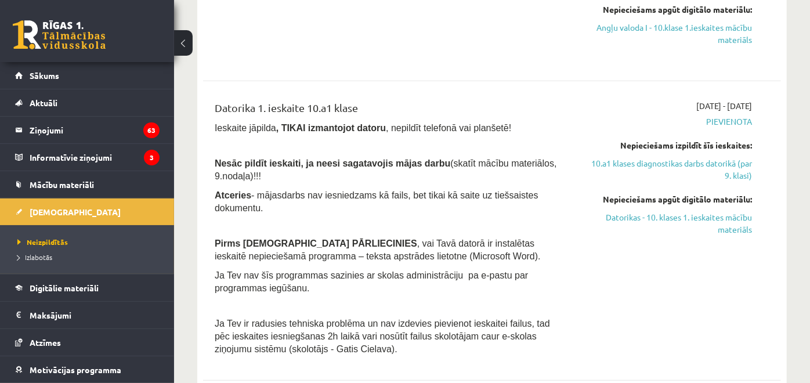
scroll to position [423, 0]
click at [354, 271] on span "Ja Tev nav šīs programmas sazinies ar skolas administrāciju pa e-pastu par prog…" at bounding box center [371, 282] width 313 height 23
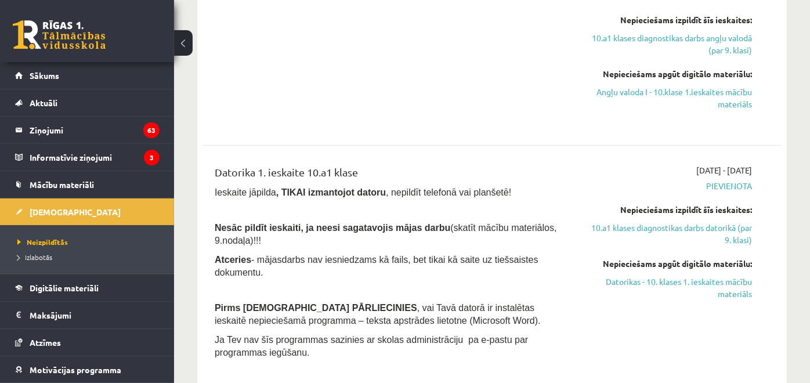
scroll to position [358, 0]
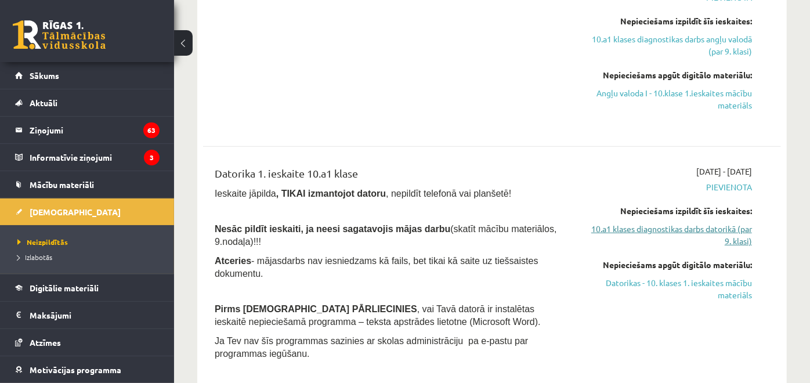
click at [628, 227] on link "10.a1 klases diagnostikas darbs datorikā (par 9. klasi)" at bounding box center [668, 235] width 168 height 24
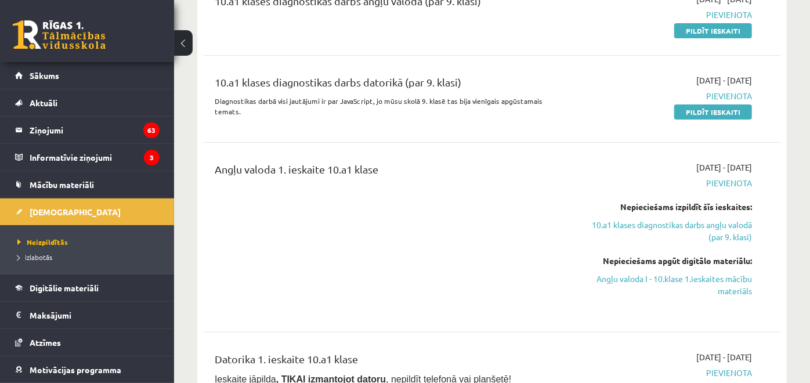
scroll to position [169, 0]
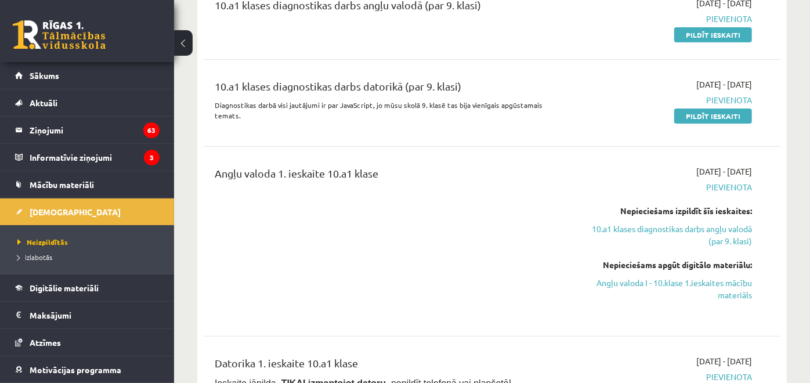
click at [628, 227] on link "10.a1 klases diagnostikas darbs angļu valodā (par 9. klasi)" at bounding box center [668, 235] width 168 height 24
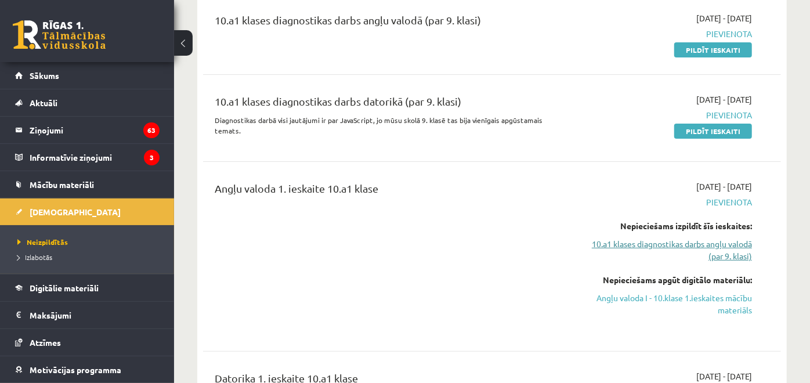
click at [626, 238] on link "10.a1 klases diagnostikas darbs angļu valodā (par 9. klasi)" at bounding box center [668, 250] width 168 height 24
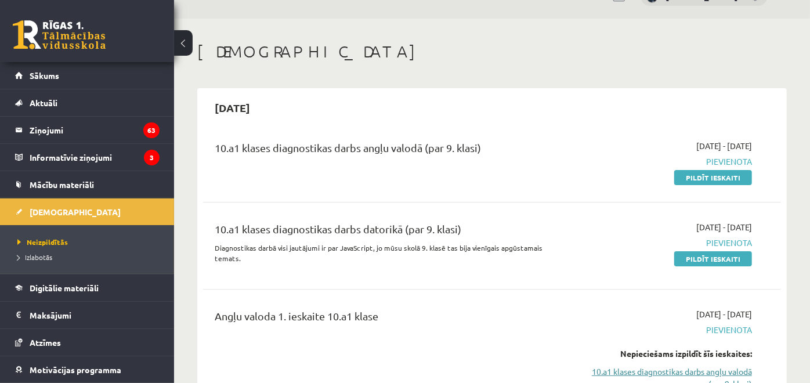
scroll to position [28, 0]
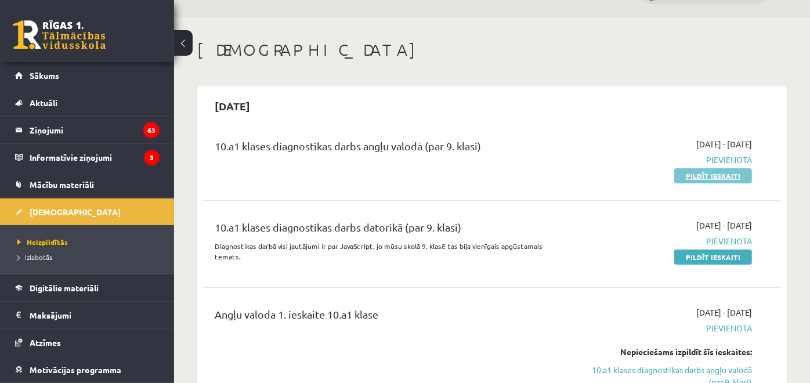
click at [706, 179] on link "Pildīt ieskaiti" at bounding box center [713, 175] width 78 height 15
click at [678, 180] on link "Pildīt ieskaiti" at bounding box center [713, 175] width 78 height 15
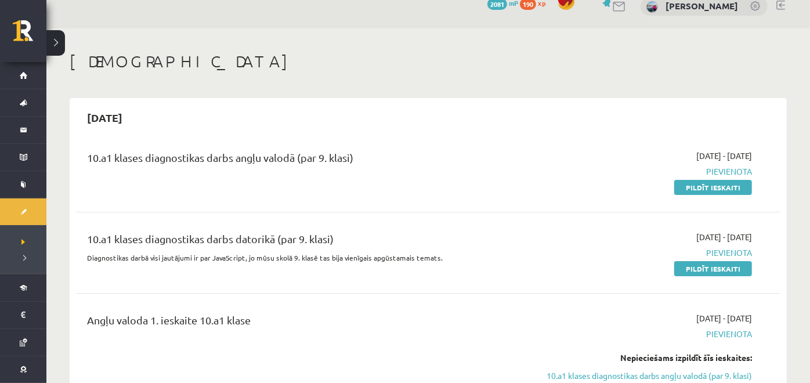
scroll to position [16, 0]
click at [699, 188] on link "Pildīt ieskaiti" at bounding box center [713, 187] width 78 height 15
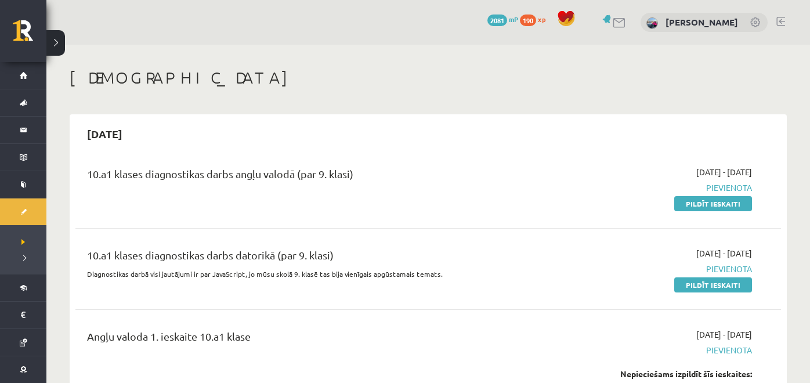
scroll to position [154, 0]
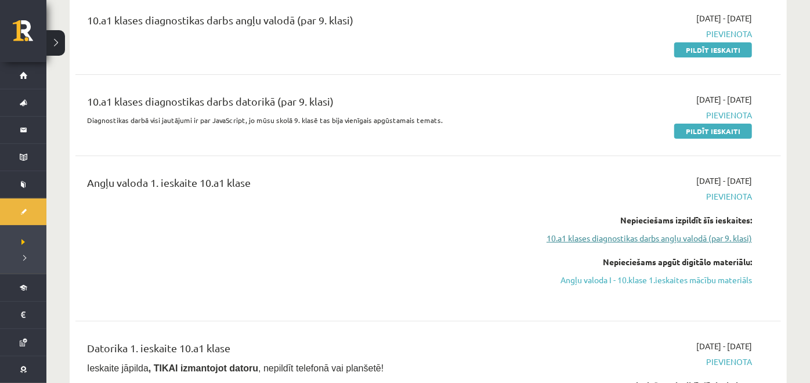
click at [560, 241] on link "10.a1 klases diagnostikas darbs angļu valodā (par 9. klasi)" at bounding box center [647, 238] width 210 height 12
click at [596, 239] on link "10.a1 klases diagnostikas darbs angļu valodā (par 9. klasi)" at bounding box center [647, 238] width 210 height 12
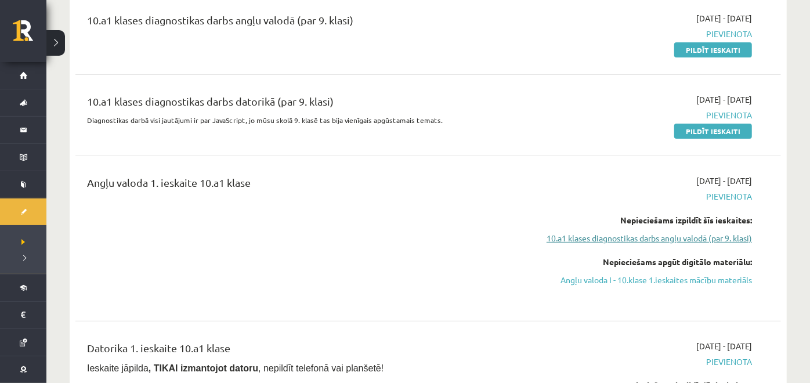
click at [596, 239] on link "10.a1 klases diagnostikas darbs angļu valodā (par 9. klasi)" at bounding box center [647, 238] width 210 height 12
click at [617, 245] on div "2025-09-01 - 2025-09-15 Pievienota Nepieciešams izpildīt šīs ieskaites: 10.a1 k…" at bounding box center [646, 239] width 227 height 128
click at [617, 244] on div "2025-09-01 - 2025-09-15 Pievienota Nepieciešams izpildīt šīs ieskaites: 10.a1 k…" at bounding box center [646, 239] width 227 height 128
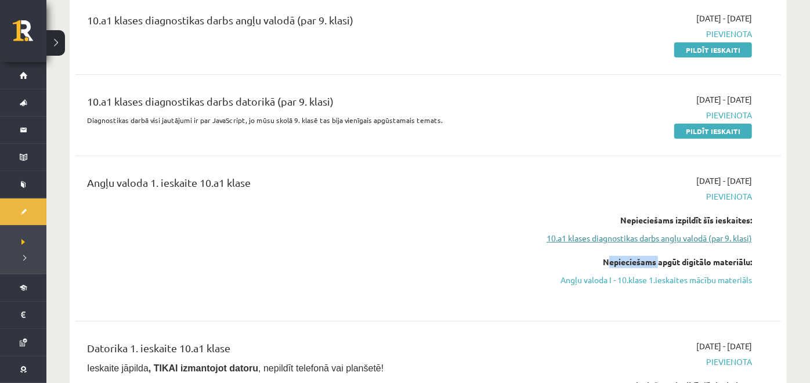
click at [618, 242] on link "10.a1 klases diagnostikas darbs angļu valodā (par 9. klasi)" at bounding box center [647, 238] width 210 height 12
click at [618, 238] on link "10.a1 klases diagnostikas darbs angļu valodā (par 9. klasi)" at bounding box center [647, 238] width 210 height 12
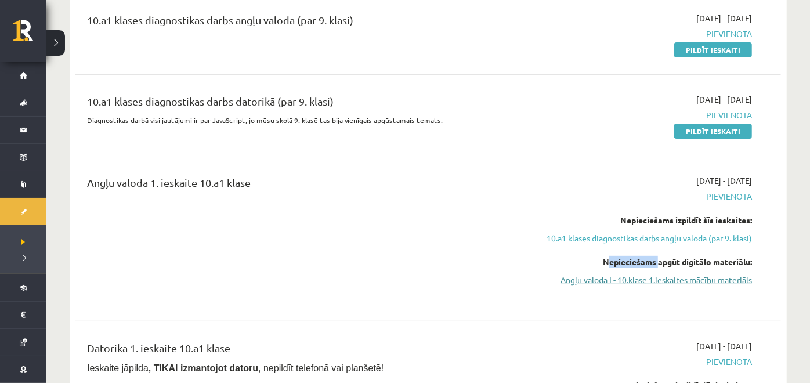
click at [578, 281] on link "Angļu valoda I - 10.klase 1.ieskaites mācību materiāls" at bounding box center [647, 280] width 210 height 12
